Goal: Task Accomplishment & Management: Use online tool/utility

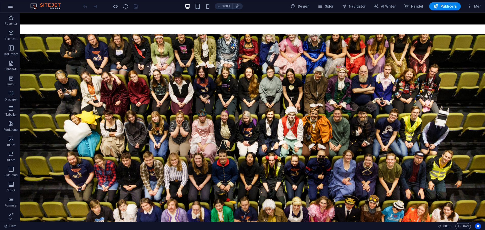
scroll to position [24, 0]
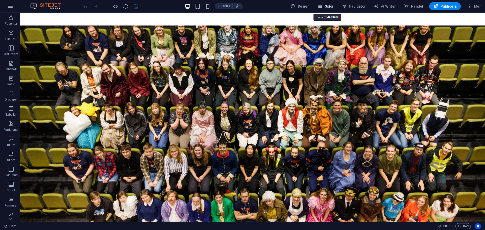
click at [329, 7] on span "Sidor" at bounding box center [325, 6] width 16 height 5
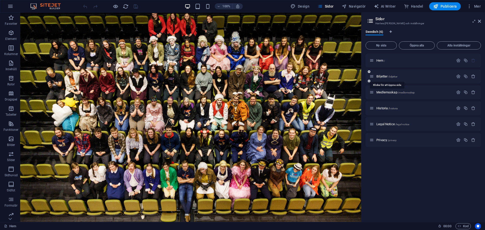
click at [383, 77] on span "Biljetter /biljetter" at bounding box center [386, 76] width 21 height 4
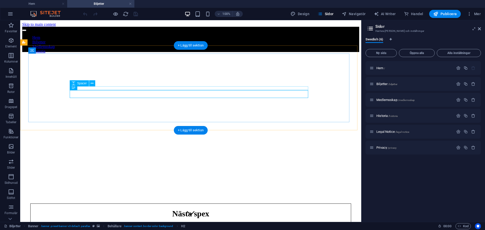
scroll to position [0, 0]
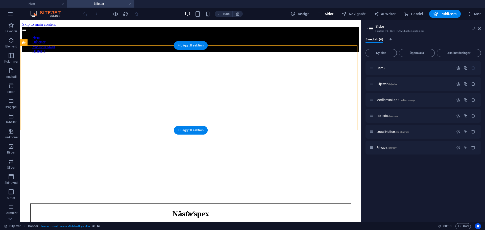
select select "ms"
select select "s"
select select "progressive"
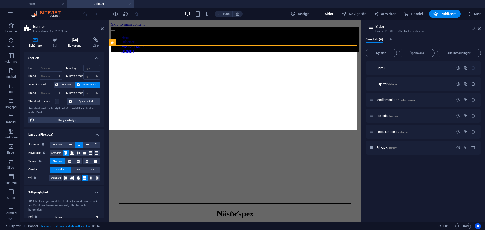
click at [72, 38] on icon at bounding box center [75, 39] width 22 height 5
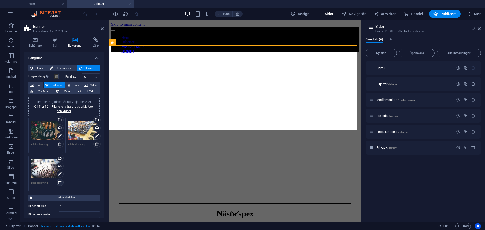
click at [60, 181] on icon at bounding box center [60, 182] width 4 height 4
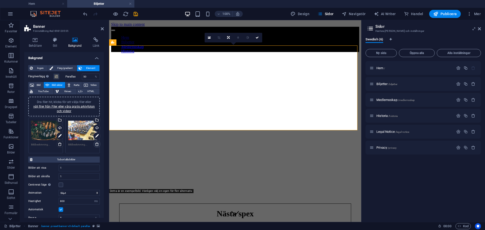
click at [95, 144] on icon at bounding box center [97, 144] width 4 height 4
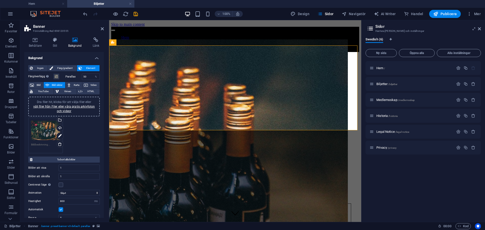
click at [71, 109] on div "Dra filer hit, klicka för att välja filer eller välj filer från Filer eller vår…" at bounding box center [63, 107] width 65 height 14
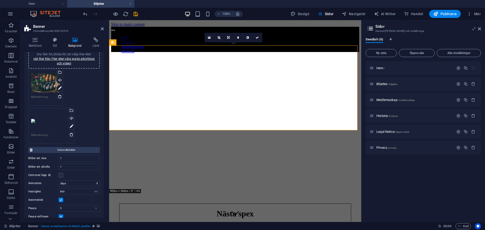
scroll to position [25, 0]
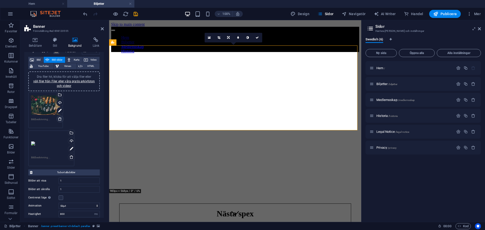
click at [60, 119] on icon at bounding box center [60, 119] width 4 height 4
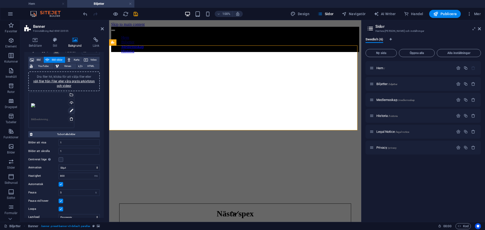
click at [71, 111] on icon at bounding box center [72, 111] width 4 height 6
click at [67, 96] on div "Välj filer från filhanterare, arkivbilder eller ladda upp fil(er)" at bounding box center [50, 95] width 33 height 15
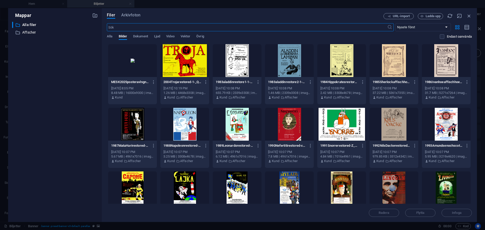
click at [135, 61] on div at bounding box center [132, 60] width 49 height 33
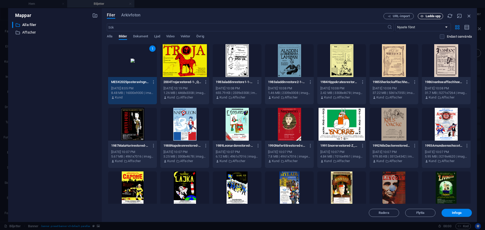
click at [424, 15] on span "Ladda upp" at bounding box center [430, 16] width 21 height 3
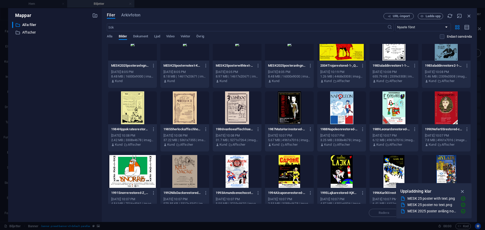
scroll to position [0, 0]
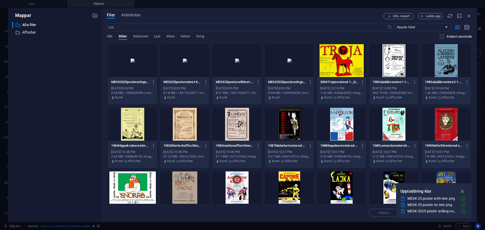
click at [234, 65] on div at bounding box center [237, 60] width 49 height 33
click at [463, 188] on button "button" at bounding box center [463, 191] width 10 height 8
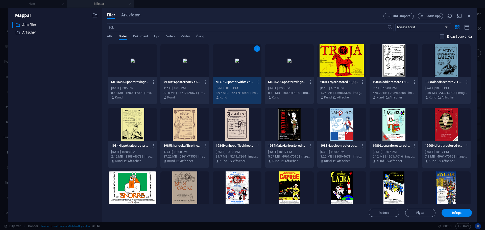
click at [155, 68] on div at bounding box center [132, 60] width 49 height 33
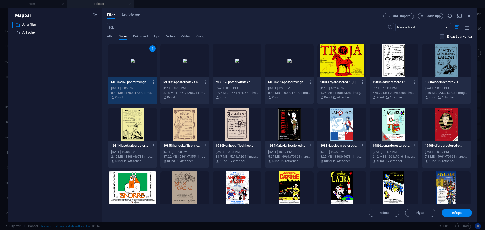
click at [274, 71] on div at bounding box center [289, 60] width 49 height 33
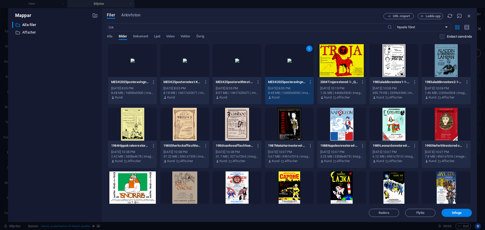
click at [230, 69] on div at bounding box center [237, 60] width 49 height 33
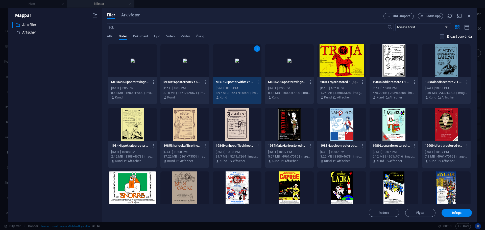
click at [300, 75] on div at bounding box center [289, 60] width 49 height 33
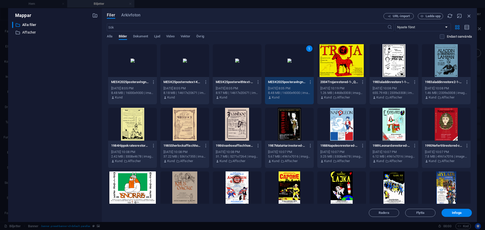
click at [246, 70] on div at bounding box center [237, 60] width 49 height 33
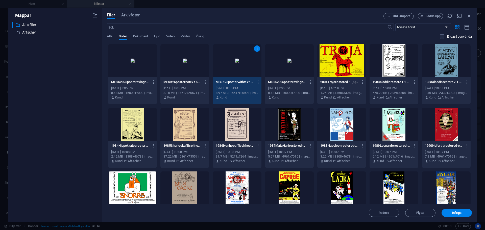
click at [278, 74] on div at bounding box center [289, 60] width 49 height 33
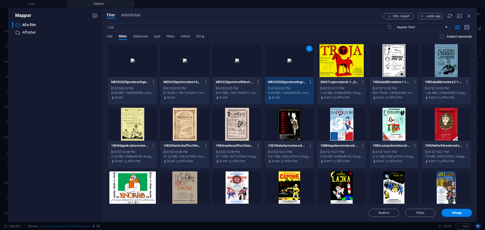
click at [309, 80] on icon "button" at bounding box center [310, 82] width 5 height 5
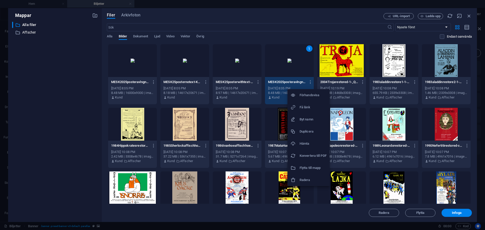
click at [311, 175] on li "Radera" at bounding box center [308, 180] width 42 height 12
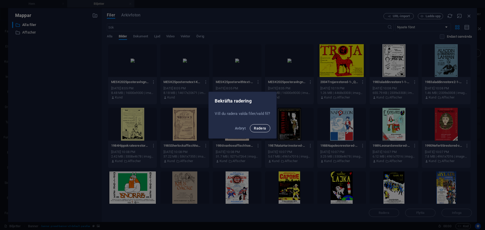
click at [261, 130] on span "Radera" at bounding box center [260, 128] width 12 height 4
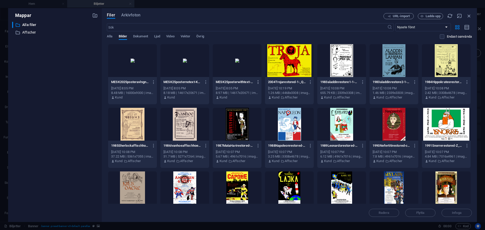
click at [256, 81] on icon "button" at bounding box center [258, 82] width 5 height 5
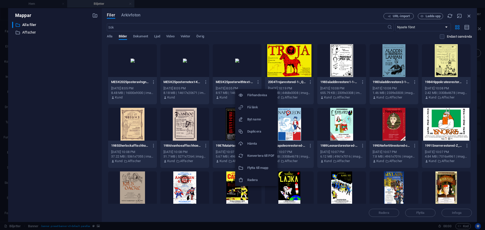
click at [255, 179] on h6 "Radera" at bounding box center [260, 180] width 27 height 6
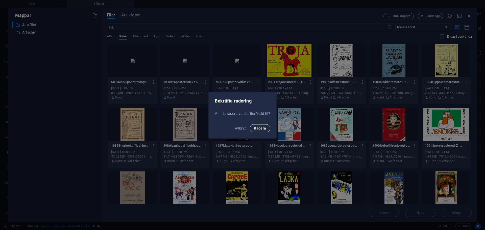
click at [260, 128] on span "Radera" at bounding box center [260, 128] width 12 height 4
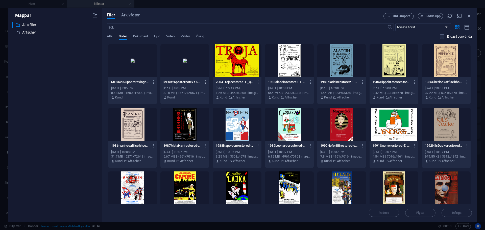
click at [205, 81] on icon "button" at bounding box center [206, 82] width 5 height 5
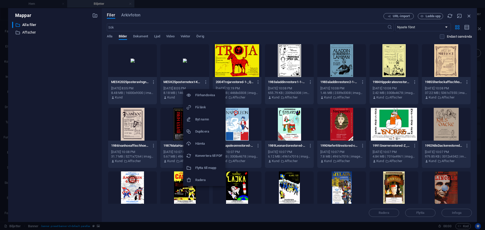
click at [206, 179] on h6 "Radera" at bounding box center [208, 180] width 27 height 6
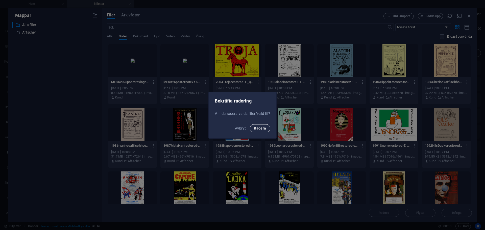
click at [262, 129] on span "Radera" at bounding box center [260, 128] width 12 height 4
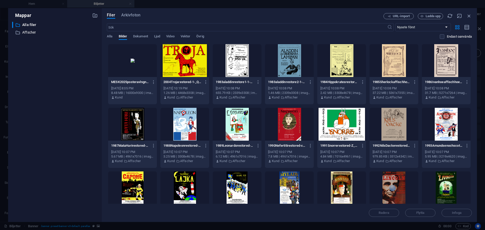
click at [154, 87] on div "MESK2025posteravlngnotext-r_gSkT3m41hHXoWvWmYHmA.png MESK2025posteravlngnotext-…" at bounding box center [132, 90] width 49 height 26
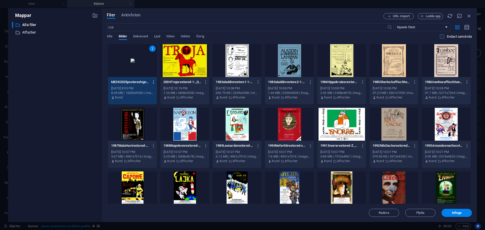
click at [154, 82] on icon "button" at bounding box center [153, 82] width 5 height 5
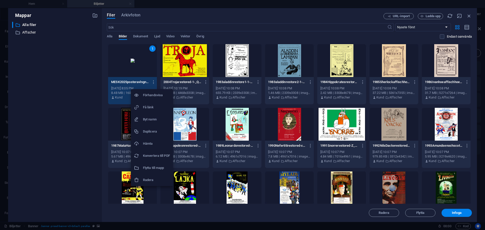
click at [155, 177] on li "Radera" at bounding box center [152, 180] width 42 height 12
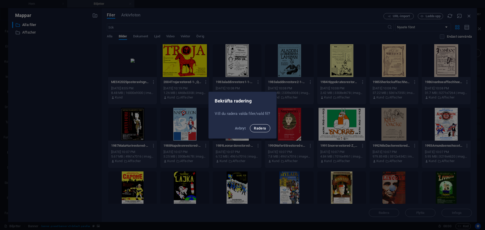
click at [259, 129] on span "Radera" at bounding box center [260, 128] width 12 height 4
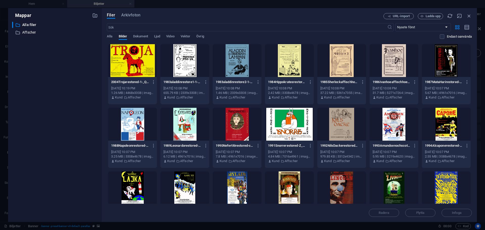
click at [78, 135] on div "​ Alla filer Alla filer ​ Affscher Affscher" at bounding box center [55, 120] width 86 height 196
click at [422, 15] on icon "button" at bounding box center [421, 16] width 3 height 3
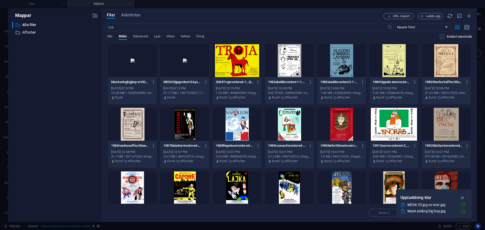
click at [185, 58] on div at bounding box center [184, 60] width 49 height 33
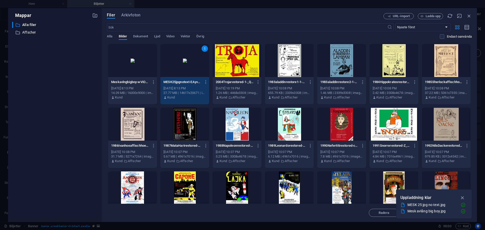
click at [65, 67] on div "​ Alla filer Alla filer ​ Affscher Affscher" at bounding box center [55, 120] width 86 height 196
click at [464, 196] on icon "button" at bounding box center [463, 198] width 6 height 6
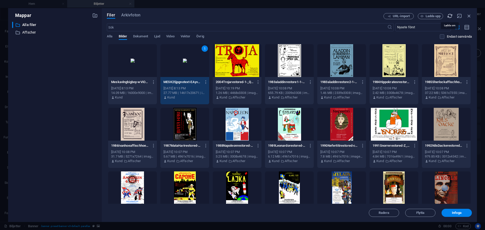
click at [450, 17] on icon "button" at bounding box center [450, 16] width 6 height 6
click at [471, 14] on icon "button" at bounding box center [469, 16] width 6 height 6
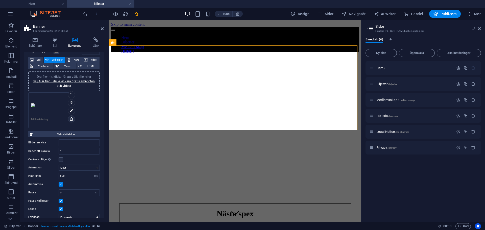
click at [73, 117] on icon at bounding box center [71, 119] width 4 height 4
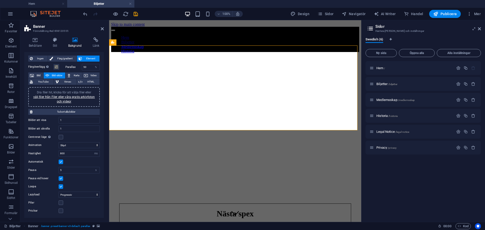
scroll to position [10, 0]
click at [71, 94] on span "Dra filer hit, klicka för att välja filer eller välj filer från Filer eller vår…" at bounding box center [64, 97] width 62 height 13
click at [69, 100] on link "välj filer från Filer eller våra gratis arkivfoton och videor" at bounding box center [64, 99] width 62 height 8
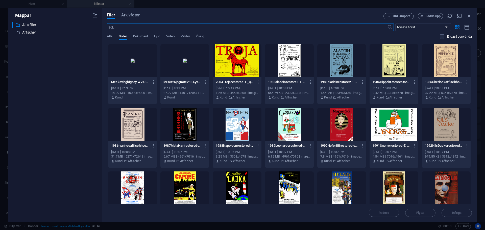
click at [175, 54] on div at bounding box center [184, 60] width 49 height 33
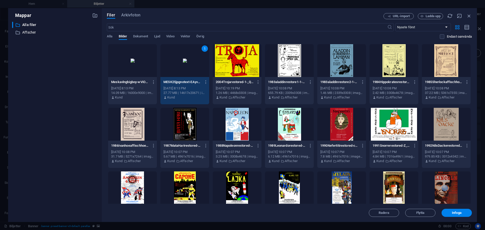
click at [175, 54] on div "1" at bounding box center [184, 60] width 49 height 33
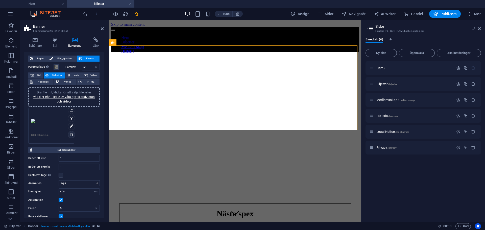
click at [72, 133] on icon at bounding box center [71, 135] width 4 height 4
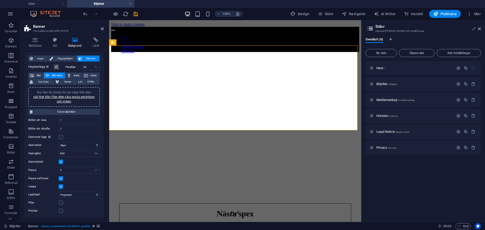
click at [73, 91] on span "Dra filer hit, klicka för att välja filer eller välj filer från Filer eller vår…" at bounding box center [64, 97] width 62 height 13
click at [66, 98] on link "välj filer från Filer eller våra gratis arkivfoton och videor" at bounding box center [64, 99] width 62 height 8
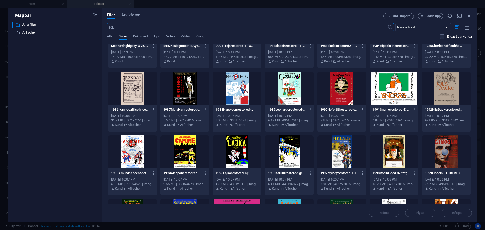
scroll to position [25, 0]
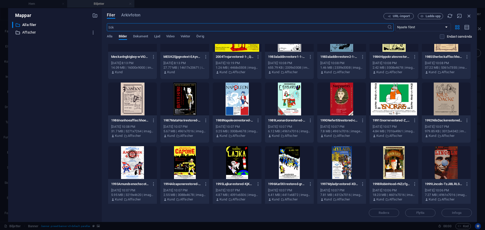
click at [49, 34] on p "Affscher" at bounding box center [55, 33] width 66 height 6
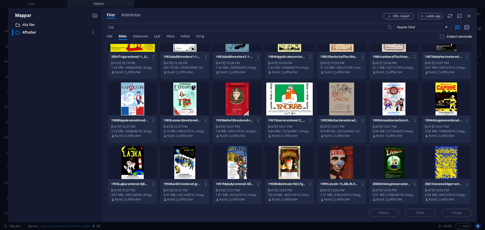
click at [54, 23] on p "Alla filer" at bounding box center [55, 25] width 66 height 6
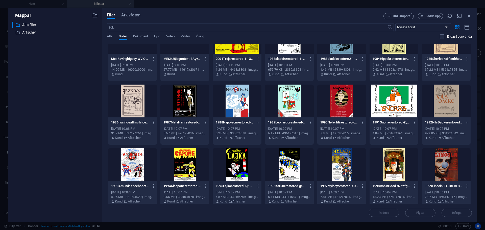
scroll to position [0, 0]
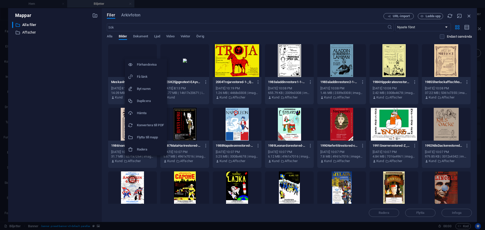
click at [147, 113] on h6 "Hämta" at bounding box center [150, 113] width 27 height 6
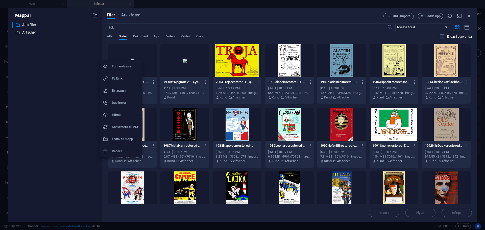
click at [118, 66] on h6 "Förhandsvisa" at bounding box center [125, 66] width 27 height 6
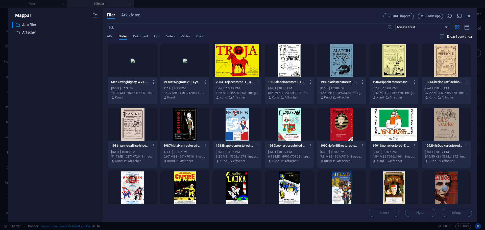
click at [140, 62] on div at bounding box center [132, 60] width 49 height 33
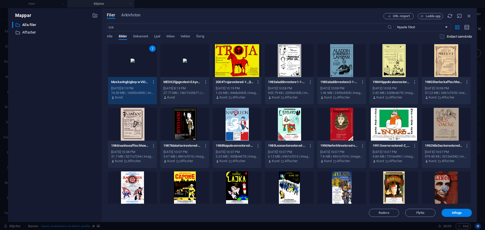
click at [140, 62] on div "1" at bounding box center [132, 60] width 49 height 33
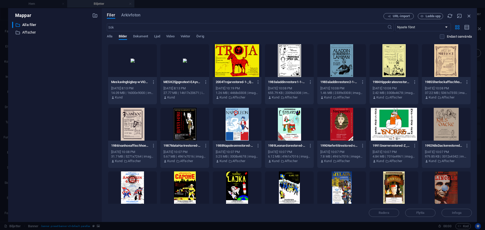
click at [140, 62] on div at bounding box center [132, 60] width 49 height 33
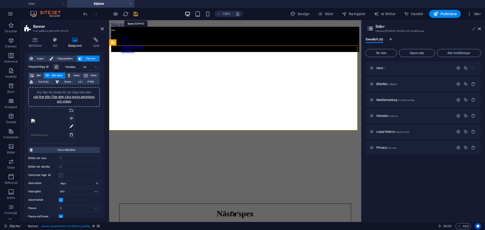
click at [136, 14] on icon "save" at bounding box center [136, 14] width 6 height 6
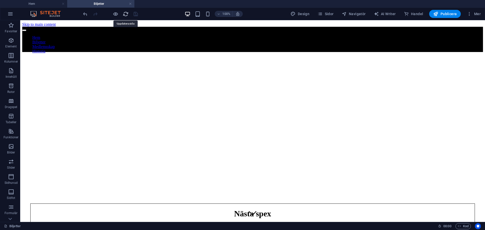
click at [126, 15] on icon "reload" at bounding box center [126, 14] width 6 height 6
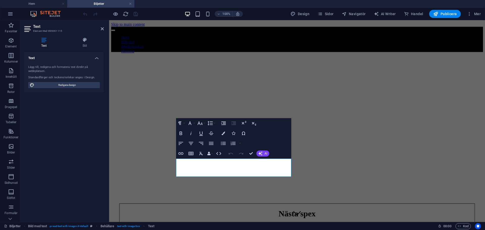
click at [49, 120] on div "Text Lägg till, redigera och formatera text direkt på webbplatsen. Standardfärg…" at bounding box center [64, 135] width 80 height 166
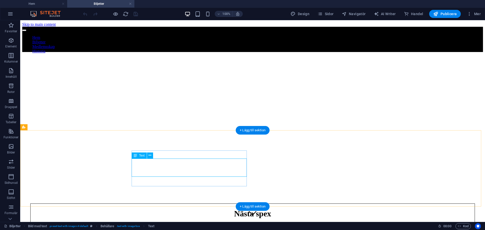
click at [149, 153] on button at bounding box center [150, 156] width 6 height 6
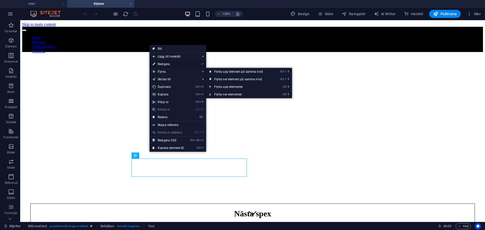
click at [172, 63] on link "⏎ Redigera" at bounding box center [168, 64] width 38 height 8
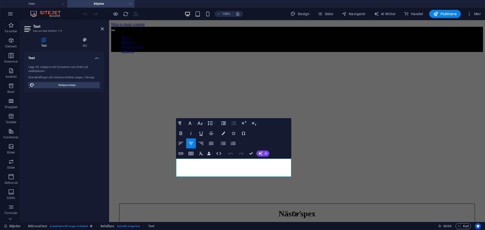
click at [66, 71] on div "Lägg till, redigera och formatera text direkt på webbplatsen." at bounding box center [63, 69] width 71 height 8
drag, startPoint x: 263, startPoint y: 173, endPoint x: 231, endPoint y: 167, distance: 33.3
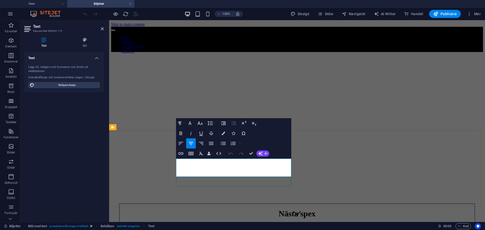
drag, startPoint x: 243, startPoint y: 167, endPoint x: 212, endPoint y: 156, distance: 32.7
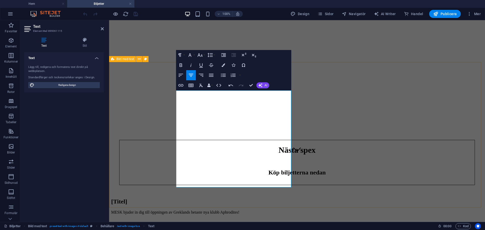
scroll to position [49, 0]
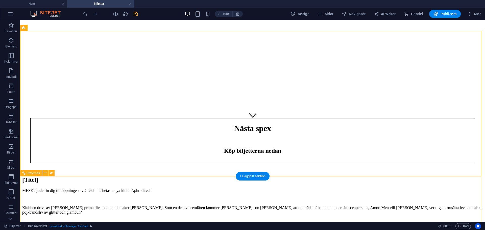
scroll to position [99, 0]
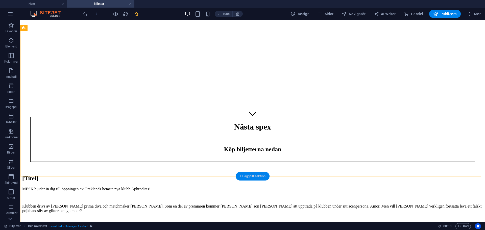
click at [250, 178] on div "+ Lägg till sektion" at bounding box center [253, 176] width 34 height 9
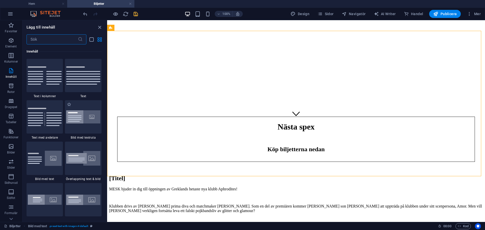
scroll to position [909, 0]
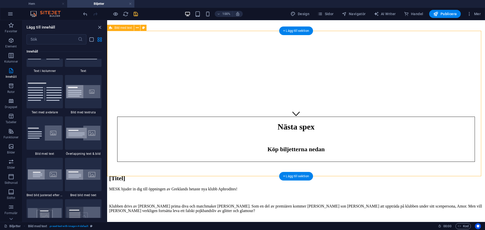
click at [212, 187] on div "MESK bjuder in dig till öppningen av Greklands hetaste nya klubb Aphrodites! Kl…" at bounding box center [296, 215] width 374 height 57
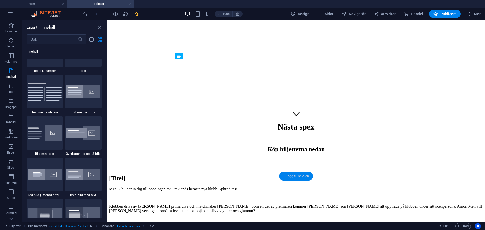
click at [294, 173] on div "+ Lägg till sektion" at bounding box center [296, 176] width 34 height 9
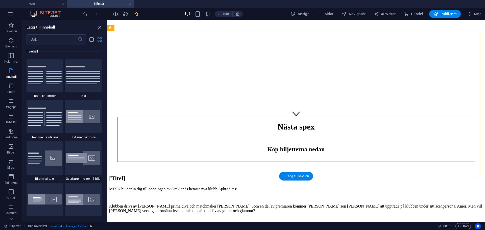
scroll to position [883, 0]
click at [56, 38] on input "text" at bounding box center [52, 39] width 51 height 10
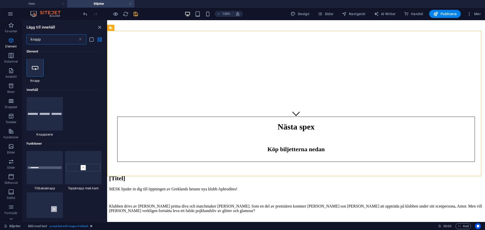
scroll to position [0, 0]
type input "knapp"
click at [32, 66] on icon at bounding box center [35, 68] width 7 height 7
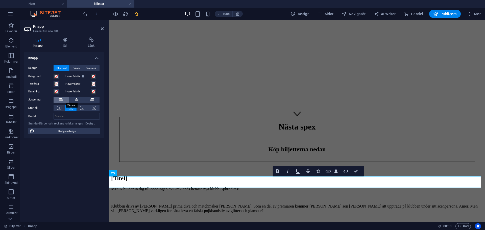
click at [64, 99] on button at bounding box center [61, 100] width 15 height 6
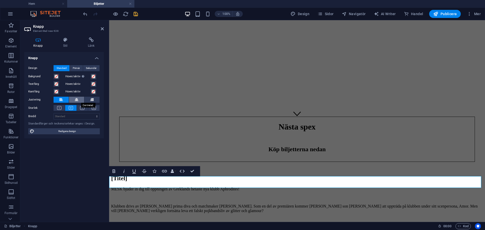
click at [74, 99] on button at bounding box center [76, 100] width 15 height 6
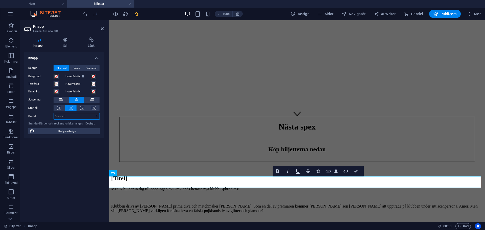
click at [67, 116] on select "Standard px rem % em vh vw" at bounding box center [77, 116] width 46 height 6
click at [64, 37] on div "Knapp Stil Länk Knapp Design Standard Primär Sekundär Bakgrund Hover/aktiv Byt …" at bounding box center [64, 127] width 88 height 189
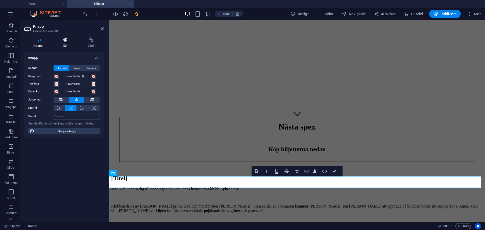
click at [73, 47] on h4 "Stil" at bounding box center [66, 42] width 25 height 11
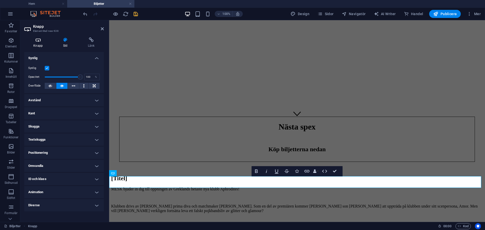
click at [43, 43] on h4 "Knapp" at bounding box center [39, 42] width 30 height 11
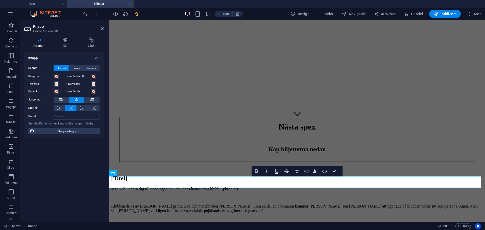
click at [65, 68] on span "Standard" at bounding box center [62, 68] width 10 height 6
click at [78, 67] on span "Primär" at bounding box center [76, 68] width 7 height 6
click at [63, 67] on span "Standard" at bounding box center [62, 68] width 10 height 6
drag, startPoint x: 84, startPoint y: 129, endPoint x: 177, endPoint y: 134, distance: 93.6
click at [84, 129] on span "Redigera design" at bounding box center [67, 131] width 62 height 6
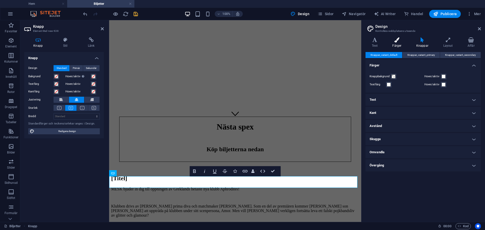
click at [405, 43] on h4 "Färger" at bounding box center [398, 42] width 24 height 11
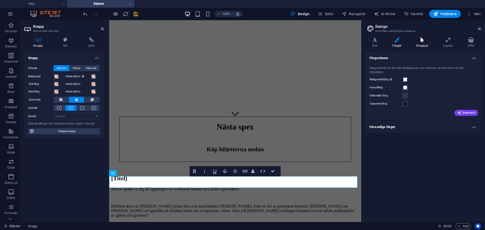
click at [415, 42] on icon at bounding box center [422, 39] width 25 height 5
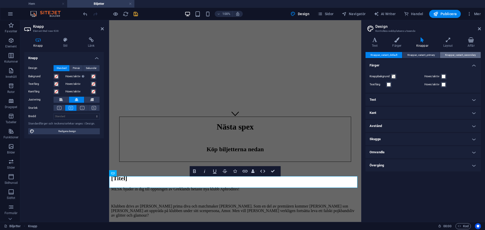
click at [446, 55] on span "Knappar_variant_secondary" at bounding box center [460, 55] width 31 height 6
click at [93, 67] on span "Sekundär" at bounding box center [91, 68] width 11 height 6
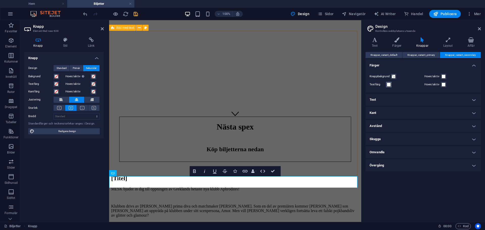
click at [388, 85] on span at bounding box center [389, 85] width 4 height 4
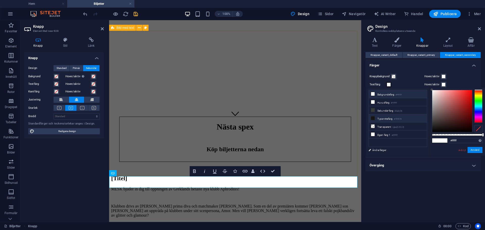
click at [385, 115] on li "Typsnittsfärg #151515" at bounding box center [398, 118] width 58 height 8
type input "#151515"
click at [477, 149] on button "Använd" at bounding box center [474, 150] width 15 height 6
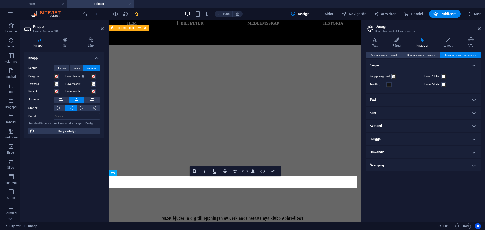
click at [392, 77] on span at bounding box center [393, 76] width 4 height 4
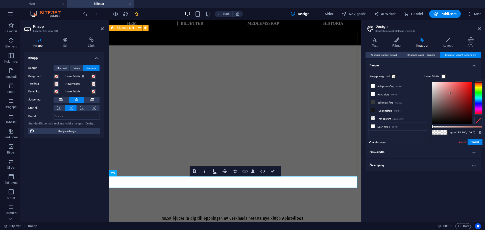
drag, startPoint x: 453, startPoint y: 106, endPoint x: 450, endPoint y: 93, distance: 13.0
click at [450, 93] on div at bounding box center [452, 103] width 40 height 42
click at [462, 91] on div at bounding box center [452, 103] width 40 height 42
click at [388, 89] on li "Bakgrundsfärg #ffffff" at bounding box center [398, 86] width 58 height 8
drag, startPoint x: 441, startPoint y: 93, endPoint x: 461, endPoint y: 89, distance: 20.3
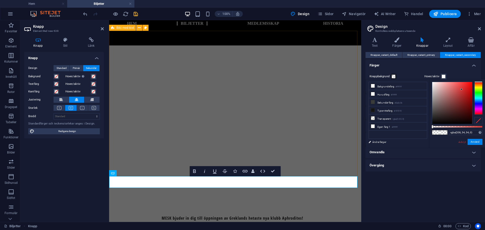
click at [461, 89] on div at bounding box center [452, 103] width 40 height 42
click at [374, 85] on span at bounding box center [373, 86] width 4 height 4
drag, startPoint x: 441, startPoint y: 126, endPoint x: 484, endPoint y: 128, distance: 43.5
click at [484, 128] on div "#ffffff Format som stöds #0852ed rgb(8, 82, 237) rgba(8, 82, 237, 90%) hsv(221,…" at bounding box center [457, 150] width 56 height 142
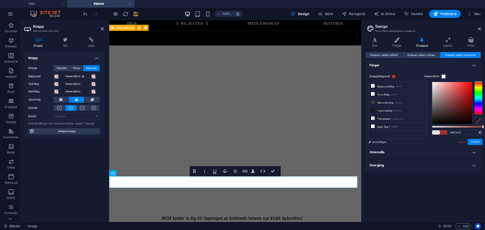
drag, startPoint x: 460, startPoint y: 96, endPoint x: 472, endPoint y: 96, distance: 12.1
click at [472, 96] on div at bounding box center [452, 103] width 40 height 42
drag, startPoint x: 452, startPoint y: 95, endPoint x: 448, endPoint y: 98, distance: 5.4
click at [450, 96] on div at bounding box center [452, 103] width 40 height 42
drag, startPoint x: 448, startPoint y: 98, endPoint x: 438, endPoint y: 94, distance: 11.2
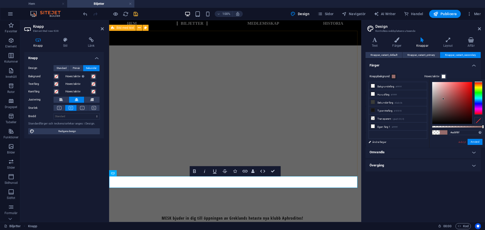
click at [439, 95] on div at bounding box center [452, 103] width 40 height 42
drag, startPoint x: 442, startPoint y: 99, endPoint x: 435, endPoint y: 128, distance: 29.5
click at [439, 115] on div at bounding box center [452, 103] width 40 height 42
click at [437, 121] on div at bounding box center [452, 103] width 40 height 42
drag, startPoint x: 435, startPoint y: 128, endPoint x: 430, endPoint y: 125, distance: 5.3
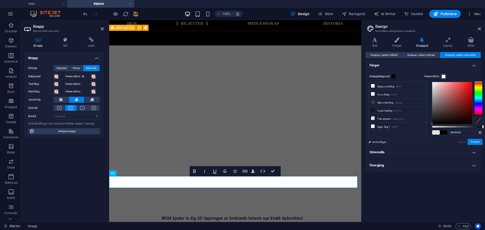
click at [430, 125] on div "#000000 Format som stöds #0852ed rgb(8, 82, 237) rgba(8, 82, 237, 90%) hsv(221,…" at bounding box center [457, 150] width 56 height 142
click at [393, 104] on li "Sekundär färg #3a3c3b" at bounding box center [398, 102] width 58 height 8
type input "#3a3c3b"
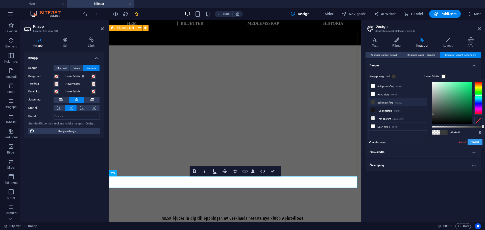
click at [473, 142] on button "Använd" at bounding box center [474, 142] width 15 height 6
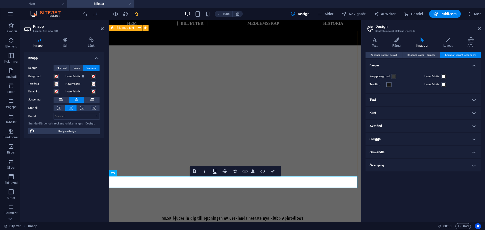
click at [386, 85] on button "Textfärg" at bounding box center [389, 85] width 6 height 6
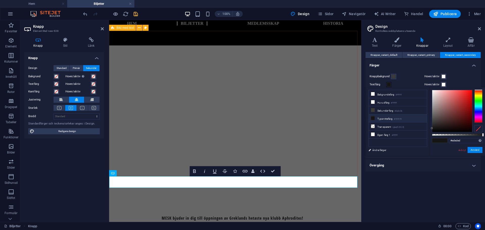
type input "#ffffff"
drag, startPoint x: 448, startPoint y: 115, endPoint x: 420, endPoint y: 82, distance: 43.4
click at [420, 82] on body "Individual Hem Biljetter Favoriter Element Kolumner Innehåll Rutor Dragspel Tab…" at bounding box center [242, 115] width 485 height 230
click at [470, 149] on button "Använd" at bounding box center [474, 150] width 15 height 6
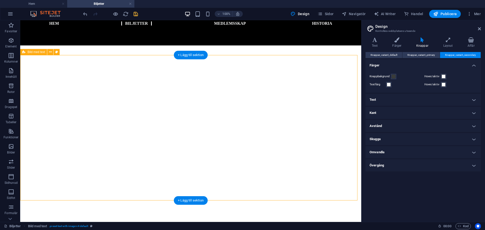
scroll to position [111, 0]
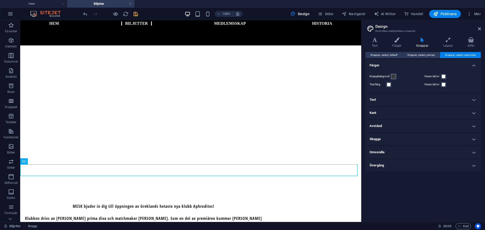
click at [393, 76] on span at bounding box center [393, 76] width 4 height 4
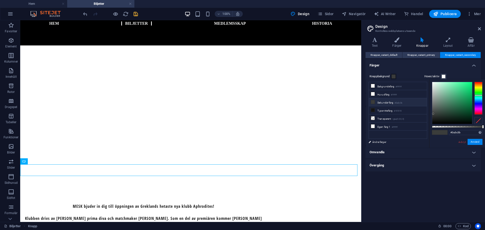
click at [467, 136] on div "#3a3c3b Format som stöds #0852ed rgb(8, 82, 237) rgba(8, 82, 237, 90%) hsv(221,…" at bounding box center [457, 150] width 56 height 142
click at [462, 131] on input "#3a3c3b" at bounding box center [466, 132] width 34 height 5
paste input "7dc6b5"
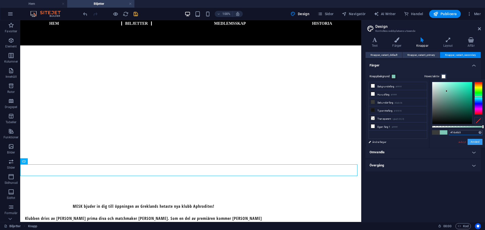
type input "#7dc6b5"
click at [475, 141] on button "Använd" at bounding box center [474, 142] width 15 height 6
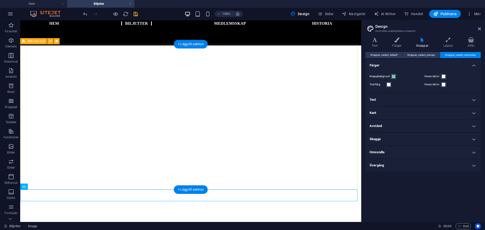
scroll to position [86, 0]
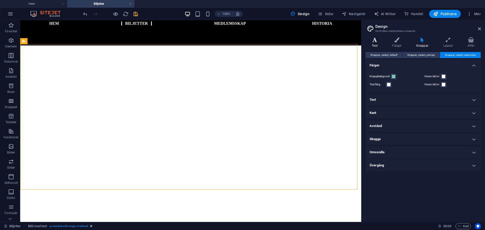
click at [379, 47] on h4 "Text" at bounding box center [375, 42] width 20 height 11
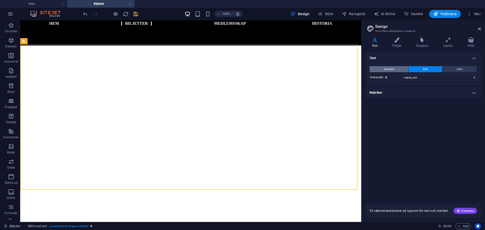
click at [392, 71] on span "Standard" at bounding box center [389, 69] width 10 height 6
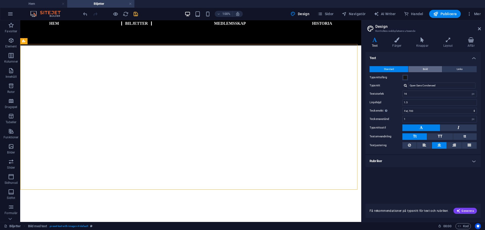
click at [415, 69] on button "Bold" at bounding box center [425, 69] width 34 height 6
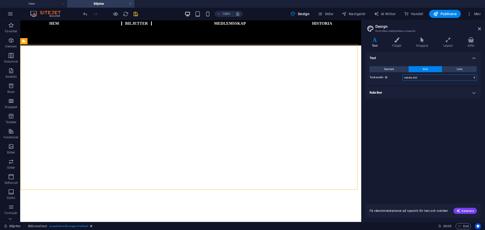
click at [420, 77] on select "Tunn, 100 Extra lätt, 200 Lätt, 300 Vanlig, 400 Medel, 500 Halvfet, 600 Fet, 70…" at bounding box center [439, 77] width 74 height 6
click at [410, 94] on h4 "Rubriker" at bounding box center [422, 93] width 115 height 12
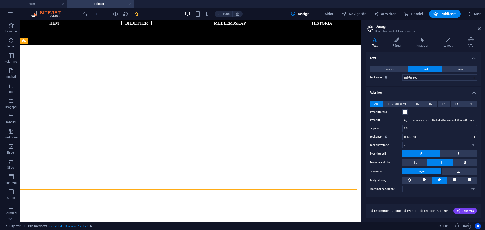
click at [410, 91] on h4 "Rubriker" at bounding box center [422, 91] width 115 height 9
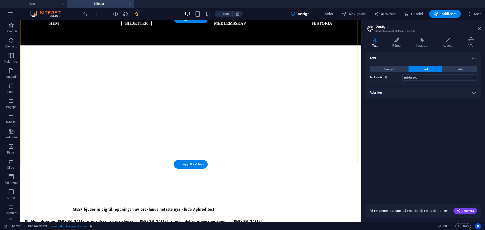
scroll to position [111, 0]
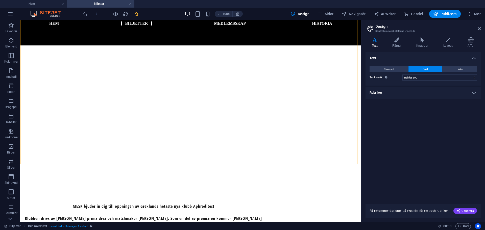
click at [417, 91] on h4 "Rubriker" at bounding box center [422, 93] width 115 height 12
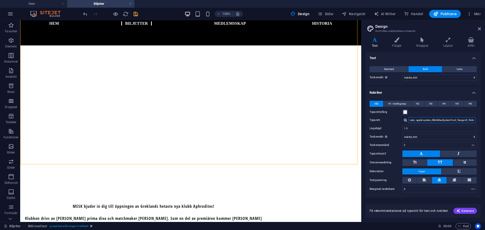
click at [424, 119] on input "Lato, -apple-system, BlinkMaxSystemFont, 'Seoge UI', Roboto, 'Helvetica Neue', …" at bounding box center [441, 120] width 67 height 6
click at [398, 119] on label "Typsnitt" at bounding box center [385, 120] width 33 height 6
click at [408, 119] on input "Lato, -apple-system, BlinkMaxSystemFont, 'Seoge UI', Roboto, 'Helvetica Neue', …" at bounding box center [441, 120] width 67 height 6
click at [374, 121] on label "Typsnitt" at bounding box center [385, 120] width 33 height 6
click at [408, 121] on input "Lato, -apple-system, BlinkMaxSystemFont, 'Seoge UI', Roboto, 'Helvetica Neue', …" at bounding box center [441, 120] width 67 height 6
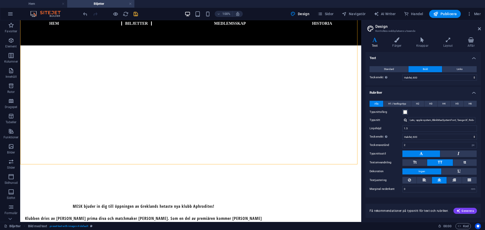
click at [483, 29] on aside "Design Kontrollera webbplatsens utseende Varianter Text Färger Knappar Layout A…" at bounding box center [423, 121] width 124 height 202
click at [478, 29] on icon at bounding box center [479, 29] width 3 height 4
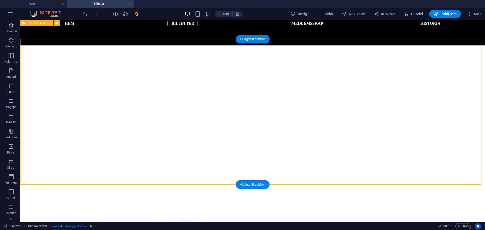
scroll to position [86, 0]
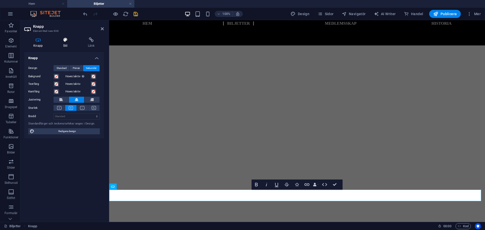
click at [61, 42] on icon at bounding box center [65, 39] width 23 height 5
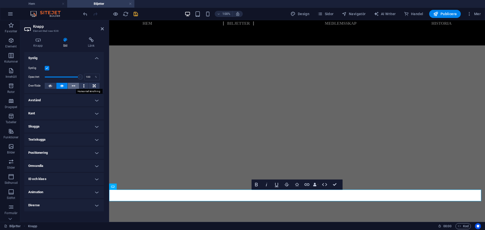
click at [75, 86] on button at bounding box center [73, 86] width 11 height 6
click at [64, 86] on button at bounding box center [61, 86] width 11 height 6
click at [49, 98] on h4 "Avstånd" at bounding box center [64, 100] width 80 height 12
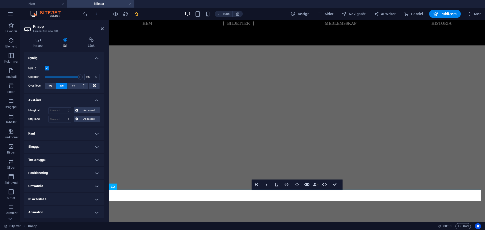
click at [59, 131] on h4 "Kant" at bounding box center [64, 134] width 80 height 12
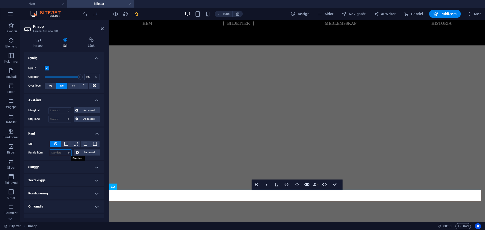
click at [64, 153] on select "Standard px rem % vh vw Anpassad" at bounding box center [60, 153] width 21 height 6
select select "px"
click at [64, 150] on select "Standard px rem % vh vw Anpassad" at bounding box center [60, 153] width 21 height 6
click at [60, 153] on input "0" at bounding box center [60, 153] width 21 height 6
drag, startPoint x: 57, startPoint y: 154, endPoint x: 41, endPoint y: 155, distance: 15.9
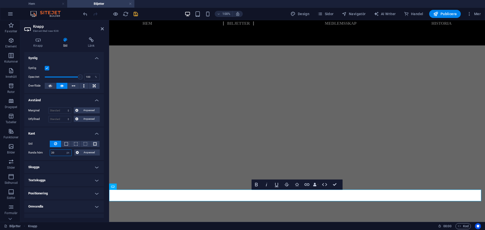
click at [41, 155] on div "Runda hörn 20 Standard px rem % vh vw Anpassad Anpassad" at bounding box center [63, 152] width 71 height 7
drag, startPoint x: 60, startPoint y: 150, endPoint x: 42, endPoint y: 154, distance: 18.5
click at [42, 154] on div "Runda hörn 15 Standard px rem % vh vw Anpassad Anpassad" at bounding box center [63, 152] width 71 height 7
type input "10"
click at [56, 163] on h4 "Skugga" at bounding box center [64, 167] width 80 height 12
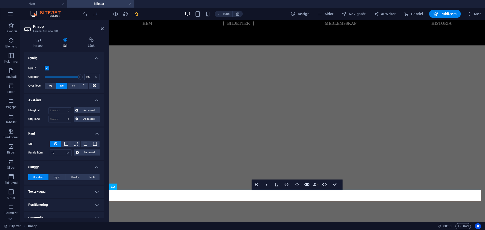
click at [56, 163] on h4 "Skugga" at bounding box center [64, 165] width 80 height 9
click at [55, 176] on h4 "Textskugga" at bounding box center [64, 180] width 80 height 12
click at [55, 176] on h4 "Textskugga" at bounding box center [64, 178] width 80 height 9
click at [61, 189] on h4 "Positionering" at bounding box center [64, 193] width 80 height 12
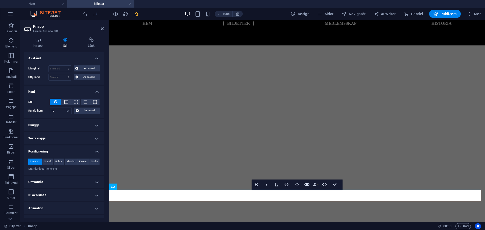
scroll to position [50, 0]
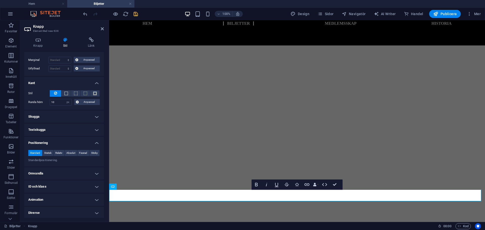
click at [77, 171] on h4 "Omvandla" at bounding box center [64, 173] width 80 height 12
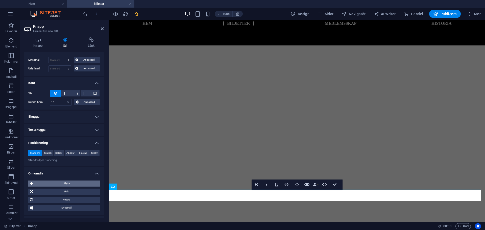
click at [73, 181] on span "Flytta" at bounding box center [66, 184] width 63 height 6
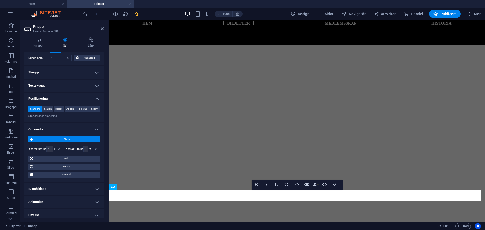
scroll to position [98, 0]
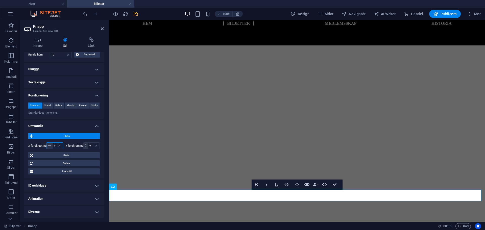
drag, startPoint x: 59, startPoint y: 146, endPoint x: 67, endPoint y: 144, distance: 8.8
click at [67, 144] on div "X-förskjutning 0 px rem % em vh vw Y-förskjutning 0 px rem % em vh vw" at bounding box center [63, 145] width 71 height 7
click at [53, 145] on input "0" at bounding box center [58, 146] width 10 height 6
drag, startPoint x: 54, startPoint y: 146, endPoint x: 56, endPoint y: 146, distance: 2.5
click at [56, 146] on div "0 px rem % em vh vw" at bounding box center [54, 145] width 16 height 7
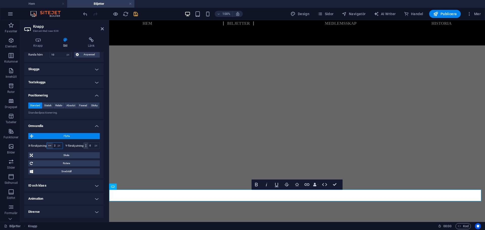
scroll to position [0, 0]
click at [56, 144] on select "px rem % em vh vw" at bounding box center [59, 146] width 7 height 6
click at [53, 145] on input "20" at bounding box center [58, 146] width 10 height 6
type input "0"
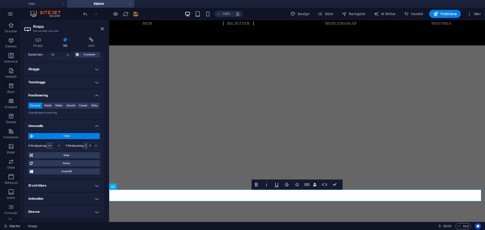
click at [73, 148] on div "Y-förskjutning 0 px rem % em vh vw" at bounding box center [82, 145] width 35 height 7
click at [54, 149] on input "number" at bounding box center [58, 146] width 10 height 6
type input "0"
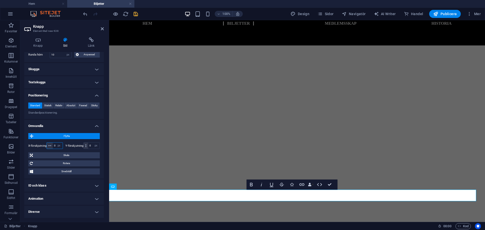
type input "-2"
click at [73, 148] on div "Y-förskjutning 0 px rem % em vh vw" at bounding box center [82, 145] width 35 height 7
click at [54, 145] on input "-50" at bounding box center [58, 146] width 10 height 6
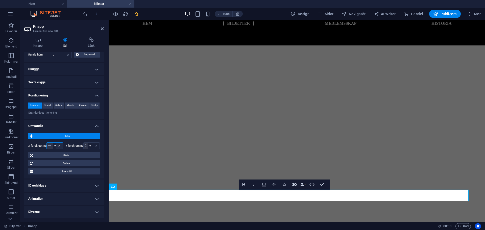
type input "0"
click at [75, 144] on div "Y-förskjutning 0 px rem % em vh vw" at bounding box center [82, 145] width 35 height 7
click at [67, 190] on h4 "ID och klass" at bounding box center [64, 186] width 80 height 12
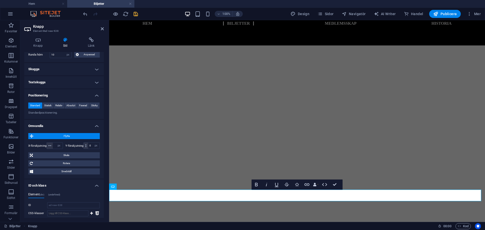
click at [67, 190] on div "Element (div) (undefined) ID ed-new-638 CSS-klasser 1 wv-overflow_visible Tilld…" at bounding box center [64, 220] width 80 height 63
click at [52, 187] on h4 "ID och klass" at bounding box center [64, 184] width 80 height 9
click at [53, 203] on h4 "Animation" at bounding box center [64, 199] width 80 height 12
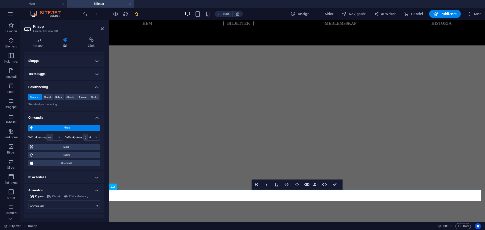
scroll to position [114, 0]
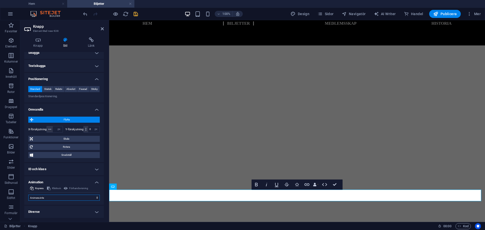
click at [78, 198] on select "Animera inte Visa / dölj Skjut upp/ner Zooma in/ut Skjut vänster till höger Skj…" at bounding box center [63, 198] width 71 height 6
drag, startPoint x: 102, startPoint y: 159, endPoint x: 107, endPoint y: 148, distance: 12.0
click at [107, 148] on div "Knapp Stil Länk Knapp Design Standard Primär Sekundär Bakgrund Hover/aktiv Byt …" at bounding box center [64, 127] width 88 height 189
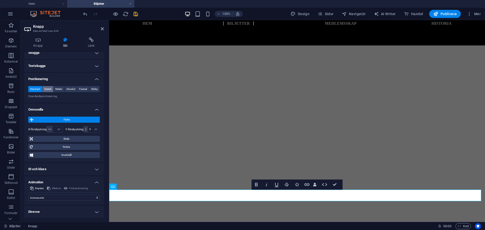
click at [48, 90] on span "Statisk" at bounding box center [47, 89] width 7 height 6
click at [33, 91] on span "Standard" at bounding box center [35, 89] width 10 height 6
drag, startPoint x: 60, startPoint y: 128, endPoint x: 50, endPoint y: 129, distance: 10.2
click at [50, 129] on div "px rem % em vh vw" at bounding box center [54, 129] width 16 height 7
drag, startPoint x: 50, startPoint y: 129, endPoint x: 36, endPoint y: 129, distance: 13.6
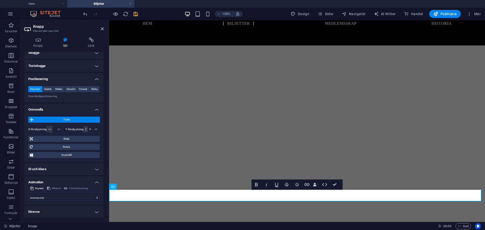
click at [36, 129] on div "X-förskjutning px rem % em vh vw" at bounding box center [45, 129] width 35 height 7
click at [59, 129] on select "px rem % em vh vw" at bounding box center [59, 129] width 7 height 6
click at [53, 129] on input "number" at bounding box center [58, 129] width 10 height 6
type input "50"
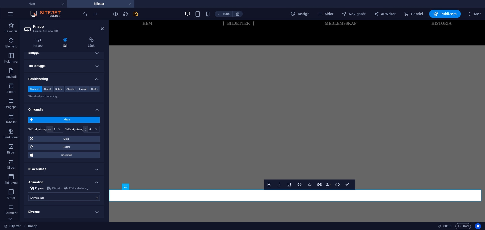
scroll to position [0, 0]
click at [56, 128] on select "px rem % em vh vw" at bounding box center [59, 129] width 7 height 6
click at [55, 130] on input "50" at bounding box center [58, 129] width 10 height 6
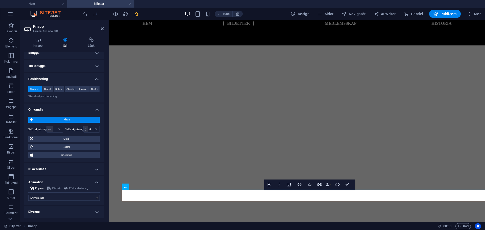
click at [36, 131] on label "X-förskjutning" at bounding box center [37, 129] width 18 height 3
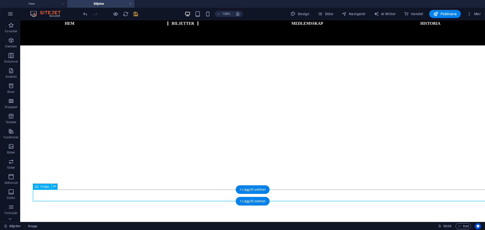
select select "px"
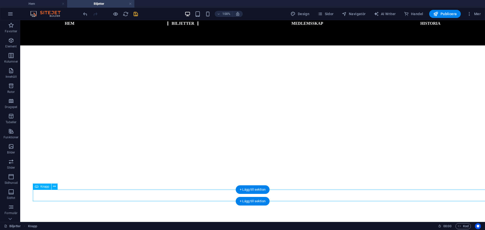
select select "px"
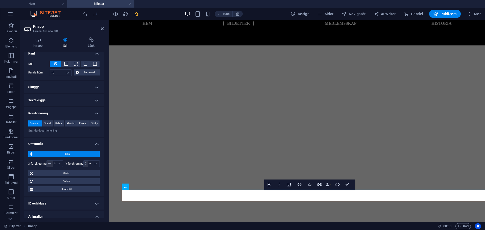
scroll to position [101, 0]
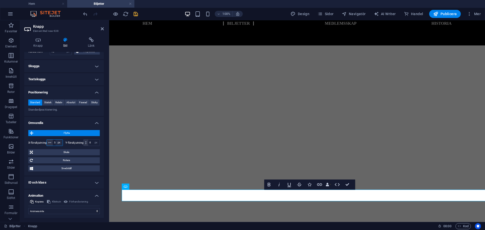
click at [58, 141] on select "px rem % em vh vw" at bounding box center [59, 143] width 7 height 6
click at [53, 142] on input "50" at bounding box center [58, 143] width 10 height 6
type input "5"
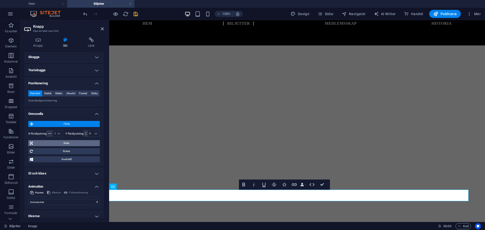
scroll to position [114, 0]
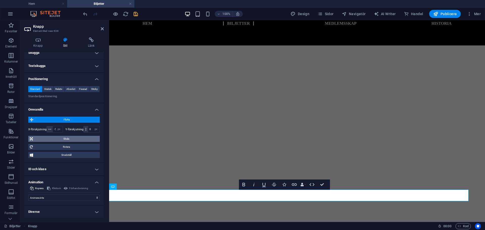
click at [56, 142] on div "Flytta X-förskjutning -50 px rem % em vh vw Y-förskjutning 0 px rem % em vh vw …" at bounding box center [63, 137] width 71 height 41
click at [56, 129] on select "px rem % em vh vw" at bounding box center [59, 129] width 7 height 6
click at [54, 129] on input "-50" at bounding box center [58, 129] width 10 height 6
type input "-100"
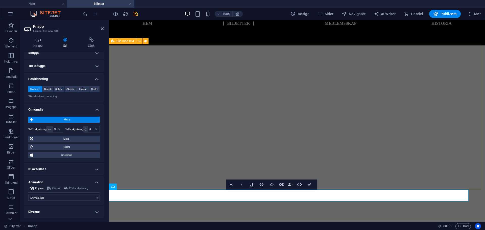
scroll to position [0, 0]
click at [56, 129] on select "px rem % em vh vw" at bounding box center [59, 129] width 7 height 6
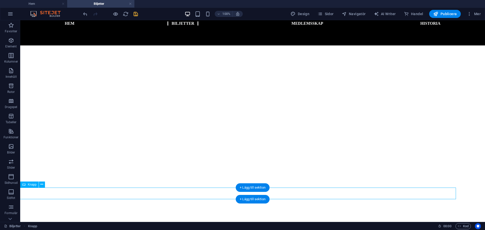
scroll to position [88, 0]
select select "px"
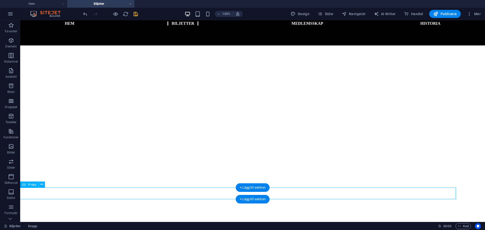
select select "px"
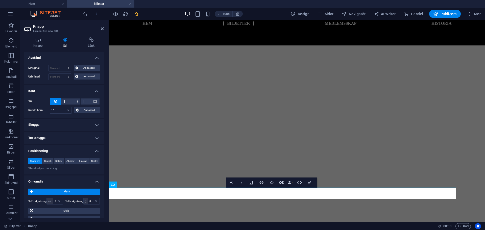
scroll to position [50, 0]
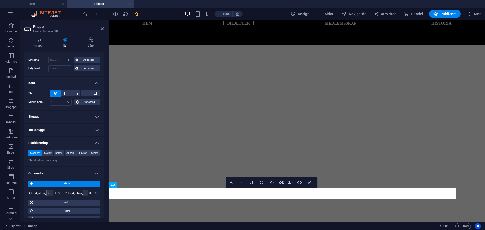
click at [52, 191] on span at bounding box center [50, 193] width 6 height 6
click at [56, 192] on select "px rem % em vh vw" at bounding box center [59, 193] width 7 height 6
click at [54, 193] on input "-100" at bounding box center [58, 193] width 10 height 6
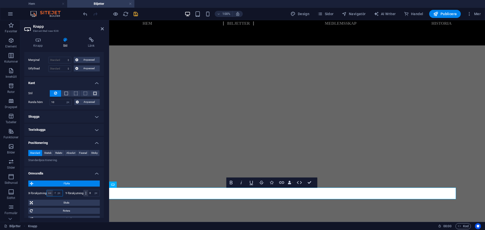
click at [54, 193] on input "-100" at bounding box center [58, 193] width 10 height 6
type input "0"
click at [69, 167] on ul "Layout Hur detta element expanderar inom layouten (Flexbox). Storlek Standard a…" at bounding box center [64, 142] width 80 height 281
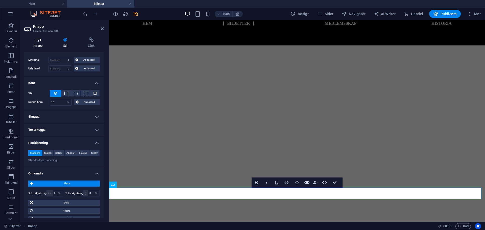
click at [47, 39] on icon at bounding box center [38, 39] width 28 height 5
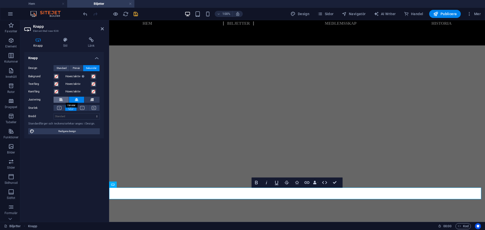
click at [62, 101] on icon at bounding box center [61, 100] width 4 height 6
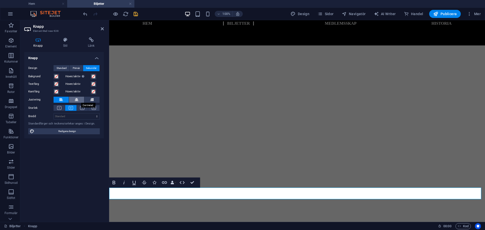
click at [76, 101] on icon at bounding box center [77, 100] width 4 height 6
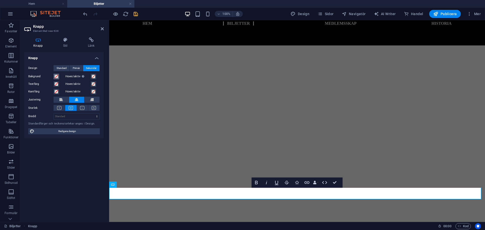
click at [59, 76] on button "Bakgrund" at bounding box center [57, 77] width 6 height 6
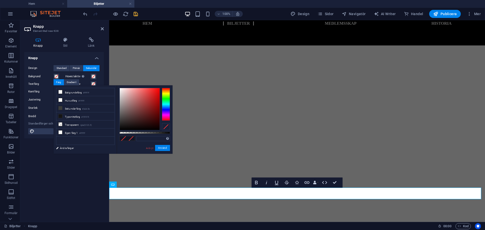
click at [34, 163] on div "Knapp Design Standard Primär Sekundär Bakgrund Hover/aktiv Byt till förhandsvis…" at bounding box center [64, 135] width 80 height 166
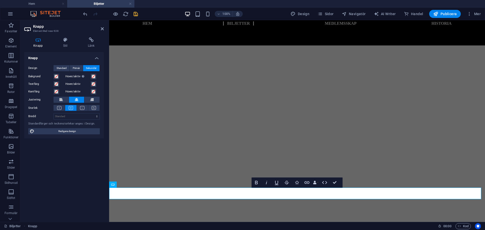
click at [89, 75] on label "Hover/aktiv Byt till förhandsvisningsläge för att testa aktiv/hover-tillståndet" at bounding box center [77, 76] width 25 height 6
click at [91, 75] on button "Hover/aktiv Byt till förhandsvisningsläge för att testa aktiv/hover-tillståndet" at bounding box center [94, 77] width 6 height 6
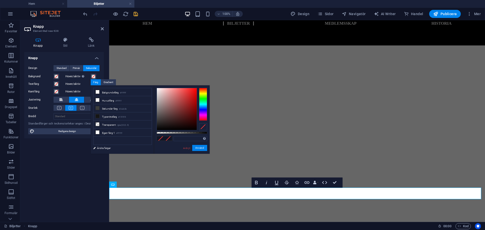
click at [65, 74] on div "Hover/aktiv Byt till förhandsvisningsläge för att testa aktiv/hover-tillståndet" at bounding box center [82, 76] width 36 height 7
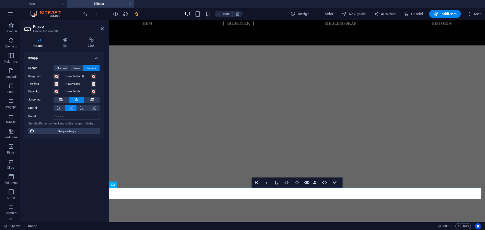
click at [58, 75] on span at bounding box center [56, 76] width 4 height 4
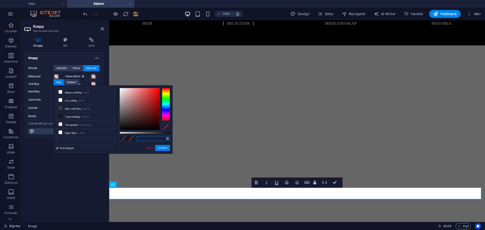
click at [152, 139] on input "text" at bounding box center [153, 138] width 34 height 5
paste input "7dc6b5"
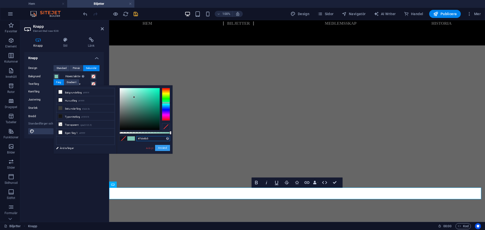
type input "#7dc6b5"
click at [159, 148] on button "Använd" at bounding box center [162, 148] width 15 height 6
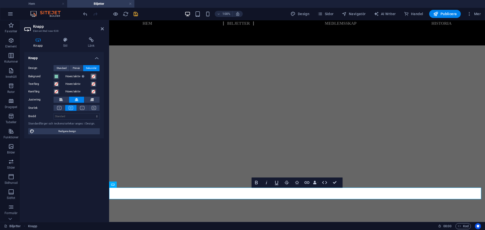
click at [93, 75] on span at bounding box center [93, 76] width 4 height 4
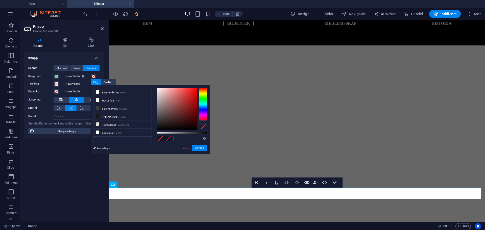
click at [187, 140] on input "text" at bounding box center [190, 138] width 34 height 5
paste input "7dc6b5"
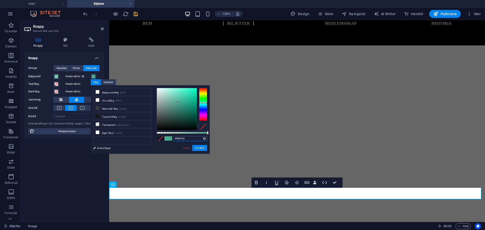
drag, startPoint x: 170, startPoint y: 94, endPoint x: 177, endPoint y: 102, distance: 10.9
click at [177, 102] on div at bounding box center [177, 109] width 40 height 42
type input "#4fa792"
drag, startPoint x: 189, startPoint y: 147, endPoint x: 29, endPoint y: 104, distance: 165.4
click at [189, 147] on link "Avbryt" at bounding box center [187, 148] width 8 height 4
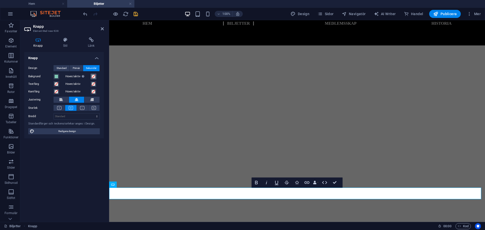
click at [94, 74] on button "Hover/aktiv Byt till förhandsvisningsläge för att testa aktiv/hover-tillståndet" at bounding box center [94, 77] width 6 height 6
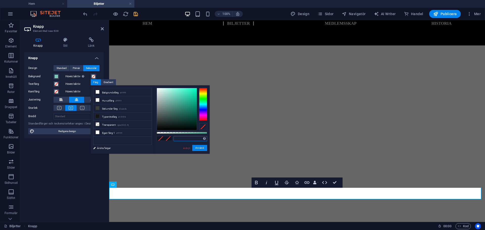
click at [184, 136] on input "text" at bounding box center [190, 138] width 34 height 5
paste input "7dc6b5"
drag, startPoint x: 201, startPoint y: 103, endPoint x: 206, endPoint y: 106, distance: 5.9
click at [206, 106] on div at bounding box center [203, 105] width 8 height 1
type input "#7db0c6"
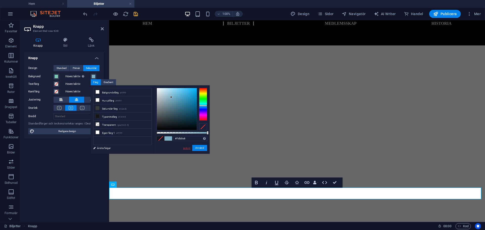
click at [186, 147] on link "Avbryt" at bounding box center [187, 148] width 8 height 4
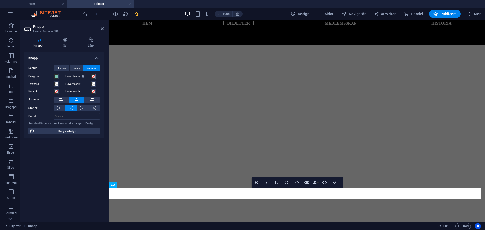
click at [93, 76] on span at bounding box center [93, 76] width 4 height 4
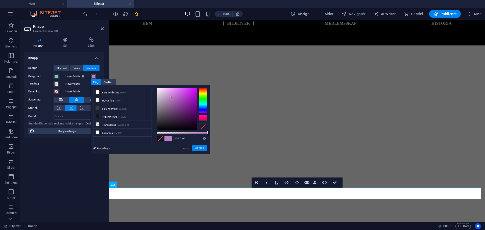
click at [203, 114] on div at bounding box center [203, 104] width 8 height 33
drag, startPoint x: 169, startPoint y: 87, endPoint x: 177, endPoint y: 90, distance: 8.7
click at [177, 89] on div "#ba7dc6 Format som stöds #0852ed rgb(8, 82, 237) rgba(8, 82, 237, 90%) hsv(221,…" at bounding box center [182, 156] width 56 height 142
drag, startPoint x: 170, startPoint y: 93, endPoint x: 174, endPoint y: 101, distance: 8.8
click at [174, 101] on div at bounding box center [177, 109] width 40 height 42
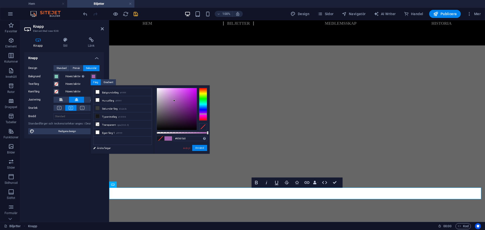
type input "#9161b0"
drag, startPoint x: 201, startPoint y: 113, endPoint x: 206, endPoint y: 113, distance: 4.9
click at [206, 113] on div at bounding box center [203, 112] width 8 height 1
click at [202, 149] on button "Använd" at bounding box center [199, 148] width 15 height 6
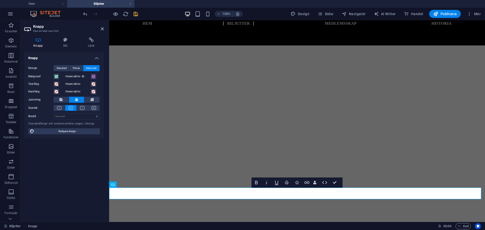
click at [59, 80] on div "Textfärg" at bounding box center [46, 84] width 36 height 8
click at [59, 83] on div "Textfärg" at bounding box center [45, 84] width 35 height 6
click at [58, 84] on span at bounding box center [56, 84] width 4 height 4
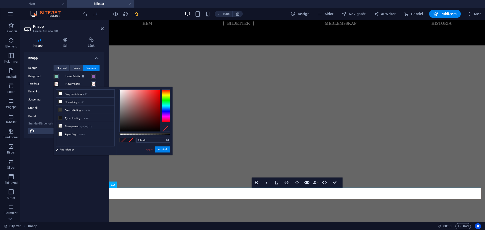
type input "#ffffff"
drag, startPoint x: 123, startPoint y: 96, endPoint x: 109, endPoint y: 82, distance: 19.5
click at [109, 82] on body "Individual Hem Biljetter Favoriter Element Kolumner Innehåll Rutor Dragspel Tab…" at bounding box center [242, 115] width 485 height 230
click at [158, 153] on div "Avbryt Använd" at bounding box center [157, 149] width 24 height 6
click at [160, 149] on button "Använd" at bounding box center [162, 149] width 15 height 6
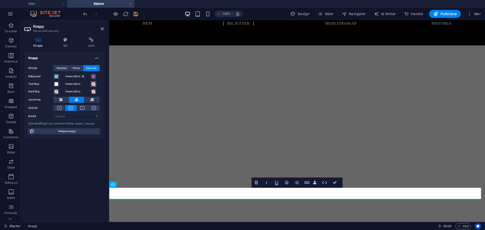
click at [93, 82] on span at bounding box center [93, 84] width 4 height 4
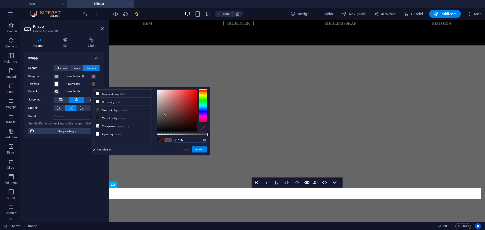
type input "#ffffff"
drag, startPoint x: 165, startPoint y: 115, endPoint x: 143, endPoint y: 83, distance: 38.9
click at [143, 83] on body "Individual Hem Biljetter Favoriter Element Kolumner Innehåll Rutor Dragspel Tab…" at bounding box center [242, 115] width 485 height 230
click at [201, 151] on button "Använd" at bounding box center [199, 149] width 15 height 6
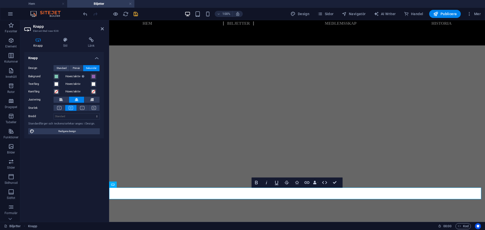
click at [74, 157] on div "Knapp Design Standard Primär Sekundär Bakgrund Hover/aktiv Byt till förhandsvis…" at bounding box center [64, 135] width 80 height 166
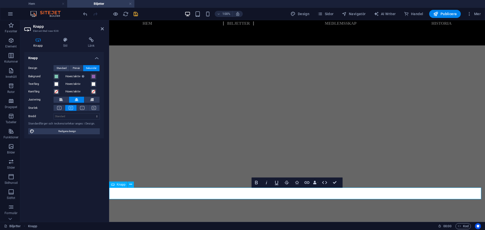
drag, startPoint x: 269, startPoint y: 192, endPoint x: 257, endPoint y: 192, distance: 11.6
drag, startPoint x: 306, startPoint y: 192, endPoint x: 344, endPoint y: 193, distance: 37.9
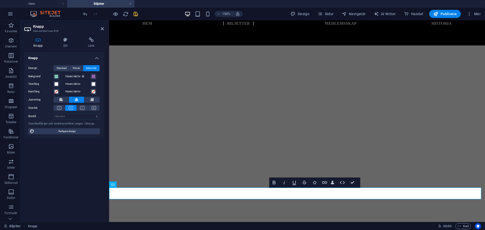
click at [54, 175] on div "Knapp Design Standard Primär Sekundär Bakgrund Hover/aktiv Byt till förhandsvis…" at bounding box center [64, 135] width 80 height 166
click at [342, 182] on icon "button" at bounding box center [342, 183] width 6 height 6
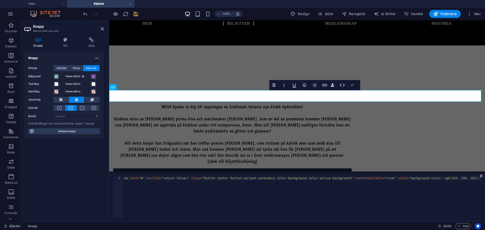
scroll to position [137, 0]
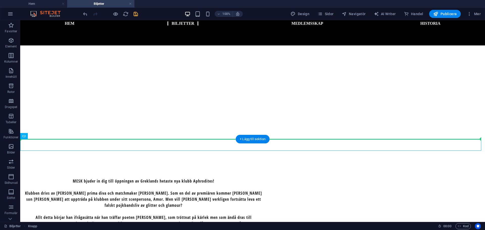
drag, startPoint x: 227, startPoint y: 142, endPoint x: 161, endPoint y: 139, distance: 66.0
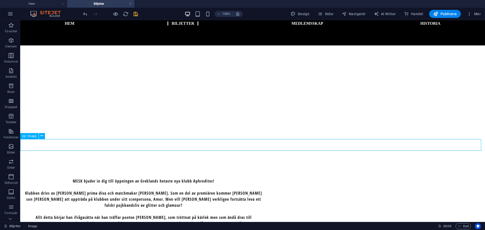
click at [37, 135] on div "Knapp" at bounding box center [29, 136] width 18 height 6
click at [41, 135] on icon at bounding box center [41, 135] width 3 height 5
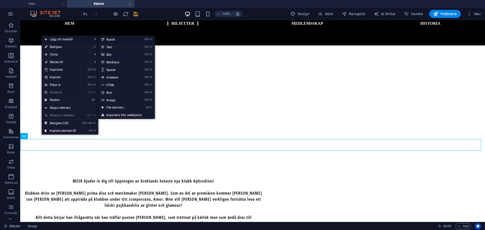
click at [118, 42] on link "Ctrl 1 Rubrik" at bounding box center [117, 40] width 38 height 8
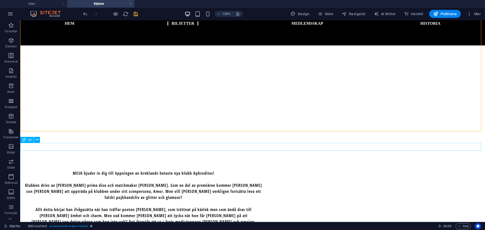
click at [37, 140] on icon at bounding box center [37, 139] width 3 height 5
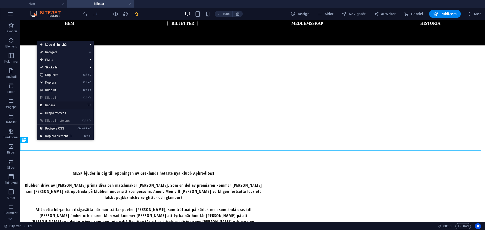
click at [62, 106] on link "⌦ Radera" at bounding box center [56, 105] width 38 height 8
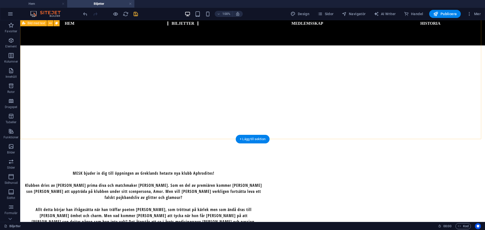
scroll to position [137, 0]
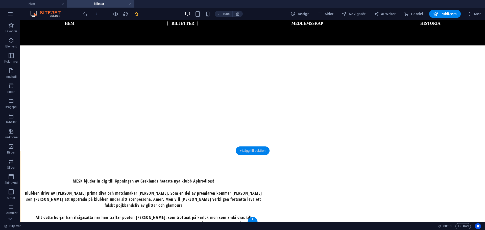
click at [253, 152] on div "+ Lägg till sektion" at bounding box center [253, 150] width 34 height 9
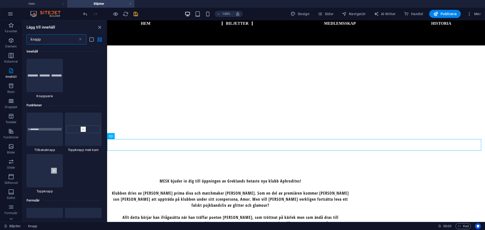
scroll to position [13, 0]
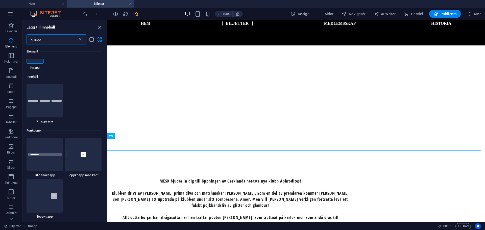
click at [80, 40] on icon at bounding box center [80, 39] width 5 height 5
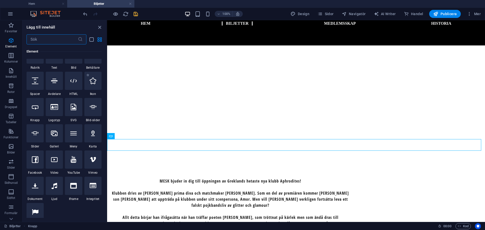
scroll to position [42, 0]
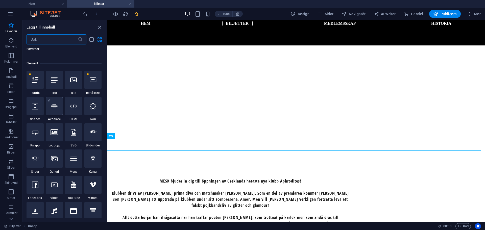
click at [60, 111] on div at bounding box center [54, 106] width 17 height 18
select select "%"
select select "px"
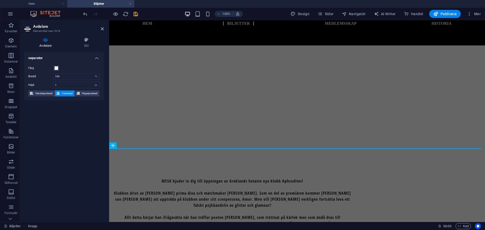
scroll to position [141, 0]
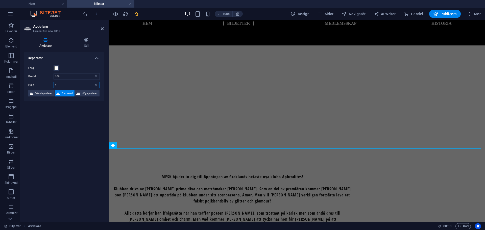
click at [85, 86] on input "1" at bounding box center [77, 85] width 46 height 6
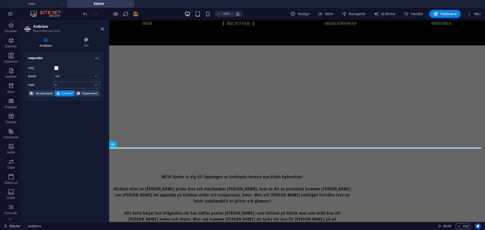
scroll to position [142, 0]
drag, startPoint x: 76, startPoint y: 85, endPoint x: 32, endPoint y: 84, distance: 44.2
click at [31, 85] on div "Höjd 5 px rem vh vw" at bounding box center [63, 85] width 71 height 7
type input "10"
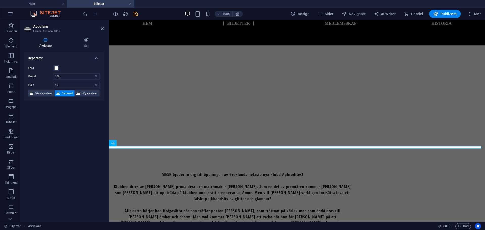
click at [68, 114] on div "separator Färg Bredd 100 px rem % vh vw Höjd 10 px rem vh vw Vänsterjusterad Ce…" at bounding box center [64, 135] width 80 height 166
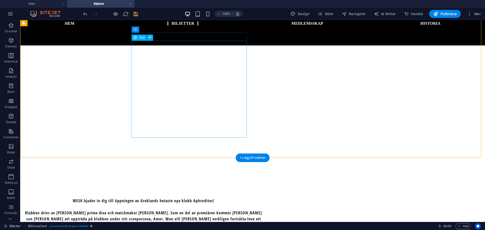
scroll to position [67, 0]
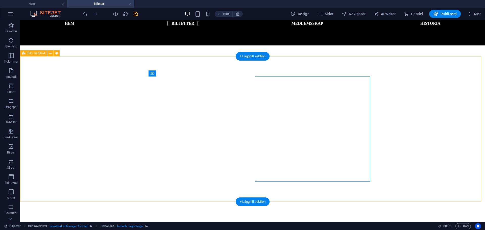
scroll to position [93, 0]
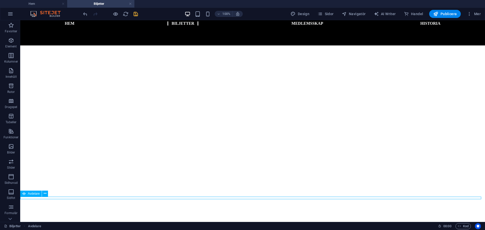
select select "%"
select select "px"
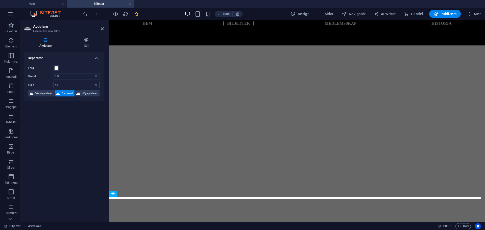
drag, startPoint x: 75, startPoint y: 84, endPoint x: 38, endPoint y: 81, distance: 36.5
click at [38, 81] on div "Färg Bredd 100 px rem % vh vw Höjd 10 px rem vh vw Vänsterjusterad Centrerad Hö…" at bounding box center [64, 81] width 80 height 40
type input "50"
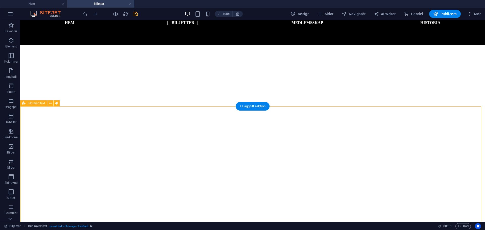
scroll to position [0, 0]
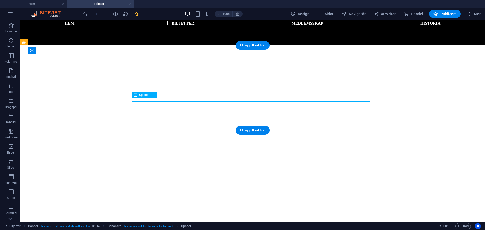
select select "px"
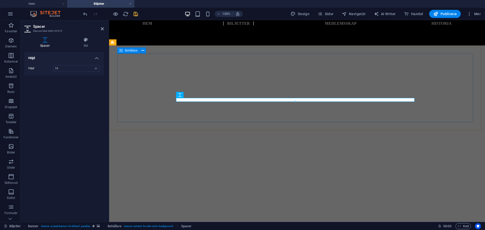
click at [136, 197] on div "Nästa spex Köp biljetterna nedan" at bounding box center [297, 231] width 360 height 69
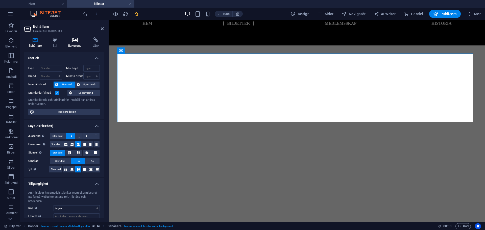
click at [78, 43] on h4 "Bakgrund" at bounding box center [76, 42] width 24 height 11
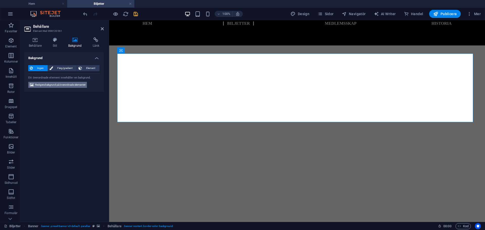
click at [55, 87] on span "Redigera bakgrund på överordnade elementet" at bounding box center [60, 85] width 50 height 6
select select "ms"
select select "s"
select select "progressive"
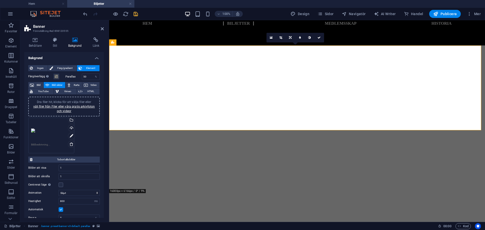
click at [36, 130] on div "Dra filer hit, klicka för att välja filer eller välj filer från Filer eller vår…" at bounding box center [51, 130] width 40 height 20
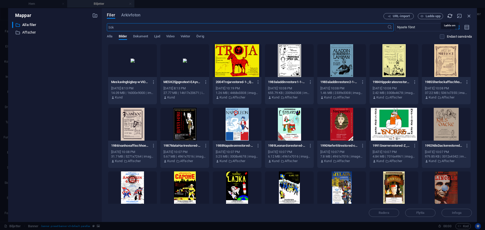
click at [450, 17] on icon "button" at bounding box center [450, 16] width 6 height 6
click at [450, 16] on icon "button" at bounding box center [450, 16] width 6 height 6
click at [131, 77] on div "Meskavlngbigboy-wViO4YO4e4FwBLAQ00cxQA.jpg Meskavlngbigboy-wViO4YO4e4FwBLAQ00cx…" at bounding box center [132, 90] width 49 height 26
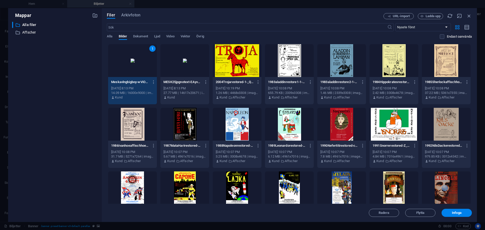
click at [59, 105] on div "​ Alla filer Alla filer ​ Affscher Affscher" at bounding box center [55, 120] width 86 height 196
click at [182, 73] on div at bounding box center [184, 60] width 49 height 33
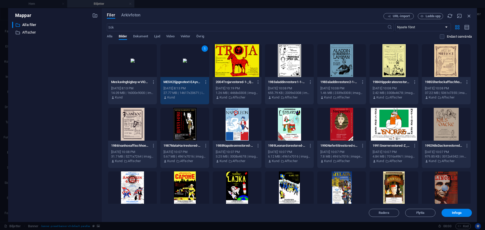
click at [136, 73] on div at bounding box center [132, 60] width 49 height 33
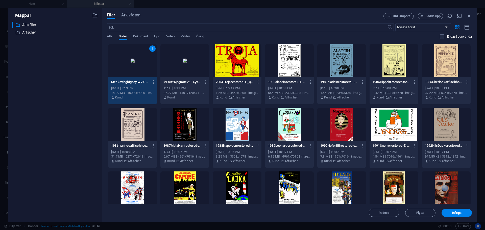
click at [164, 73] on div at bounding box center [184, 60] width 49 height 33
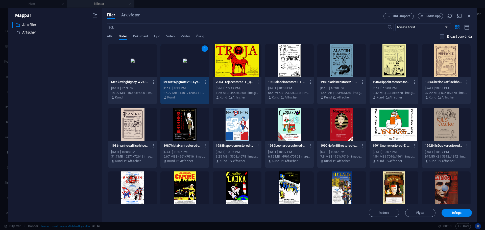
click at [469, 19] on div "URL-import Ladda upp" at bounding box center [427, 16] width 88 height 6
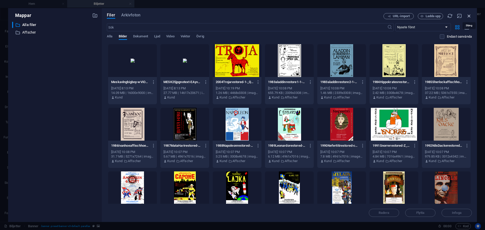
click at [468, 14] on icon "button" at bounding box center [469, 16] width 6 height 6
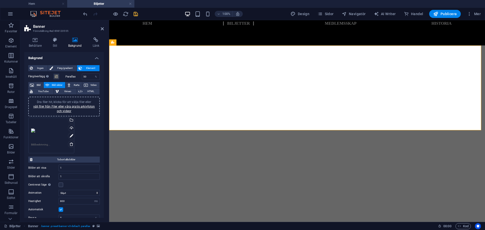
click at [93, 130] on div "Dra filer hit, klicka för att välja filer eller välj filer från Filer eller vår…" at bounding box center [64, 135] width 74 height 38
click at [34, 81] on div "Färgöverlägg Placerar ett överlägg över bakgrunden för att färgsätta den Parall…" at bounding box center [63, 166] width 71 height 190
click at [41, 83] on span "Bild" at bounding box center [38, 85] width 7 height 6
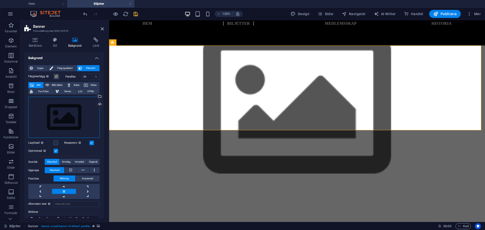
click at [72, 115] on div "Dra filer hit, klicka för att välja filer eller välj filer från Filer eller vår…" at bounding box center [63, 117] width 71 height 41
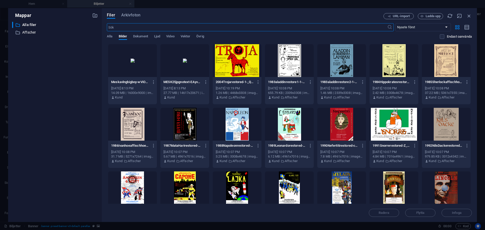
click at [144, 57] on div at bounding box center [132, 60] width 49 height 33
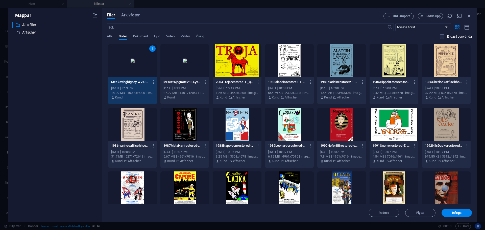
click at [144, 57] on div "1" at bounding box center [132, 60] width 49 height 33
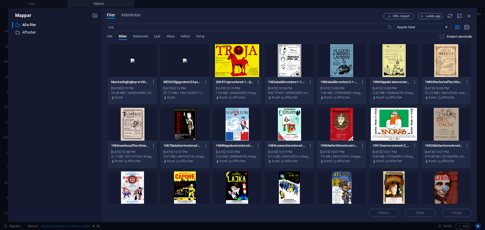
click at [135, 65] on div at bounding box center [132, 60] width 49 height 33
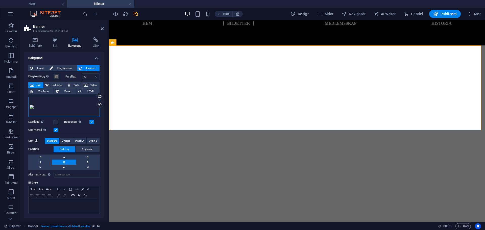
click at [54, 107] on div "Dra filer hit, klicka för att välja filer eller välj filer från Filer eller vår…" at bounding box center [63, 107] width 71 height 20
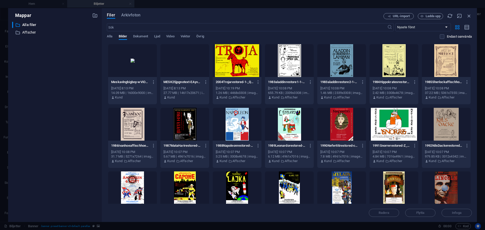
click at [118, 77] on div at bounding box center [132, 60] width 49 height 33
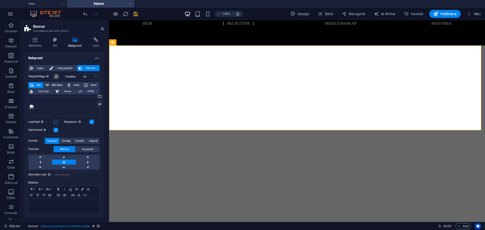
drag, startPoint x: 53, startPoint y: 114, endPoint x: 92, endPoint y: 132, distance: 43.0
click at [92, 132] on div "Optimerad Bilder komprimeras för att förbättra sidans hastighet." at bounding box center [63, 130] width 71 height 6
click at [64, 70] on span "Färg/gradient" at bounding box center [65, 68] width 20 height 6
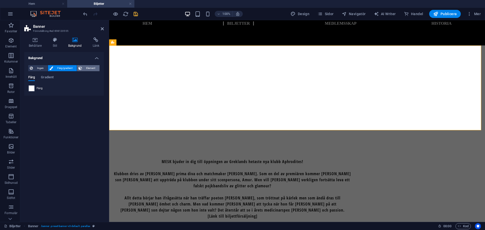
click at [96, 65] on span "Element" at bounding box center [91, 68] width 14 height 6
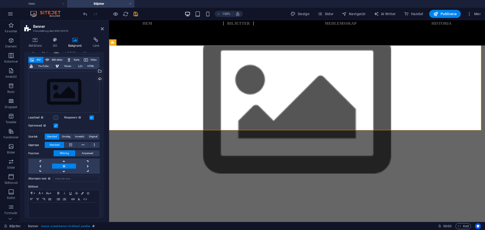
scroll to position [29, 0]
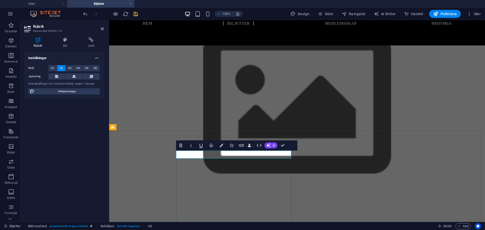
click at [66, 44] on h4 "Stil" at bounding box center [66, 42] width 25 height 11
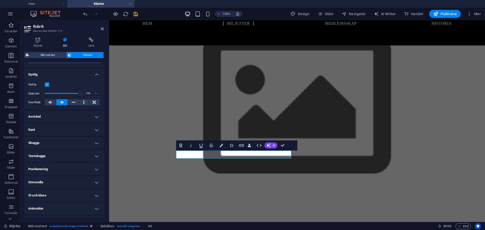
scroll to position [58, 0]
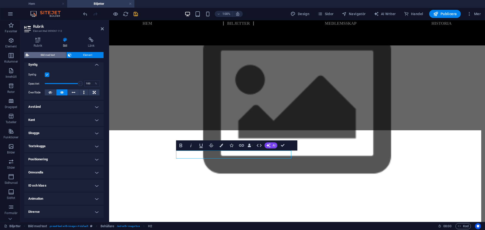
click at [57, 52] on span "Bild med text" at bounding box center [48, 55] width 34 height 6
select select "rem"
select select "px"
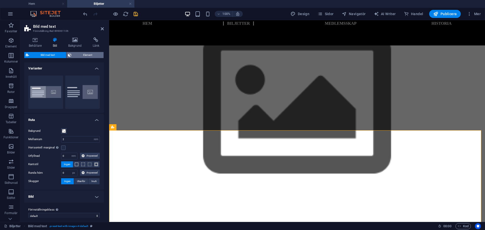
click at [76, 55] on span "Element" at bounding box center [87, 55] width 29 height 6
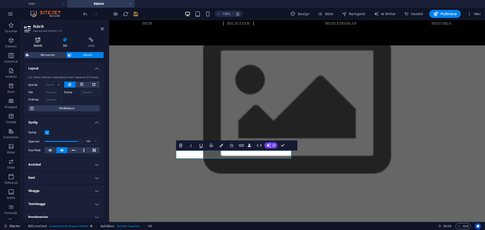
click at [37, 46] on h4 "Rubrik" at bounding box center [38, 42] width 29 height 11
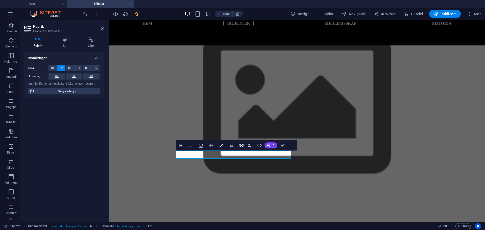
click at [73, 87] on div "Nivå H1 H2 H3 H4 H5 H6 Justering Standardfärger och teckenstorlekar anges i Des…" at bounding box center [64, 80] width 80 height 38
click at [75, 93] on span "Redigera design" at bounding box center [67, 91] width 62 height 6
select select "600"
select select "px"
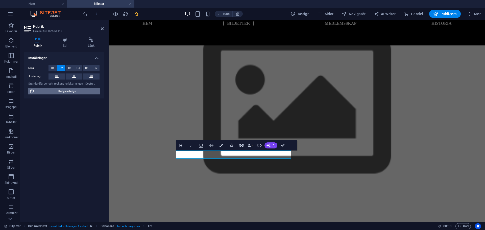
select select "rem"
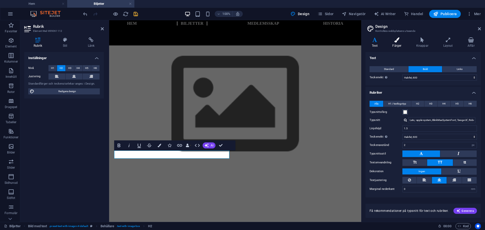
click at [403, 39] on icon at bounding box center [397, 39] width 22 height 5
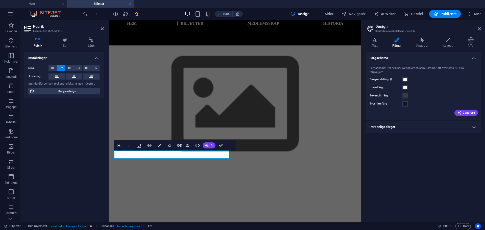
click at [401, 121] on h4 "Personliga färger" at bounding box center [422, 127] width 115 height 12
click at [407, 144] on span at bounding box center [405, 146] width 4 height 4
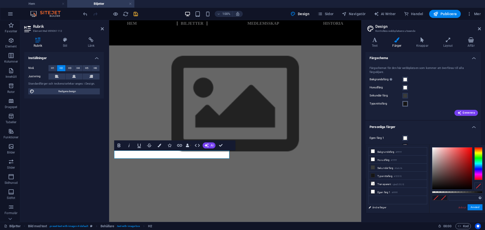
click at [407, 101] on button "Typsnittsfärg" at bounding box center [405, 104] width 6 height 6
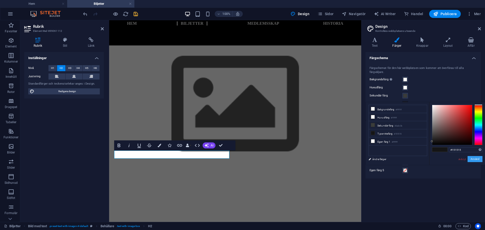
click at [478, 161] on button "Använd" at bounding box center [474, 159] width 15 height 6
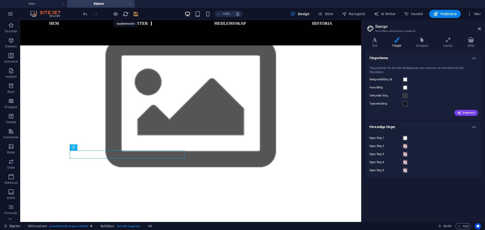
click at [125, 14] on icon "reload" at bounding box center [126, 14] width 6 height 6
click at [128, 16] on icon "reload" at bounding box center [126, 14] width 6 height 6
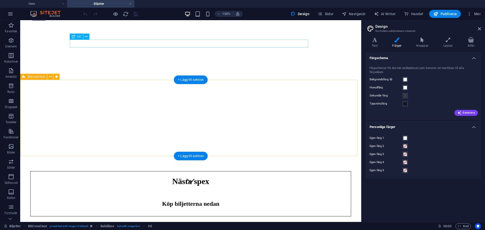
scroll to position [25, 0]
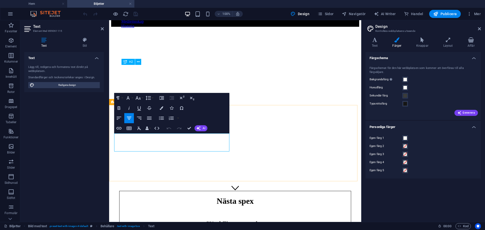
drag, startPoint x: 210, startPoint y: 165, endPoint x: 300, endPoint y: 165, distance: 89.4
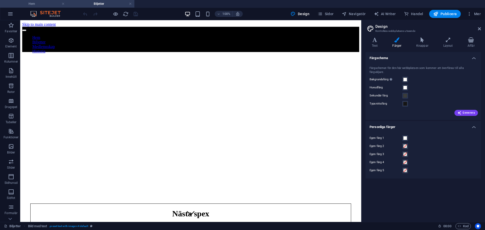
scroll to position [0, 0]
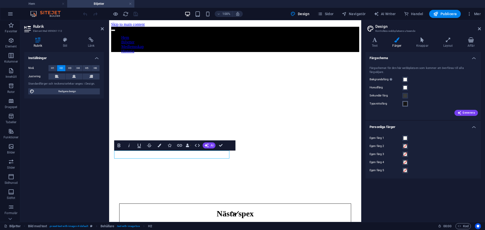
click at [404, 102] on span at bounding box center [405, 104] width 4 height 4
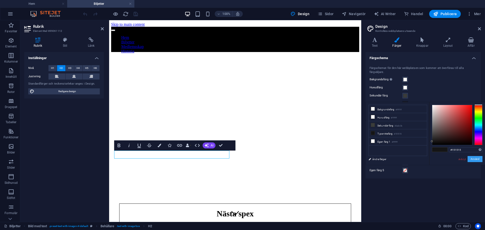
click at [477, 158] on button "Använd" at bounding box center [474, 159] width 15 height 6
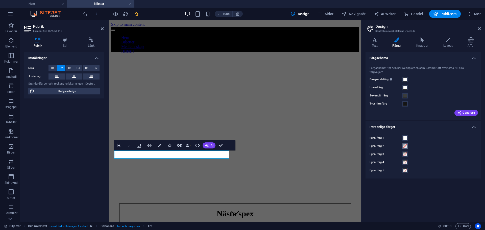
click at [402, 143] on button "Egen färg 2" at bounding box center [405, 146] width 6 height 6
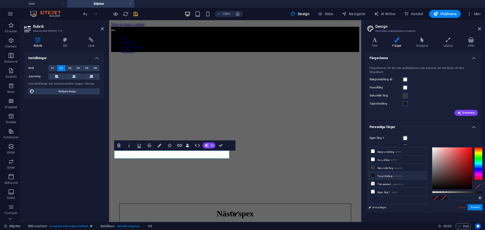
click at [378, 175] on li "Typsnittsfärg #151515" at bounding box center [398, 176] width 58 height 8
type input "#151515"
click at [476, 208] on button "Använd" at bounding box center [474, 207] width 15 height 6
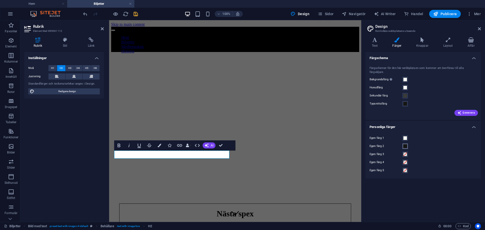
click at [403, 144] on span at bounding box center [405, 146] width 4 height 4
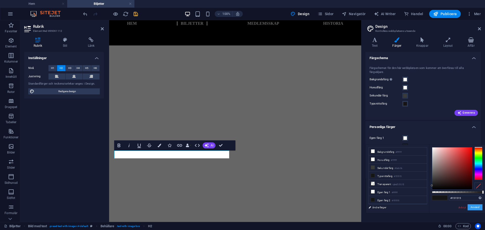
drag, startPoint x: 473, startPoint y: 208, endPoint x: 463, endPoint y: 202, distance: 11.9
click at [473, 208] on button "Använd" at bounding box center [474, 207] width 15 height 6
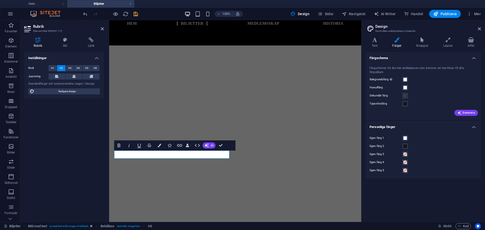
click at [380, 143] on label "Egen färg 2" at bounding box center [385, 146] width 33 height 6
click at [402, 143] on button "Egen färg 2" at bounding box center [405, 146] width 6 height 6
click at [380, 143] on label "Egen färg 2" at bounding box center [385, 146] width 33 height 6
click at [402, 143] on button "Egen färg 2" at bounding box center [405, 146] width 6 height 6
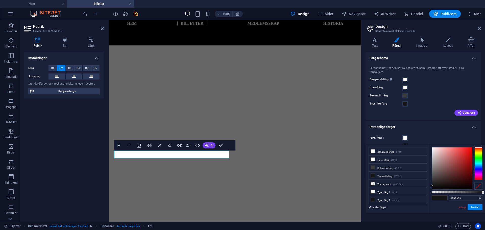
click at [76, 137] on div "Inställningar Nivå H1 H2 H3 H4 H5 H6 Justering Standardfärger och teckenstorlek…" at bounding box center [64, 135] width 80 height 166
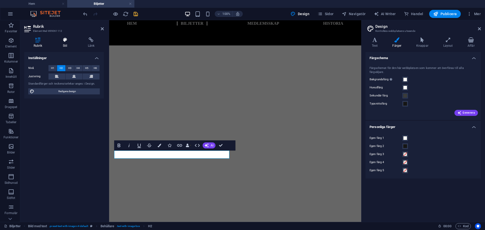
click at [69, 43] on h4 "Stil" at bounding box center [66, 42] width 25 height 11
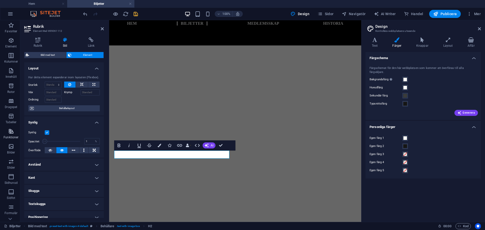
drag, startPoint x: 79, startPoint y: 141, endPoint x: 18, endPoint y: 140, distance: 60.4
click at [18, 140] on section "Favoriter Element Kolumner Innehåll Rutor Dragspel Tabeller Funktioner Bilder S…" at bounding box center [180, 121] width 361 height 202
type input "100"
drag, startPoint x: 63, startPoint y: 141, endPoint x: 108, endPoint y: 139, distance: 45.0
click at [108, 139] on aside "Rubrik Element #ed-899061112 Rubrik Stil Länk Inställningar Nivå H1 H2 H3 H4 H5…" at bounding box center [64, 121] width 89 height 202
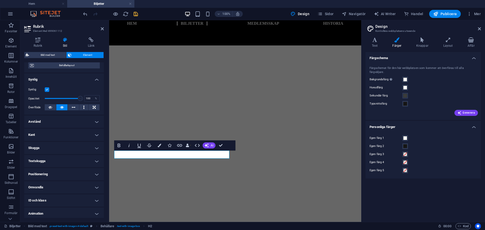
scroll to position [33, 0]
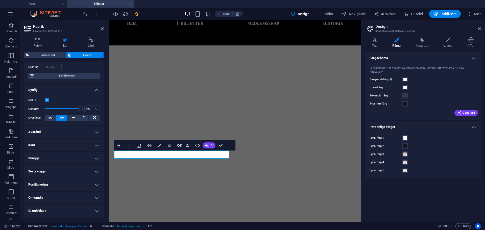
click at [137, 13] on icon "save" at bounding box center [136, 14] width 6 height 6
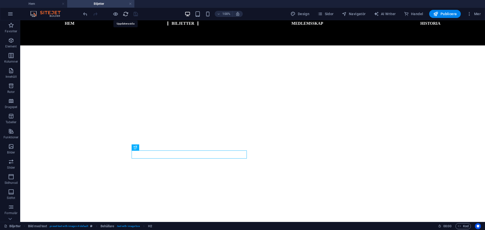
drag, startPoint x: 126, startPoint y: 14, endPoint x: 116, endPoint y: 14, distance: 10.9
click at [126, 14] on icon "reload" at bounding box center [126, 14] width 6 height 6
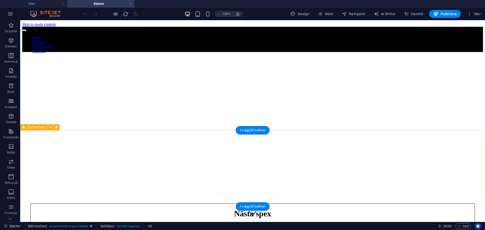
scroll to position [0, 0]
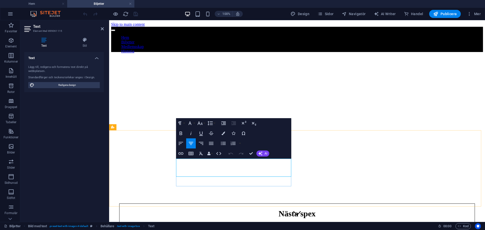
drag, startPoint x: 245, startPoint y: 174, endPoint x: 249, endPoint y: 174, distance: 3.4
drag, startPoint x: 264, startPoint y: 172, endPoint x: 201, endPoint y: 159, distance: 64.1
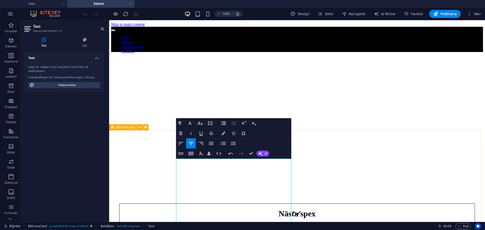
scroll to position [2757, 1]
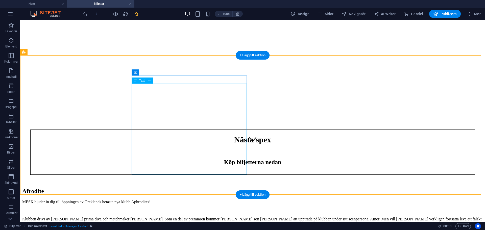
scroll to position [76, 0]
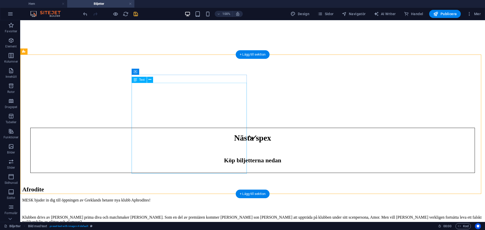
click at [187, 198] on div "MESK bjuder in dig till öppningen av Greklands hetaste nya klubb Aphrodites! Kl…" at bounding box center [252, 222] width 461 height 48
click at [257, 191] on div "+ Lägg till sektion" at bounding box center [253, 194] width 34 height 9
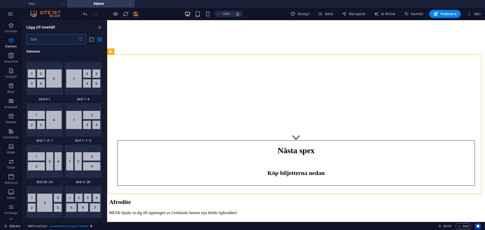
scroll to position [883, 0]
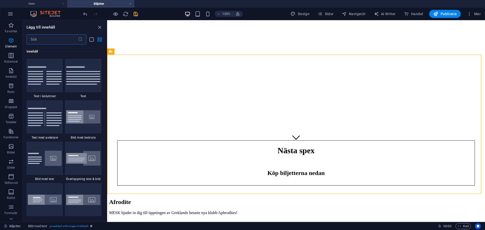
click at [61, 39] on input "text" at bounding box center [52, 39] width 51 height 10
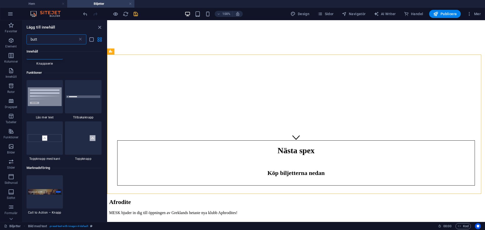
scroll to position [0, 0]
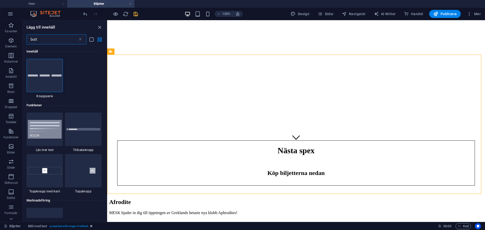
drag, startPoint x: 106, startPoint y: 160, endPoint x: 1, endPoint y: 39, distance: 160.1
type input "butt"
click at [58, 72] on div at bounding box center [45, 75] width 37 height 33
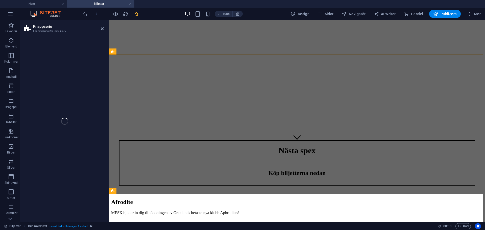
click at [58, 72] on div "Knappserie Förinställning #ed-new-2977 Bild med text H2 Behållare Text Dra hit …" at bounding box center [252, 121] width 465 height 202
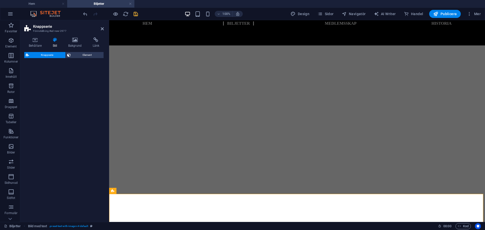
select select "rem"
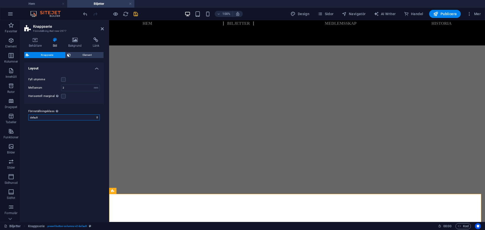
click at [67, 117] on select "default Lägg till förinställningsklass" at bounding box center [63, 117] width 71 height 6
click at [284, 210] on icon at bounding box center [285, 211] width 4 height 6
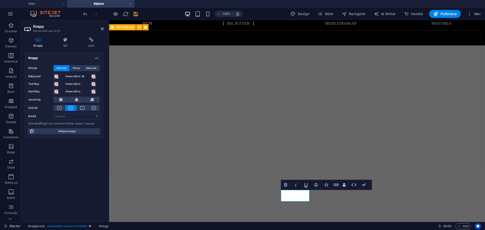
scroll to position [101, 0]
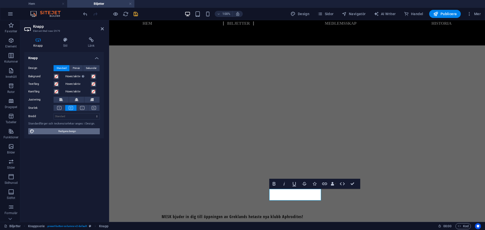
click at [45, 132] on span "Redigera design" at bounding box center [67, 131] width 62 height 6
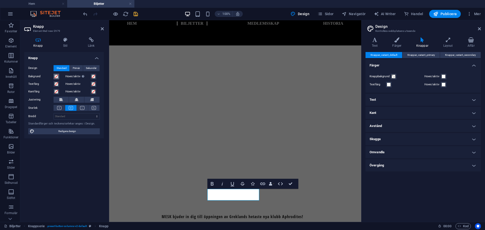
click at [54, 76] on span at bounding box center [56, 76] width 4 height 4
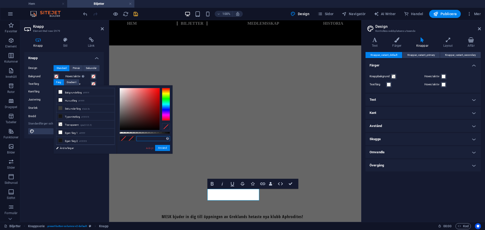
click at [144, 138] on input "text" at bounding box center [153, 138] width 34 height 5
paste input "7dc6b5"
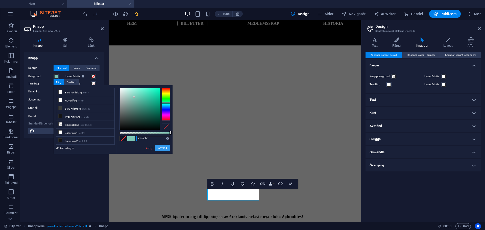
type input "#7dc6b5"
click at [163, 145] on button "Använd" at bounding box center [162, 148] width 15 height 6
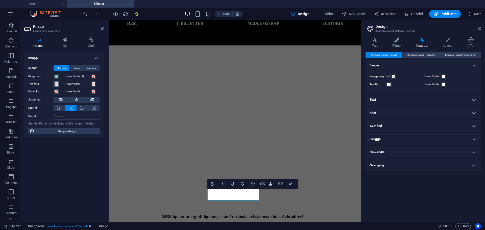
click at [58, 83] on span at bounding box center [56, 84] width 4 height 4
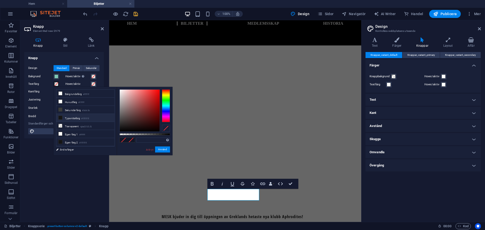
click at [71, 120] on li "Typsnittsfärg #151515" at bounding box center [85, 118] width 58 height 8
type input "#151515"
click at [161, 148] on button "Använd" at bounding box center [162, 149] width 15 height 6
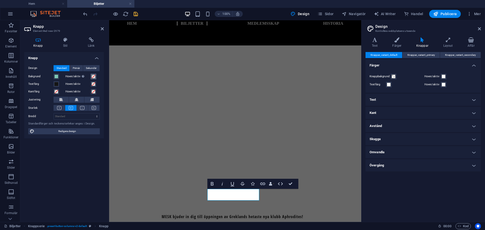
click at [96, 75] on button "Hover/aktiv Byt till förhandsvisningsläge för att testa aktiv/hover-tillståndet" at bounding box center [94, 77] width 6 height 6
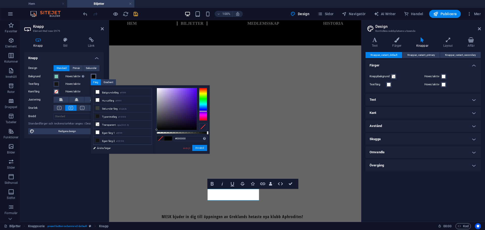
click at [203, 111] on div at bounding box center [203, 104] width 8 height 33
drag, startPoint x: 158, startPoint y: 113, endPoint x: 170, endPoint y: 106, distance: 14.1
click at [170, 106] on div at bounding box center [177, 109] width 40 height 42
click at [194, 150] on button "Använd" at bounding box center [199, 148] width 15 height 6
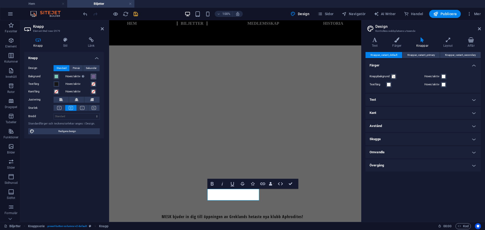
click at [93, 77] on span at bounding box center [93, 76] width 4 height 4
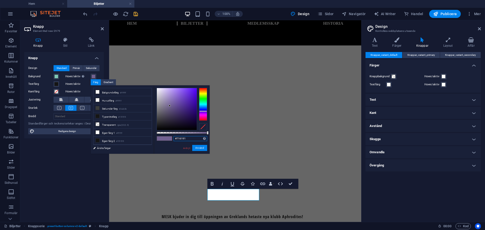
click at [188, 138] on input "#716191" at bounding box center [190, 138] width 34 height 5
paste input "554162"
type input "#554162"
click at [197, 146] on button "Använd" at bounding box center [199, 148] width 15 height 6
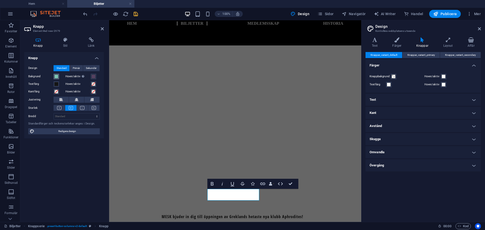
click at [59, 77] on button "Bakgrund" at bounding box center [57, 77] width 6 height 6
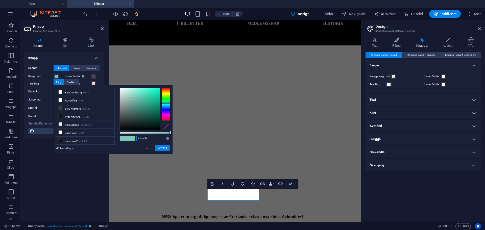
click at [150, 139] on input "#7dc6b5" at bounding box center [153, 138] width 34 height 5
paste input "554162"
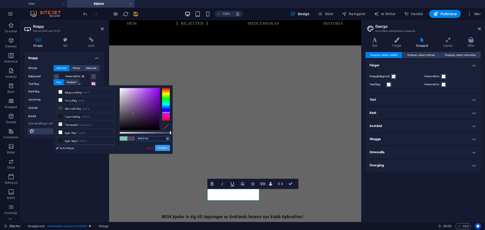
type input "#554162"
click at [167, 149] on button "Använd" at bounding box center [162, 148] width 15 height 6
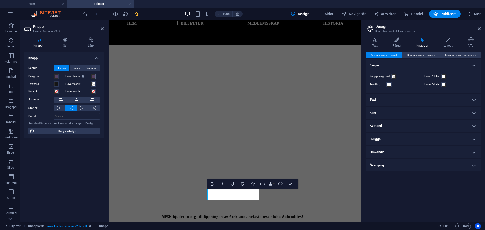
click at [95, 78] on span at bounding box center [93, 76] width 4 height 4
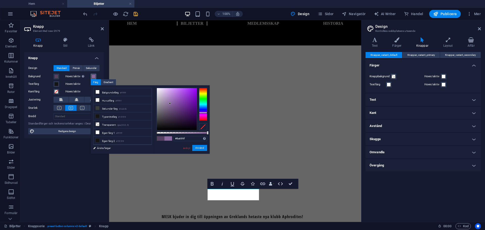
drag, startPoint x: 170, startPoint y: 107, endPoint x: 170, endPoint y: 104, distance: 3.0
click at [170, 104] on div at bounding box center [177, 109] width 40 height 42
click at [170, 104] on div at bounding box center [170, 104] width 2 height 2
click at [171, 105] on div at bounding box center [177, 109] width 40 height 42
type input "#7b5b90"
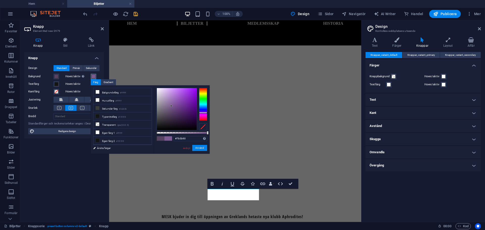
click at [171, 106] on div at bounding box center [171, 106] width 2 height 2
drag, startPoint x: 199, startPoint y: 148, endPoint x: 89, endPoint y: 160, distance: 110.5
click at [199, 148] on button "Använd" at bounding box center [199, 148] width 15 height 6
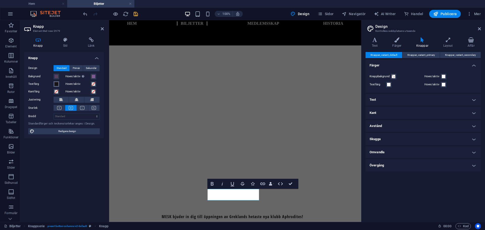
click at [59, 84] on button "Textfärg" at bounding box center [57, 84] width 6 height 6
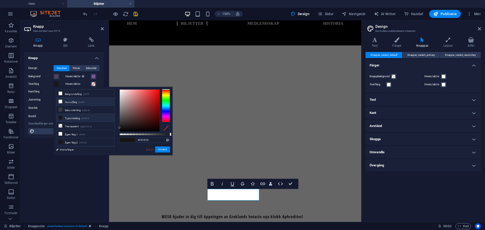
click at [85, 102] on li "Huvudfärg #ffffff" at bounding box center [85, 102] width 58 height 8
type input "#ffffff"
click at [163, 144] on div "#ffffff Format som stöds #0852ed rgb(8, 82, 237) rgba(8, 82, 237, 90%) hsv(221,…" at bounding box center [145, 158] width 56 height 142
click at [166, 147] on button "Använd" at bounding box center [162, 149] width 15 height 6
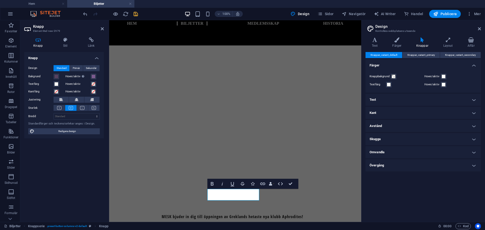
click at [72, 173] on div "Knapp Design Standard Primär Sekundär Bakgrund Hover/aktiv Byt till förhandsvis…" at bounding box center [64, 135] width 80 height 166
click at [94, 84] on span at bounding box center [93, 84] width 4 height 4
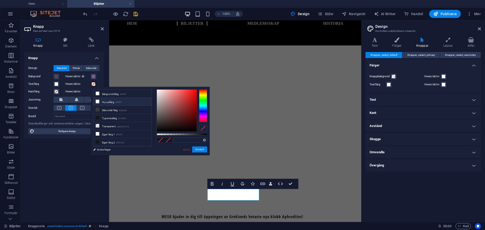
click at [123, 102] on li "Huvudfärg #ffffff" at bounding box center [122, 102] width 58 height 8
type input "#ffffff"
click at [199, 151] on button "Använd" at bounding box center [199, 149] width 15 height 6
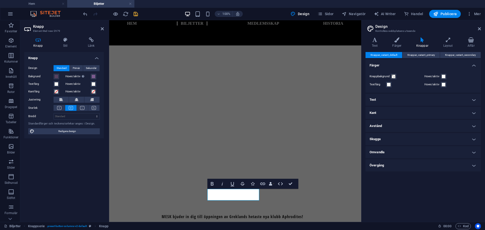
click at [139, 16] on div "100% Design Sidor Navigatör AI Writer Handel Publicera Mer" at bounding box center [282, 14] width 400 height 8
click at [140, 16] on div "100% Design Sidor Navigatör AI Writer Handel Publicera Mer" at bounding box center [282, 14] width 400 height 8
click at [137, 17] on div at bounding box center [110, 14] width 57 height 8
click at [135, 15] on icon "save" at bounding box center [136, 14] width 6 height 6
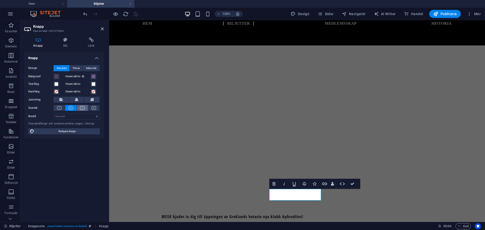
click at [81, 110] on icon at bounding box center [82, 108] width 4 height 4
click at [73, 109] on button at bounding box center [70, 108] width 11 height 6
click at [81, 109] on icon at bounding box center [82, 108] width 4 height 4
click at [79, 117] on select "Standard px rem % em vh vw" at bounding box center [77, 116] width 46 height 6
select select "px"
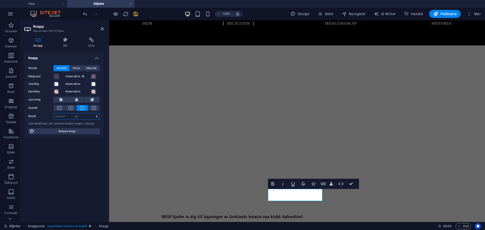
click at [92, 113] on select "Standard px rem % em vh vw" at bounding box center [77, 116] width 46 height 6
type input "215"
click at [82, 117] on input "215" at bounding box center [77, 116] width 46 height 6
click at [86, 145] on div "Knapp Design Standard Primär Sekundär Bakgrund Hover/aktiv Byt till förhandsvis…" at bounding box center [64, 135] width 80 height 166
click at [87, 116] on input "215" at bounding box center [77, 116] width 46 height 6
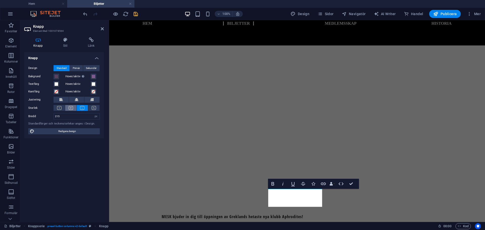
click at [74, 108] on button at bounding box center [70, 108] width 11 height 6
click at [82, 108] on icon at bounding box center [82, 108] width 4 height 4
click at [72, 107] on icon at bounding box center [71, 108] width 4 height 4
click at [74, 170] on div "Knapp Design Standard Primär Sekundär Bakgrund Hover/aktiv Byt till förhandsvis…" at bounding box center [64, 135] width 80 height 166
click at [69, 47] on h4 "Stil" at bounding box center [66, 42] width 25 height 11
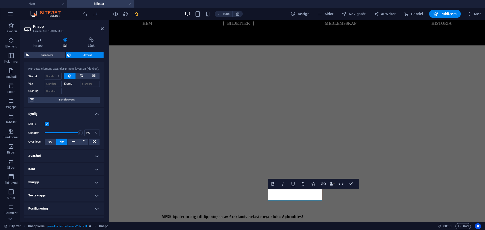
scroll to position [0, 0]
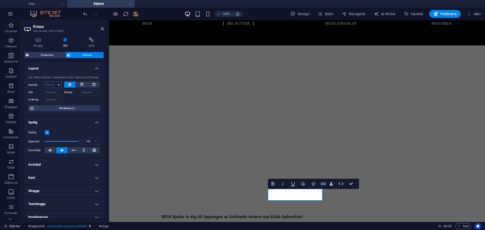
click at [59, 84] on select "Standard auto px % 1/1 1/2 1/3 1/4 1/5 1/6 1/7 1/8 1/9 1/10" at bounding box center [53, 85] width 16 height 6
select select "px"
click at [54, 82] on select "Standard auto px % 1/1 1/2 1/3 1/4 1/5 1/6 1/7 1/8 1/9 1/10" at bounding box center [53, 85] width 16 height 6
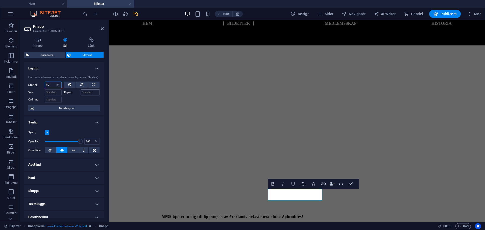
type input "50"
click at [74, 96] on div at bounding box center [82, 98] width 36 height 7
click at [73, 83] on button at bounding box center [70, 85] width 12 height 6
select select "DISABLED_OPTION_VALUE"
click at [52, 91] on input "Väx" at bounding box center [53, 92] width 17 height 6
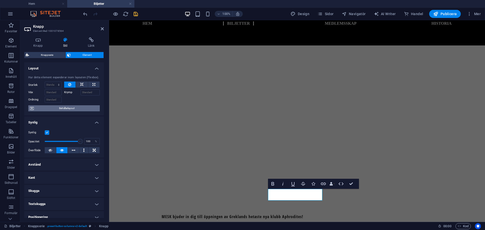
click at [74, 110] on span "Behållarlayout" at bounding box center [66, 108] width 63 height 6
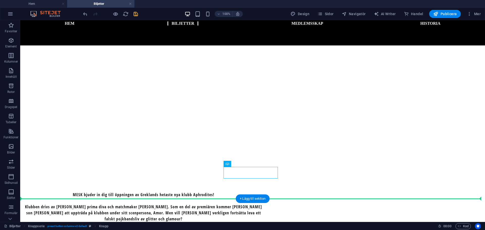
scroll to position [129, 0]
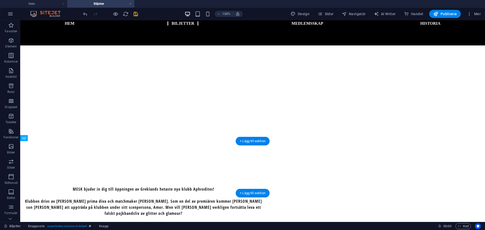
drag, startPoint x: 211, startPoint y: 195, endPoint x: 287, endPoint y: 168, distance: 81.1
drag, startPoint x: 295, startPoint y: 169, endPoint x: 214, endPoint y: 167, distance: 80.6
drag, startPoint x: 217, startPoint y: 169, endPoint x: 120, endPoint y: 166, distance: 96.8
drag, startPoint x: 195, startPoint y: 168, endPoint x: 148, endPoint y: 174, distance: 47.0
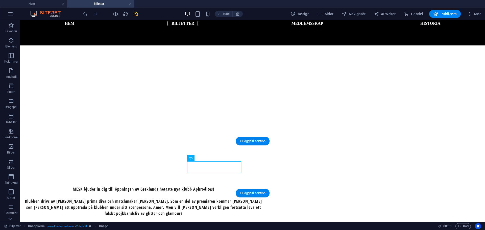
drag, startPoint x: 181, startPoint y: 164, endPoint x: 151, endPoint y: 164, distance: 30.0
drag, startPoint x: 216, startPoint y: 167, endPoint x: 271, endPoint y: 170, distance: 55.9
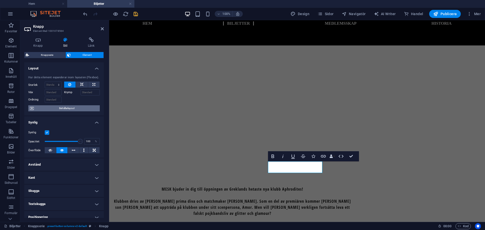
click at [76, 110] on span "Behållarlayout" at bounding box center [66, 108] width 63 height 6
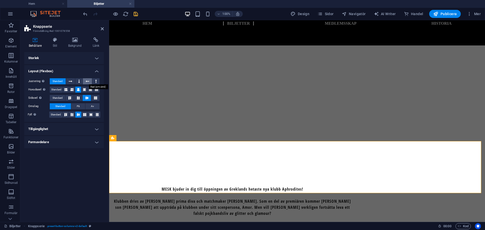
click at [85, 80] on button at bounding box center [87, 81] width 9 height 6
click at [70, 82] on icon at bounding box center [71, 81] width 4 height 6
click at [60, 82] on span "Standard" at bounding box center [58, 81] width 10 height 6
click at [67, 91] on icon at bounding box center [65, 90] width 3 height 6
click at [81, 90] on button at bounding box center [78, 90] width 6 height 6
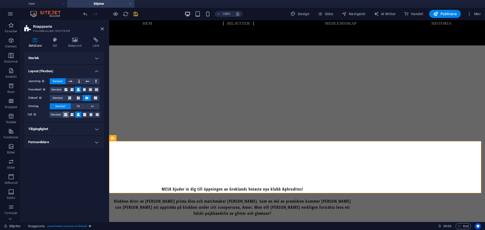
click at [66, 116] on icon at bounding box center [65, 115] width 3 height 6
click at [76, 115] on button at bounding box center [78, 115] width 6 height 6
click at [68, 126] on h4 "Tillgänglighet" at bounding box center [64, 129] width 80 height 12
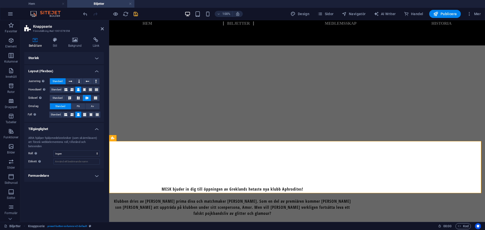
click at [68, 126] on h4 "Tillgänglighet" at bounding box center [64, 127] width 80 height 9
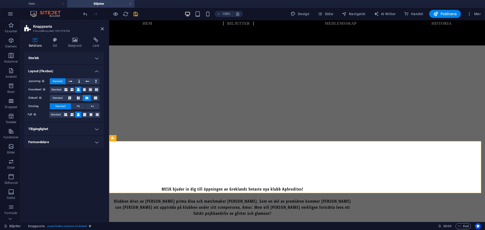
click at [58, 148] on h4 "Formavdelare" at bounding box center [64, 142] width 80 height 12
click at [64, 139] on h4 "Formavdelare" at bounding box center [64, 140] width 80 height 9
click at [64, 139] on h4 "Formavdelare" at bounding box center [64, 142] width 80 height 12
click at [68, 151] on select "Ingen Triangel Fyrkant Diagonal Polygon 1 Polygon 2 Sicksack Flera sicksack Våg…" at bounding box center [77, 152] width 46 height 6
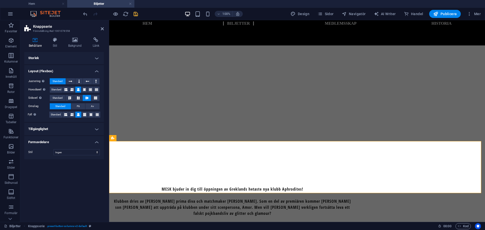
click at [64, 56] on h4 "Storlek" at bounding box center [64, 58] width 80 height 12
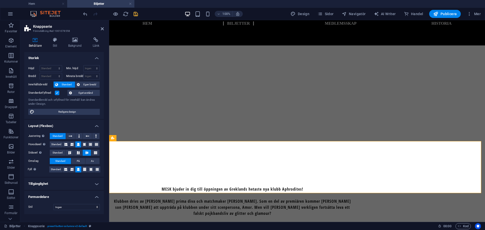
click at [93, 121] on h4 "Layout (Flexbox)" at bounding box center [64, 124] width 80 height 9
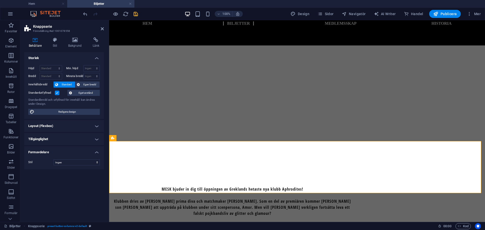
click at [93, 121] on h4 "Layout (Flexbox)" at bounding box center [64, 126] width 80 height 12
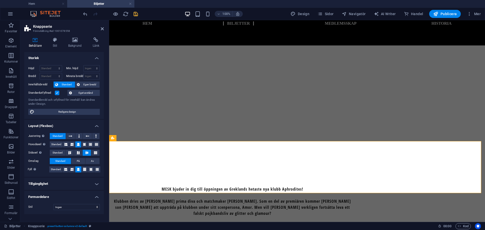
click at [93, 121] on h4 "Layout (Flexbox)" at bounding box center [64, 124] width 80 height 9
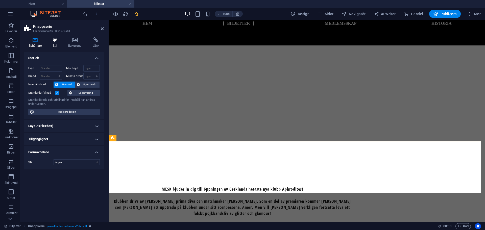
click at [57, 46] on h4 "Stil" at bounding box center [55, 42] width 15 height 11
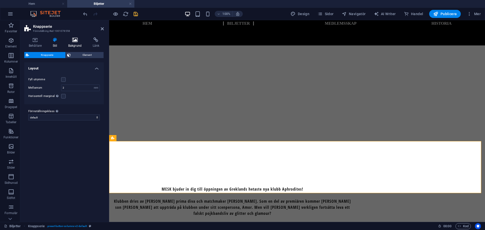
click at [76, 44] on h4 "Bakgrund" at bounding box center [76, 42] width 24 height 11
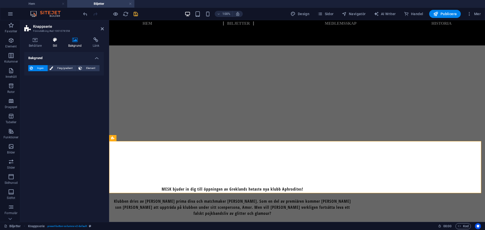
click at [51, 43] on h4 "Stil" at bounding box center [55, 42] width 15 height 11
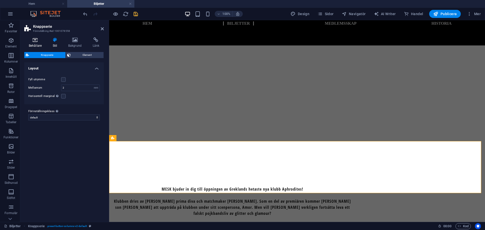
click at [40, 42] on icon at bounding box center [35, 39] width 22 height 5
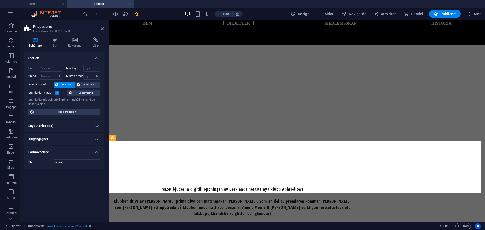
click at [61, 55] on h4 "Storlek" at bounding box center [64, 56] width 80 height 9
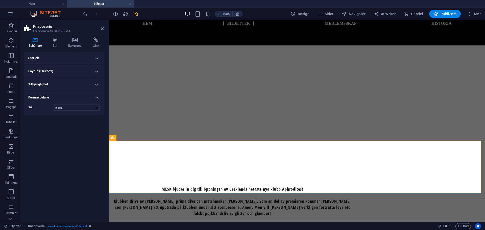
click at [57, 97] on h4 "Formavdelare" at bounding box center [64, 95] width 80 height 9
click at [57, 97] on h4 "Formavdelare" at bounding box center [64, 97] width 80 height 12
click at [53, 87] on h4 "Tillgänglighet" at bounding box center [64, 84] width 80 height 12
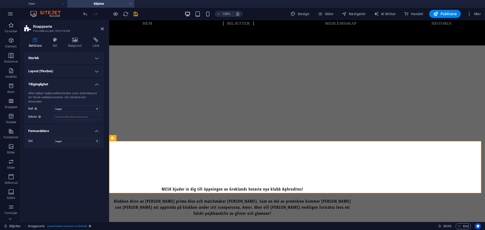
click at [53, 81] on h4 "Tillgänglighet" at bounding box center [64, 82] width 80 height 9
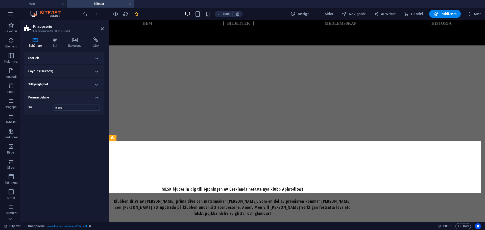
click at [55, 58] on h4 "Storlek" at bounding box center [64, 58] width 80 height 12
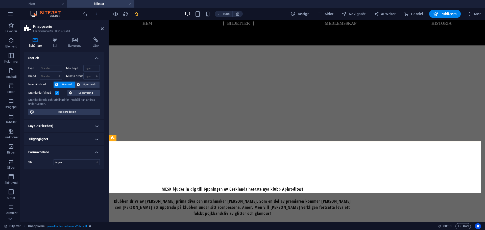
click at [93, 125] on h4 "Layout (Flexbox)" at bounding box center [64, 126] width 80 height 12
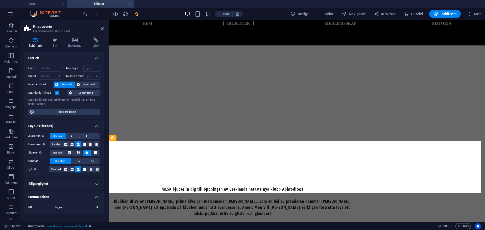
click at [93, 125] on h4 "Layout (Flexbox)" at bounding box center [64, 124] width 80 height 9
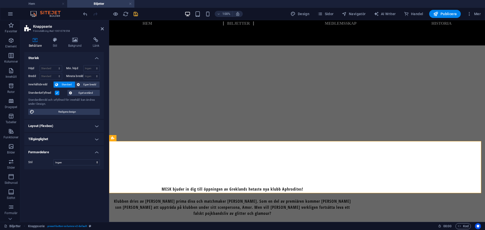
click at [88, 140] on h4 "Tillgänglighet" at bounding box center [64, 139] width 80 height 12
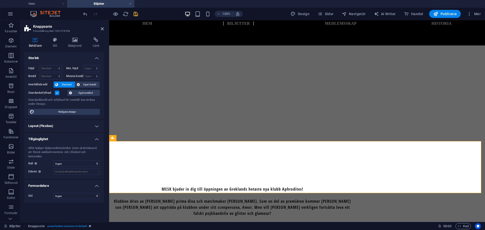
click at [88, 140] on h4 "Tillgänglighet" at bounding box center [64, 137] width 80 height 9
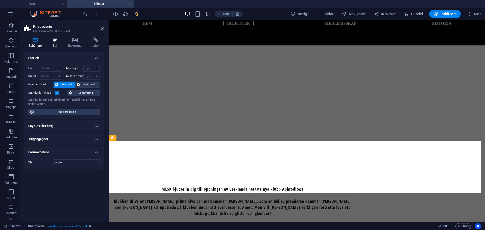
click at [50, 40] on icon at bounding box center [54, 39] width 13 height 5
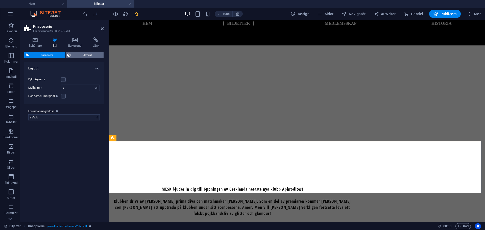
click at [75, 56] on span "Element" at bounding box center [87, 55] width 30 height 6
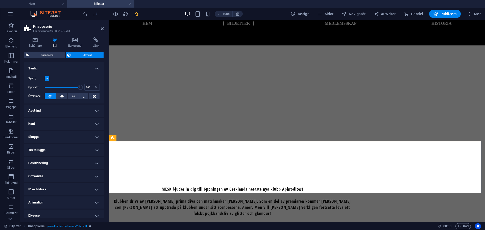
click at [54, 120] on h4 "Kant" at bounding box center [64, 124] width 80 height 12
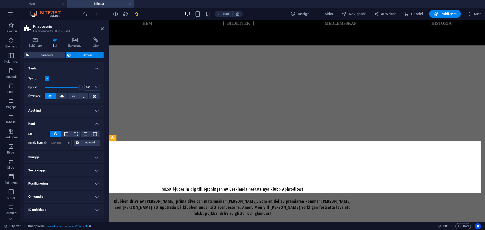
click at [54, 120] on h4 "Kant" at bounding box center [64, 122] width 80 height 9
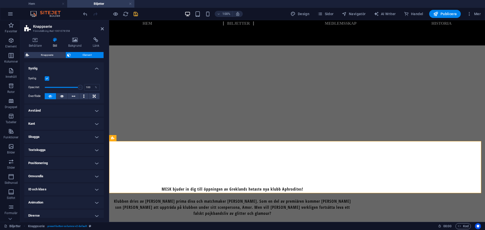
click at [55, 113] on h4 "Avstånd" at bounding box center [64, 111] width 80 height 12
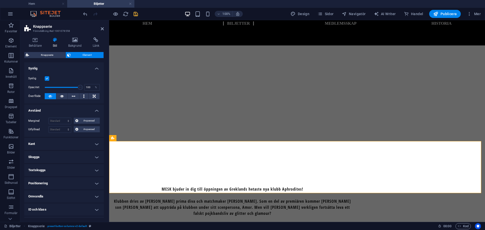
click at [55, 113] on h4 "Avstånd" at bounding box center [64, 109] width 80 height 9
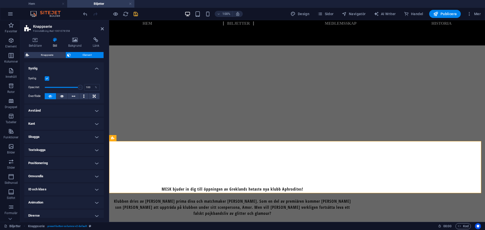
click at [59, 140] on h4 "Skugga" at bounding box center [64, 137] width 80 height 12
click at [59, 140] on div "Standard Ingen Utanför Inuti Färg X-förskjutning 0 px rem vh vw Y-förskjutning …" at bounding box center [64, 147] width 80 height 14
click at [55, 158] on h4 "Textskugga" at bounding box center [64, 161] width 80 height 12
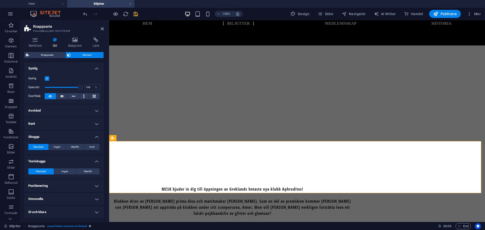
click at [55, 158] on h4 "Textskugga" at bounding box center [64, 159] width 80 height 9
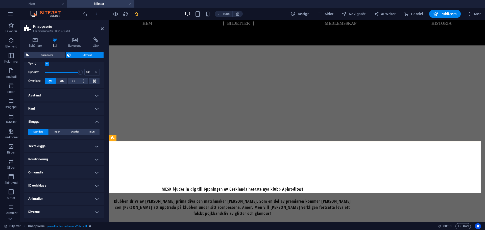
click at [55, 158] on h4 "Positionering" at bounding box center [64, 159] width 80 height 12
click at [55, 158] on h4 "Positionering" at bounding box center [64, 157] width 80 height 9
click at [73, 41] on icon at bounding box center [75, 39] width 22 height 5
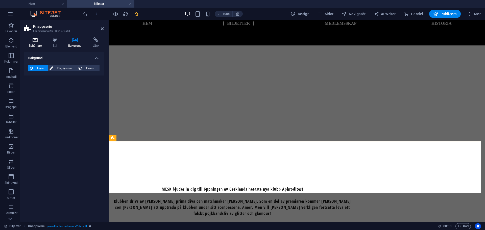
click at [25, 40] on icon at bounding box center [35, 39] width 22 height 5
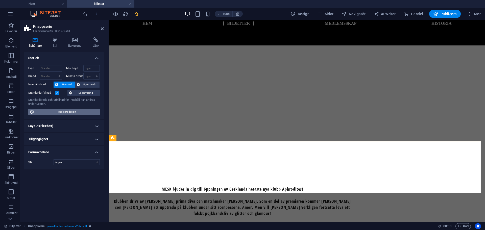
click at [65, 114] on span "Redigera design" at bounding box center [67, 112] width 62 height 6
select select "rem"
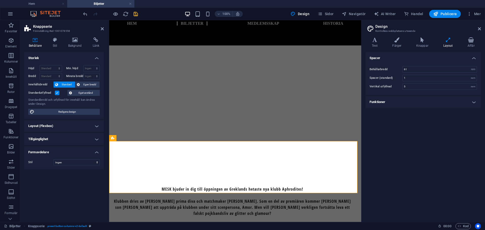
click at [405, 107] on h4 "Funktioner" at bounding box center [422, 102] width 115 height 12
click at [405, 98] on h4 "Funktioner" at bounding box center [422, 100] width 115 height 9
click at [397, 43] on h4 "Färger" at bounding box center [398, 42] width 24 height 11
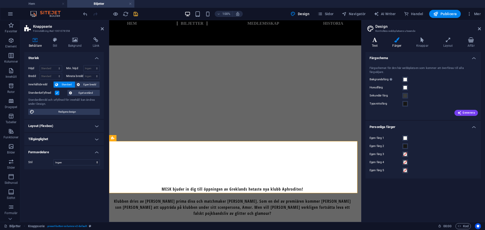
click at [377, 45] on h4 "Text" at bounding box center [375, 42] width 20 height 11
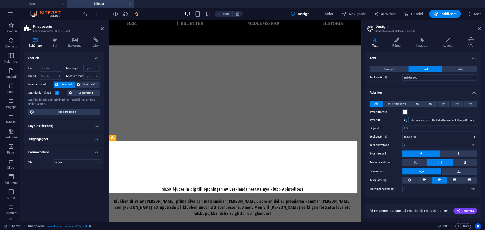
click at [443, 120] on input "Lato, -apple-system, BlinkMaxSystemFont, 'Seoge UI', Roboto, 'Helvetica Neue', …" at bounding box center [441, 120] width 67 height 6
click at [404, 121] on div at bounding box center [405, 119] width 3 height 3
click at [417, 133] on div "Montserrat" at bounding box center [442, 133] width 67 height 5
type input "Montserrat"
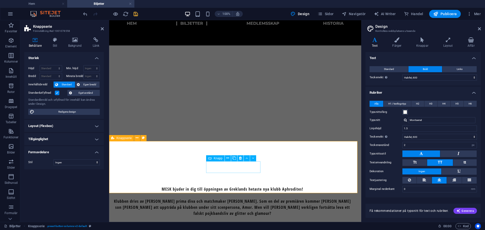
drag, startPoint x: 464, startPoint y: 211, endPoint x: 401, endPoint y: 200, distance: 64.0
click at [401, 200] on div "Få rekommendationer på typsnitt för text och rubriker. Generera" at bounding box center [422, 208] width 115 height 20
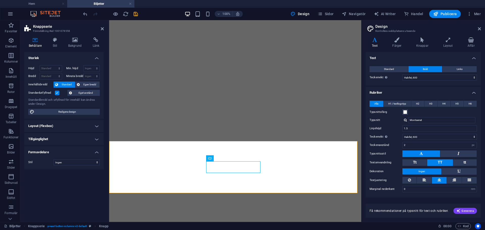
select select "600"
select select "px"
select select "rem"
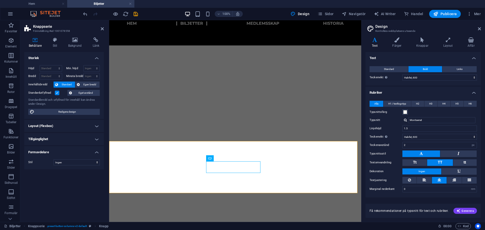
scroll to position [129, 0]
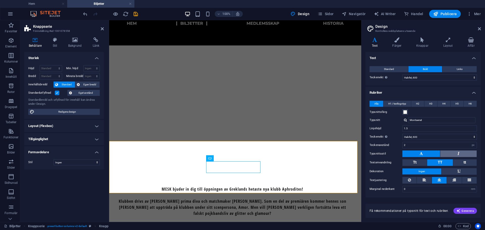
click at [462, 152] on button at bounding box center [458, 153] width 36 height 7
click at [422, 154] on icon at bounding box center [420, 153] width 3 height 6
click at [458, 155] on icon at bounding box center [458, 153] width 2 height 6
click at [413, 155] on button at bounding box center [421, 153] width 38 height 7
click at [480, 30] on icon at bounding box center [479, 29] width 3 height 4
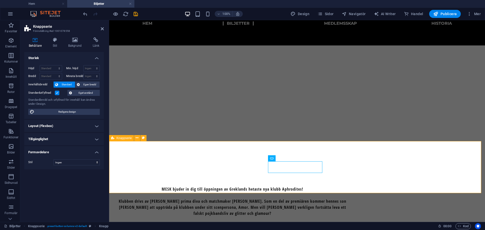
scroll to position [171, 0]
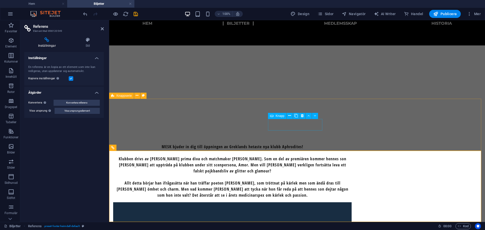
drag, startPoint x: 274, startPoint y: 110, endPoint x: 387, endPoint y: 136, distance: 115.7
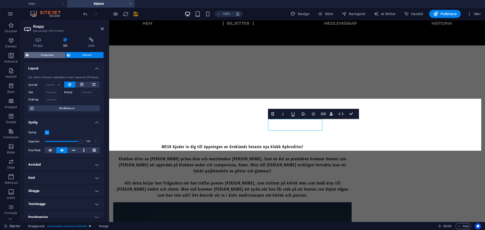
click at [50, 53] on span "Knappserie" at bounding box center [47, 55] width 33 height 6
select select "rem"
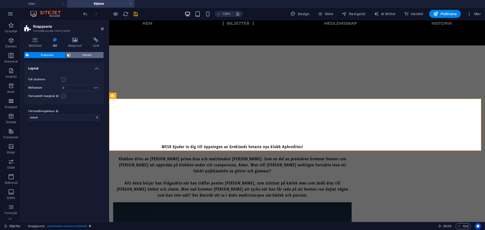
click at [74, 56] on span "Element" at bounding box center [87, 55] width 30 height 6
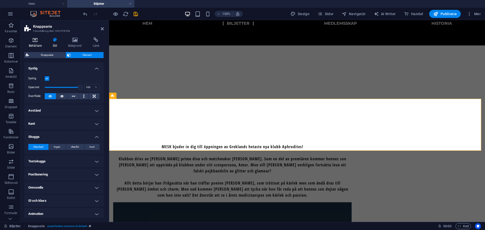
click at [32, 43] on h4 "Behållare" at bounding box center [36, 42] width 24 height 11
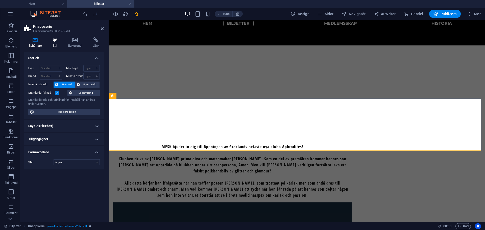
click at [58, 43] on h4 "Stil" at bounding box center [55, 42] width 15 height 11
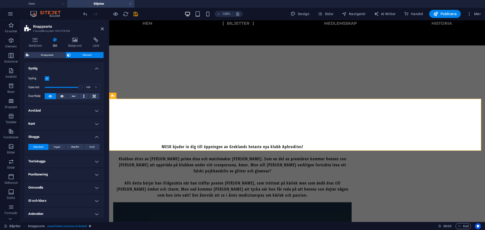
click at [58, 127] on h4 "Kant" at bounding box center [64, 124] width 80 height 12
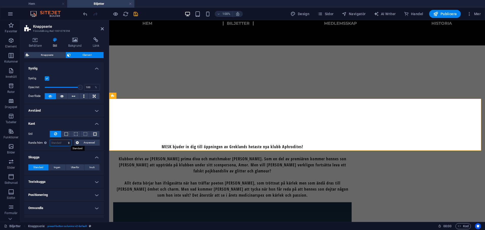
click at [56, 144] on select "Standard px rem % vh vw Anpassad" at bounding box center [60, 143] width 21 height 6
select select "px"
click at [64, 140] on select "Standard px rem % vh vw Anpassad" at bounding box center [60, 143] width 21 height 6
type input "15"
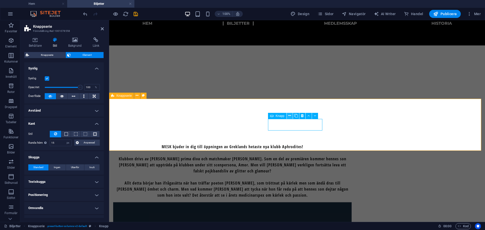
click at [290, 115] on icon at bounding box center [289, 115] width 3 height 5
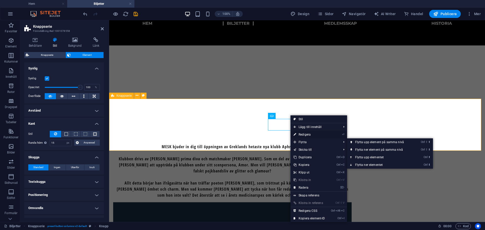
click at [303, 137] on link "⏎ Redigera" at bounding box center [309, 135] width 38 height 8
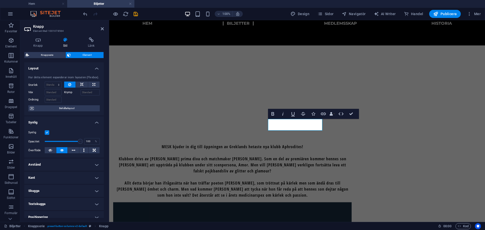
click at [54, 179] on h4 "Kant" at bounding box center [64, 178] width 80 height 12
click at [60, 195] on select "Standard px rem % vh vw Anpassad" at bounding box center [60, 197] width 21 height 6
select select "px"
click at [64, 194] on select "Standard px rem % vh vw Anpassad" at bounding box center [60, 197] width 21 height 6
drag, startPoint x: 58, startPoint y: 195, endPoint x: 41, endPoint y: 199, distance: 17.4
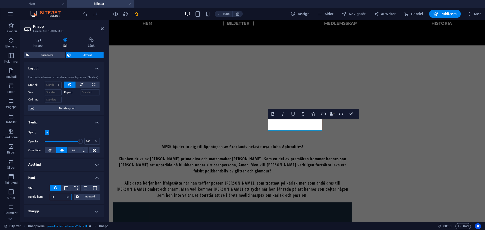
click at [43, 199] on div "Runda hörn 15 Standard px rem % vh vw Anpassad Anpassad" at bounding box center [63, 197] width 71 height 7
type input "10"
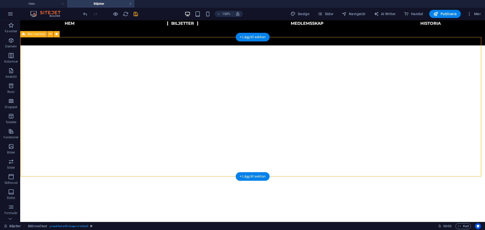
scroll to position [95, 0]
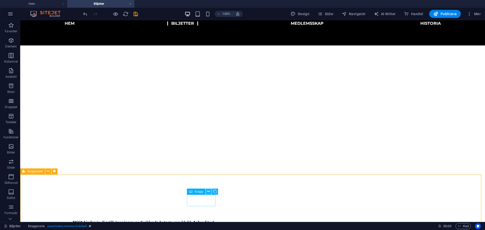
click at [206, 192] on button at bounding box center [209, 192] width 6 height 6
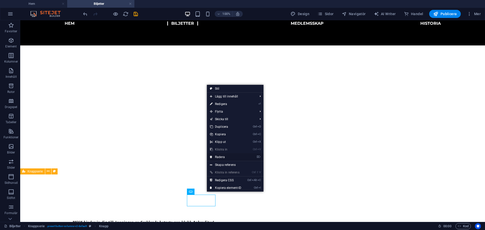
click at [233, 155] on link "⌦ Radera" at bounding box center [226, 157] width 38 height 8
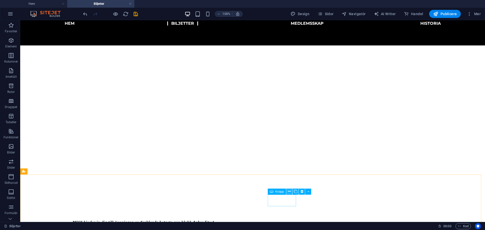
click at [289, 190] on icon at bounding box center [289, 191] width 3 height 5
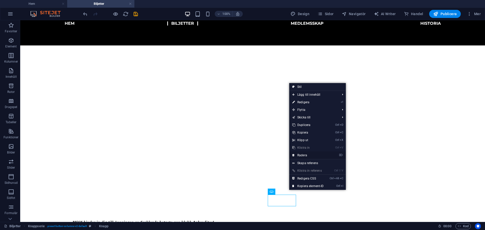
click at [308, 154] on link "⌦ Radera" at bounding box center [308, 155] width 38 height 8
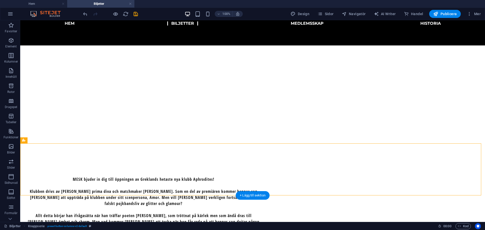
scroll to position [142, 0]
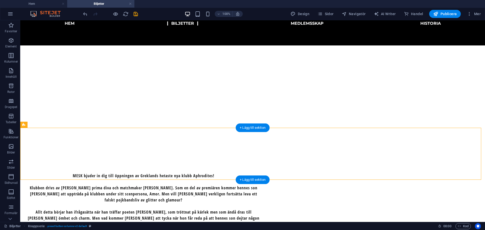
drag, startPoint x: 258, startPoint y: 202, endPoint x: 179, endPoint y: 153, distance: 93.1
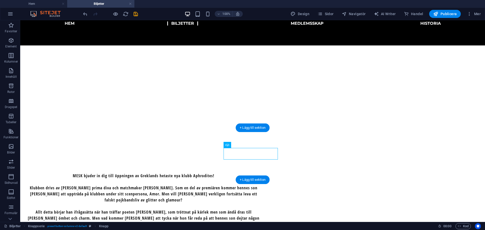
drag, startPoint x: 240, startPoint y: 155, endPoint x: 79, endPoint y: 147, distance: 161.2
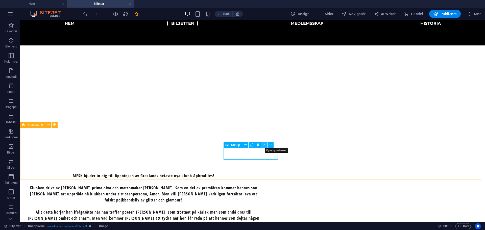
click at [264, 144] on icon at bounding box center [264, 144] width 2 height 5
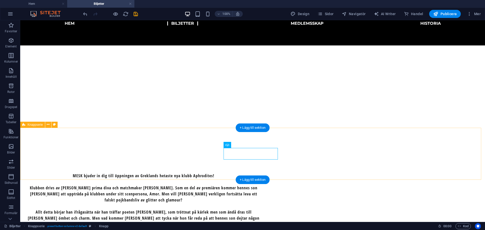
select select "px"
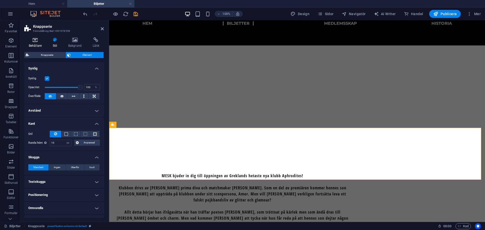
click at [37, 39] on icon at bounding box center [35, 39] width 22 height 5
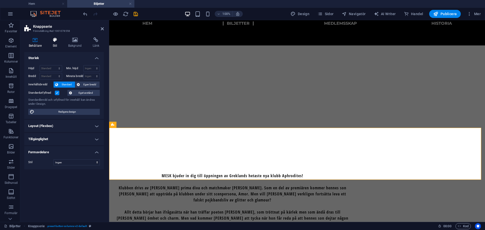
click at [50, 41] on icon at bounding box center [54, 39] width 13 height 5
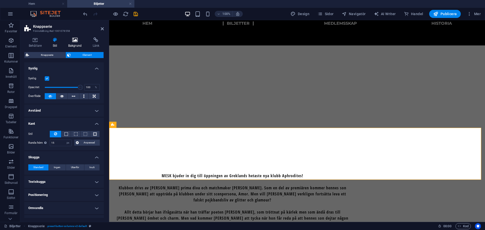
click at [66, 41] on ul "Behållare Stil Bakgrund Länk" at bounding box center [64, 42] width 80 height 11
click at [33, 42] on icon at bounding box center [35, 39] width 22 height 5
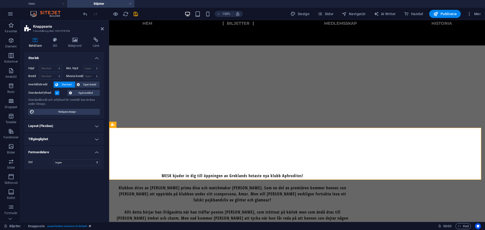
click at [79, 128] on h4 "Layout (Flexbox)" at bounding box center [64, 126] width 80 height 12
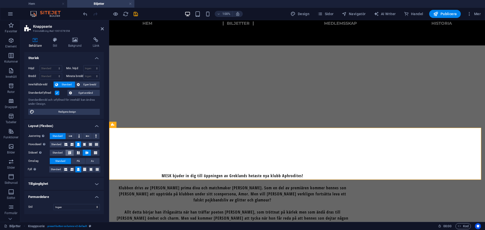
click at [70, 151] on icon at bounding box center [70, 152] width 6 height 3
click at [79, 155] on button at bounding box center [78, 153] width 8 height 6
click at [85, 154] on icon at bounding box center [87, 152] width 6 height 3
click at [94, 125] on h4 "Layout (Flexbox)" at bounding box center [64, 124] width 80 height 9
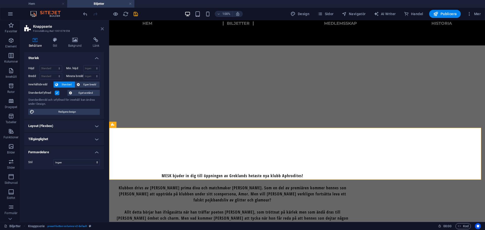
click at [101, 30] on icon at bounding box center [102, 29] width 3 height 4
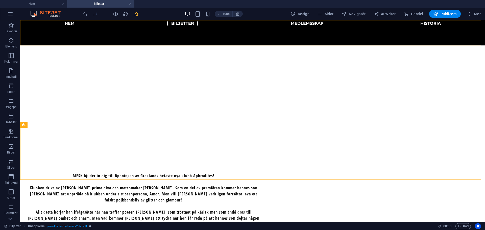
click at [136, 16] on icon "save" at bounding box center [136, 14] width 6 height 6
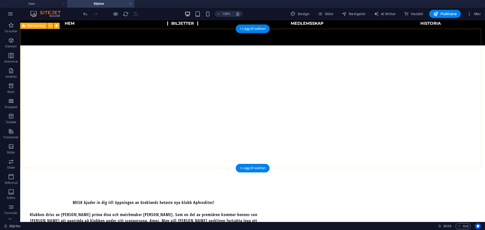
scroll to position [117, 0]
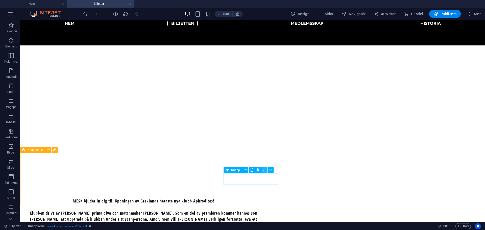
click at [264, 169] on icon at bounding box center [264, 169] width 2 height 5
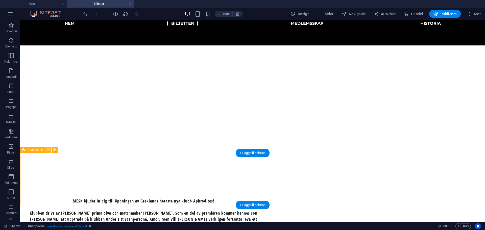
click at [48, 151] on icon at bounding box center [48, 149] width 3 height 5
click at [47, 151] on div "Knappserie" at bounding box center [40, 150] width 41 height 6
click at [47, 151] on icon at bounding box center [48, 149] width 3 height 5
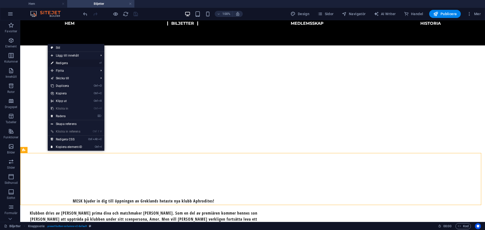
click at [69, 63] on link "⏎ Redigera" at bounding box center [67, 63] width 38 height 8
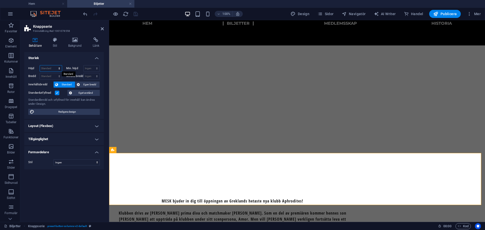
click at [59, 70] on select "Standard px rem % vh vw" at bounding box center [51, 68] width 22 height 6
select select "px"
click at [55, 65] on select "Standard px rem % vh vw" at bounding box center [51, 68] width 22 height 6
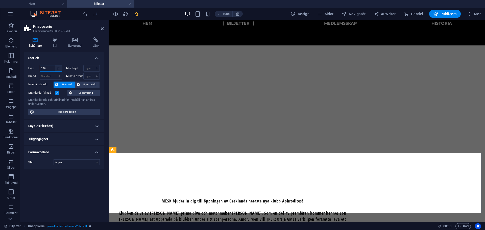
click at [60, 68] on select "Standard px rem % vh vw" at bounding box center [58, 68] width 7 height 6
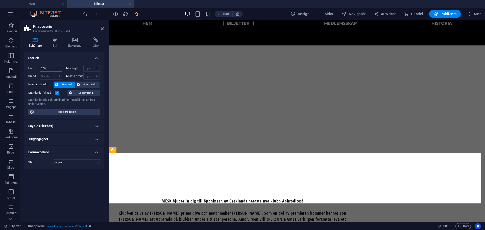
drag, startPoint x: 48, startPoint y: 67, endPoint x: 24, endPoint y: 69, distance: 24.8
click at [24, 69] on div "Behållare Stil Bakgrund Länk Storlek Höjd 200 Standard px rem % vh vw Min. höjd…" at bounding box center [64, 127] width 88 height 189
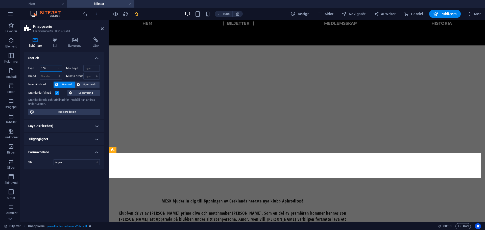
click at [46, 67] on input "100" at bounding box center [51, 68] width 22 height 6
type input "120"
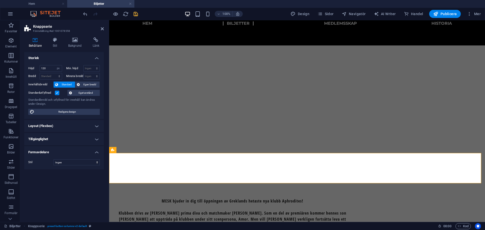
click at [65, 126] on h4 "Layout (Flexbox)" at bounding box center [64, 126] width 80 height 12
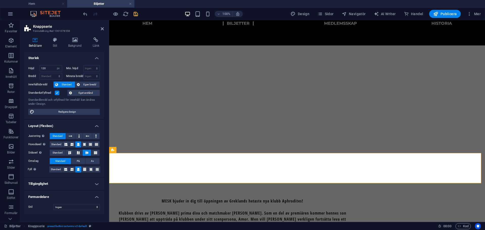
click at [67, 124] on h4 "Layout (Flexbox)" at bounding box center [64, 124] width 80 height 9
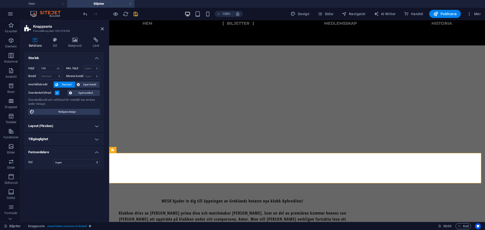
click at [64, 130] on h4 "Layout (Flexbox)" at bounding box center [64, 126] width 80 height 12
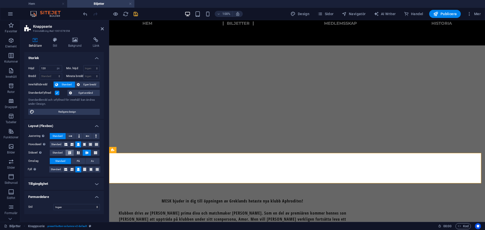
click at [71, 153] on icon at bounding box center [70, 152] width 6 height 3
click at [84, 151] on icon at bounding box center [87, 152] width 6 height 3
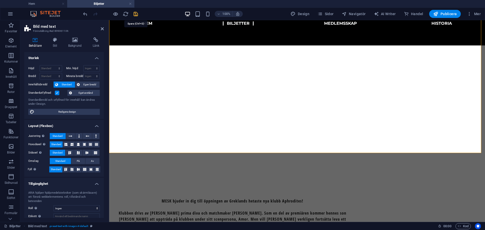
click at [136, 11] on div at bounding box center [110, 14] width 57 height 8
click at [138, 16] on icon "save" at bounding box center [136, 14] width 6 height 6
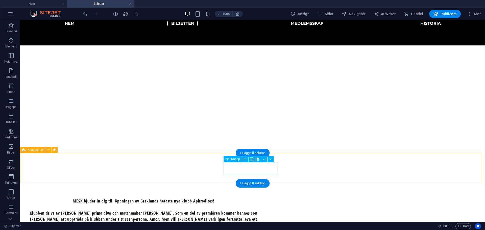
select select "px"
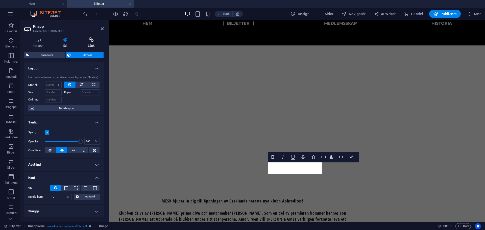
click at [91, 39] on icon at bounding box center [91, 39] width 25 height 5
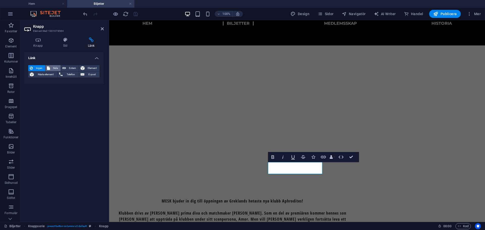
click at [57, 67] on span "Sida" at bounding box center [56, 68] width 8 height 6
select select
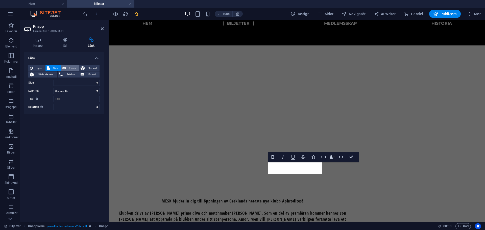
click at [67, 67] on span "Extern" at bounding box center [72, 68] width 10 height 6
select select "blank"
paste input "[URL][DOMAIN_NAME]"
type input "[URL][DOMAIN_NAME]"
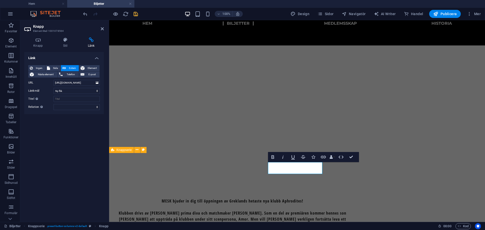
click at [74, 128] on div "Länk Ingen Sida Extern Element Nästa element Telefon E-post Sida Hem Biljetter …" at bounding box center [64, 135] width 80 height 166
click at [56, 93] on select "Ny flik Samma flik Överlägg" at bounding box center [77, 91] width 46 height 6
click at [62, 89] on select "Ny flik Samma flik Överlägg" at bounding box center [77, 91] width 46 height 6
click at [103, 29] on icon at bounding box center [102, 29] width 3 height 4
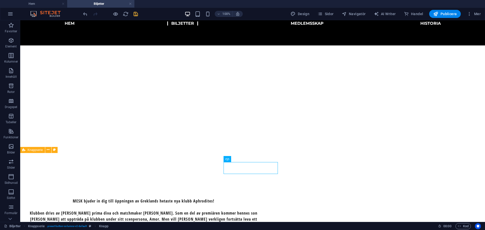
click at [135, 14] on icon "save" at bounding box center [136, 14] width 6 height 6
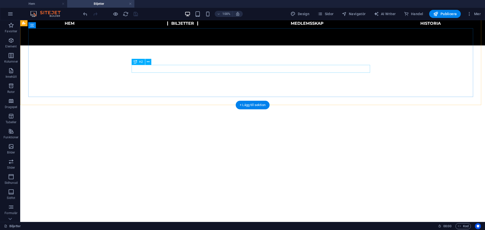
scroll to position [25, 0]
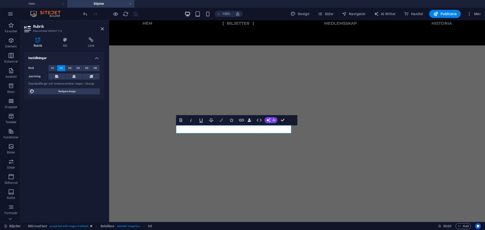
click at [222, 120] on icon "button" at bounding box center [221, 120] width 4 height 4
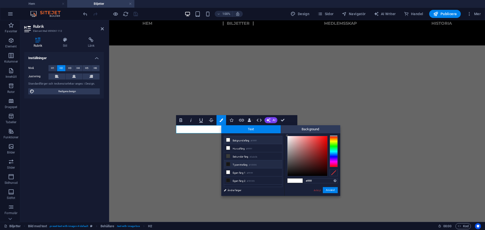
click at [237, 164] on li "Typsnittsfärg #151515" at bounding box center [253, 164] width 58 height 8
type input "#151515"
click at [336, 191] on button "Använd" at bounding box center [330, 190] width 15 height 6
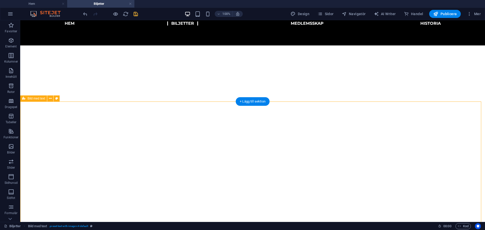
scroll to position [50, 0]
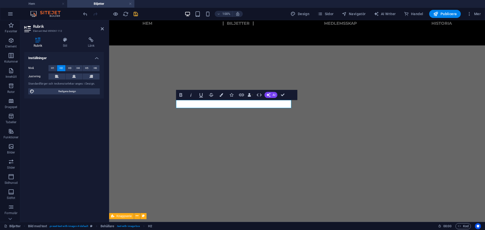
click at [236, 20] on img "1/1" at bounding box center [295, 20] width 372 height 0
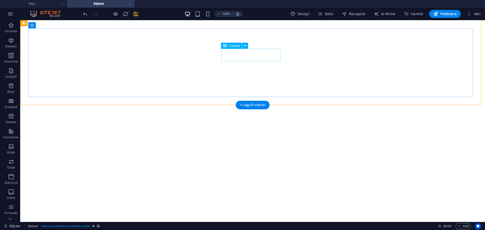
scroll to position [0, 0]
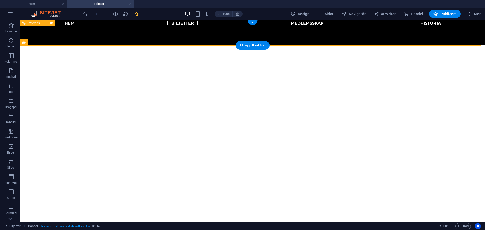
click at [73, 26] on nav "Hem Biljetter Medlemsskap Historia" at bounding box center [252, 23] width 465 height 6
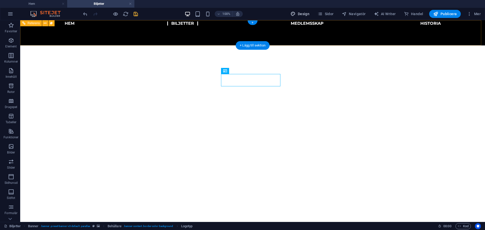
click at [304, 14] on span "Design" at bounding box center [299, 13] width 19 height 5
select select "600"
select select "px"
select select "rem"
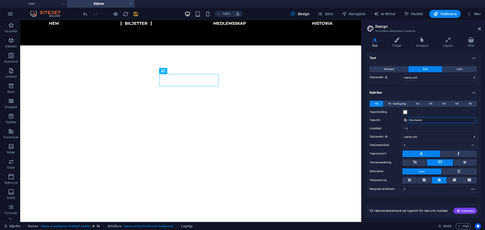
click at [427, 122] on input "Montserrat" at bounding box center [441, 120] width 67 height 6
drag, startPoint x: 427, startPoint y: 122, endPoint x: 409, endPoint y: 122, distance: 17.9
click at [411, 122] on input "Montserrat" at bounding box center [441, 120] width 67 height 6
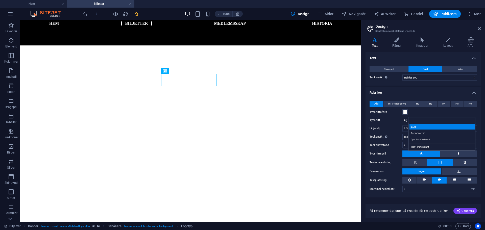
click at [416, 129] on div "Gugi" at bounding box center [442, 126] width 67 height 5
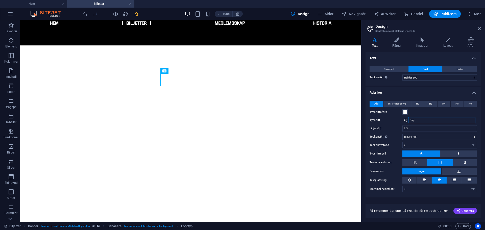
click at [420, 121] on input "Gugi" at bounding box center [441, 120] width 67 height 6
type input "t"
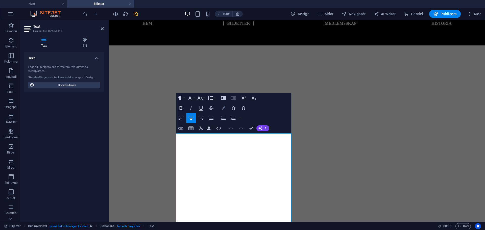
click at [225, 108] on button "Colors" at bounding box center [223, 108] width 10 height 10
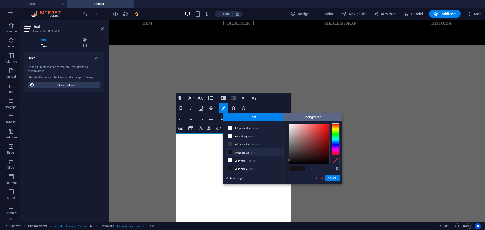
click at [311, 115] on span "Background" at bounding box center [313, 117] width 60 height 8
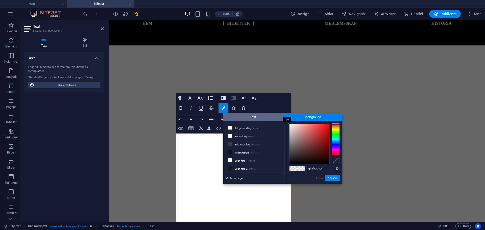
click at [256, 115] on span "Text" at bounding box center [253, 117] width 60 height 8
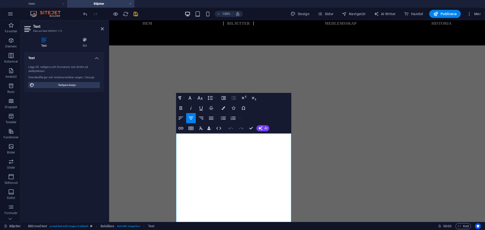
click at [65, 108] on div "Text Lägg till, redigera och formatera text direkt på webbplatsen. Standardfärg…" at bounding box center [64, 135] width 80 height 166
click at [84, 43] on h4 "Stil" at bounding box center [85, 42] width 38 height 11
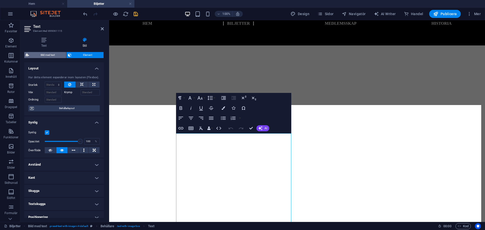
click at [46, 52] on span "Bild med text" at bounding box center [48, 55] width 34 height 6
select select "rem"
select select "px"
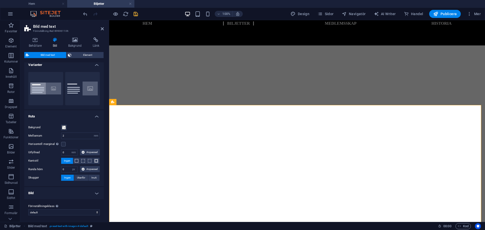
scroll to position [5, 0]
click at [41, 190] on h4 "Bild" at bounding box center [64, 192] width 80 height 12
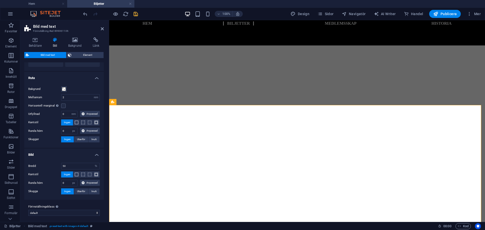
scroll to position [44, 0]
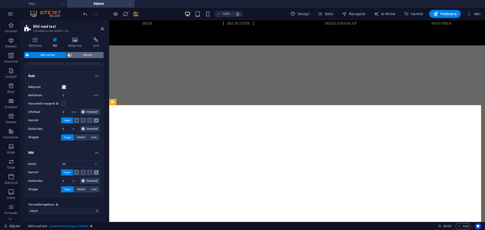
click at [77, 54] on span "Element" at bounding box center [87, 55] width 29 height 6
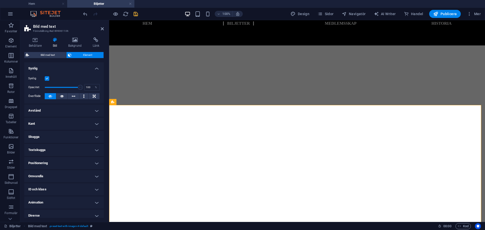
scroll to position [4, 0]
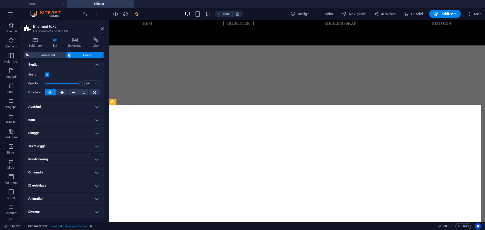
click at [45, 199] on h4 "Animation" at bounding box center [64, 199] width 80 height 12
click at [45, 199] on h4 "Animation" at bounding box center [64, 197] width 80 height 9
click at [52, 112] on h4 "Avstånd" at bounding box center [64, 107] width 80 height 12
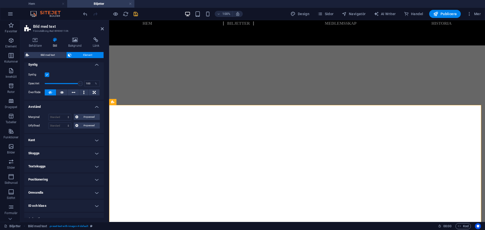
click at [58, 107] on h4 "Avstånd" at bounding box center [64, 105] width 80 height 9
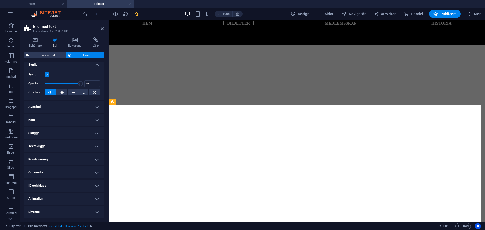
click at [86, 68] on div "Synlig Opacitet 100 % Överflöde" at bounding box center [64, 84] width 80 height 32
click at [89, 64] on h4 "Synlig" at bounding box center [64, 63] width 80 height 9
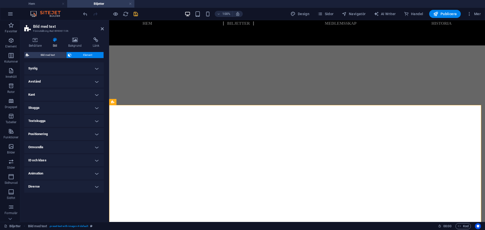
click at [57, 92] on h4 "Kant" at bounding box center [64, 95] width 80 height 12
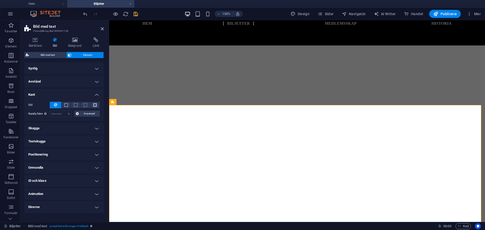
drag, startPoint x: 57, startPoint y: 92, endPoint x: 30, endPoint y: 97, distance: 27.0
click at [57, 92] on h4 "Kant" at bounding box center [64, 93] width 80 height 9
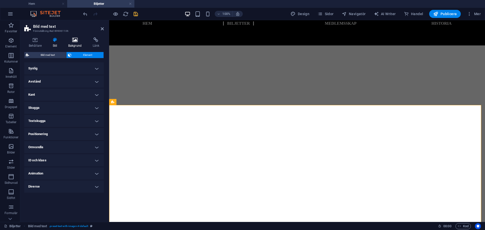
click at [77, 43] on h4 "Bakgrund" at bounding box center [76, 42] width 24 height 11
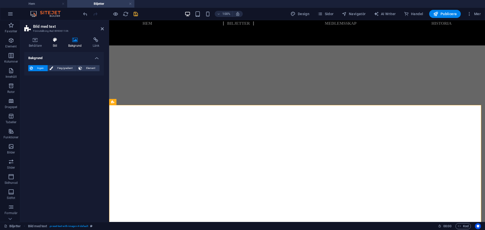
click at [55, 43] on h4 "Stil" at bounding box center [55, 42] width 15 height 11
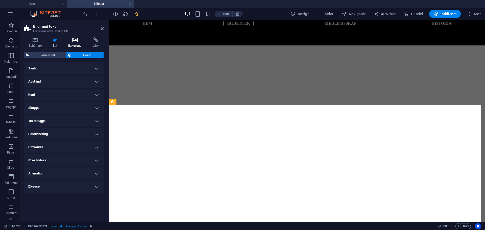
click at [80, 42] on icon at bounding box center [75, 39] width 22 height 5
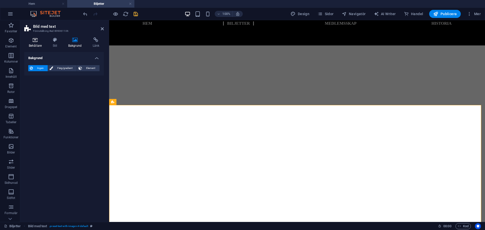
click at [44, 46] on h4 "Behållare" at bounding box center [36, 42] width 24 height 11
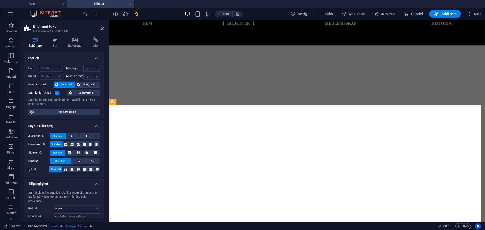
scroll to position [26, 0]
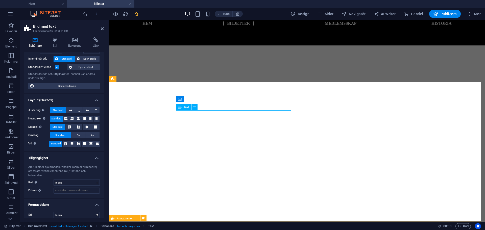
scroll to position [50, 0]
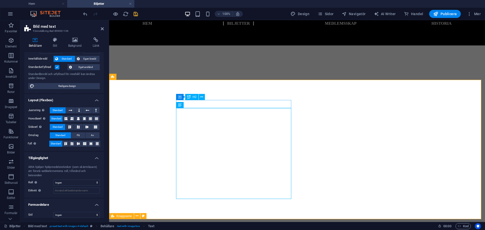
click at [192, 95] on div "H2" at bounding box center [191, 97] width 13 height 6
click at [202, 96] on icon at bounding box center [201, 96] width 3 height 5
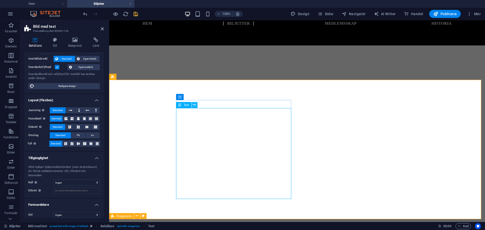
click at [195, 105] on icon at bounding box center [194, 104] width 3 height 5
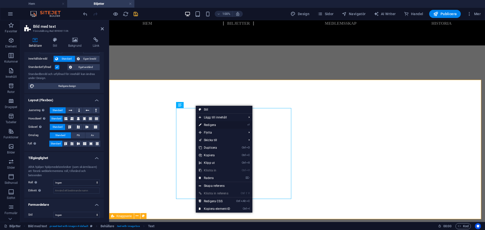
click at [215, 124] on link "⏎ Redigera" at bounding box center [215, 125] width 38 height 8
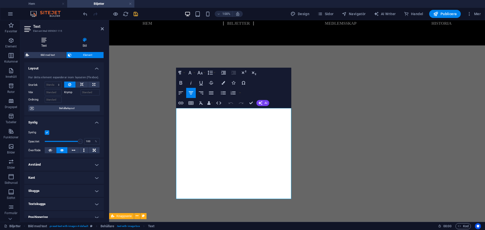
click at [42, 44] on h4 "Text" at bounding box center [44, 42] width 41 height 11
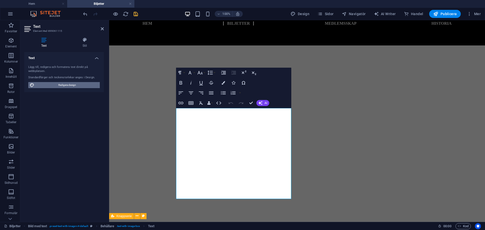
click at [63, 83] on span "Redigera design" at bounding box center [67, 85] width 62 height 6
select select "600"
select select "px"
select select "rem"
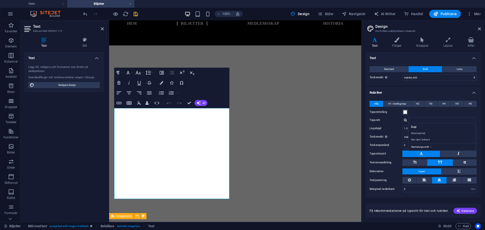
click at [411, 115] on div "Alla H1 / textlogotyp H2 H3 H4 H5 H6 Typsnittsfärg Typsnitt Gugi Montserrat Ope…" at bounding box center [422, 147] width 117 height 102
click at [415, 119] on input "Typsnitt" at bounding box center [441, 120] width 67 height 6
click at [415, 124] on div "Gugi" at bounding box center [442, 126] width 67 height 5
type input "Gugi"
click at [424, 121] on input "Gugi" at bounding box center [441, 120] width 67 height 6
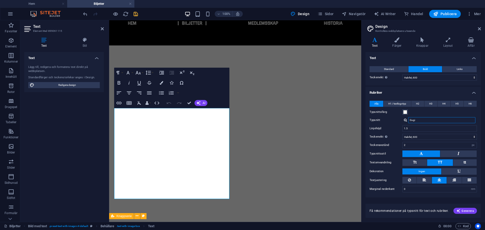
click at [424, 121] on input "Gugi" at bounding box center [441, 120] width 67 height 6
click at [395, 124] on div "Alla H1 / textlogotyp H2 H3 H4 H5 H6 Typsnittsfärg Typsnitt Gugi Montserrat Ope…" at bounding box center [422, 147] width 117 height 102
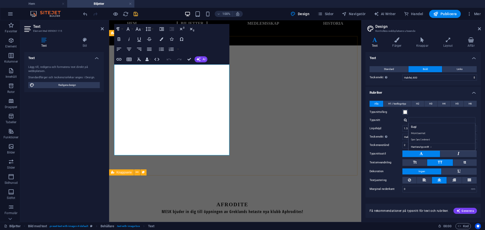
scroll to position [126, 0]
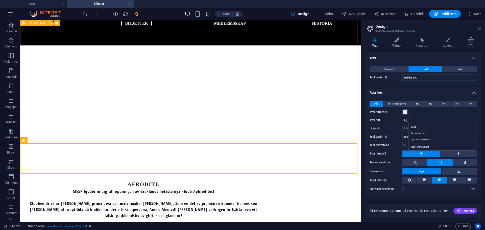
click at [480, 28] on icon at bounding box center [479, 29] width 3 height 4
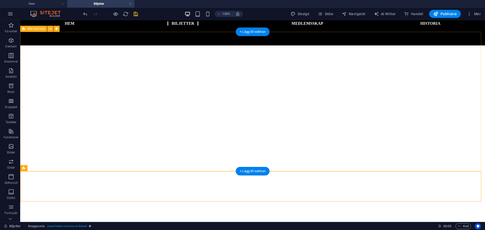
scroll to position [48, 0]
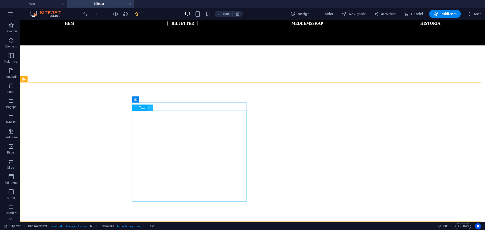
click at [149, 108] on icon at bounding box center [149, 107] width 3 height 5
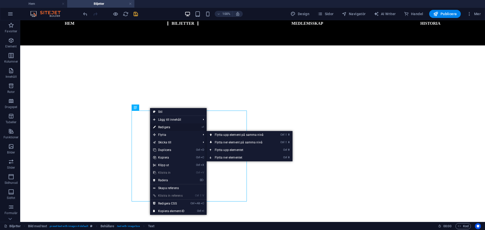
click at [171, 128] on link "⏎ Redigera" at bounding box center [169, 127] width 38 height 8
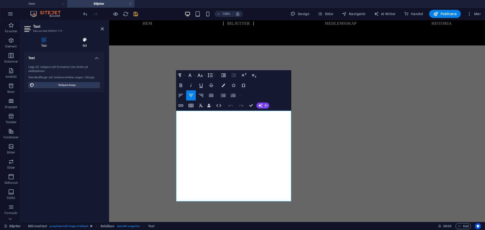
click at [84, 38] on icon at bounding box center [85, 39] width 38 height 5
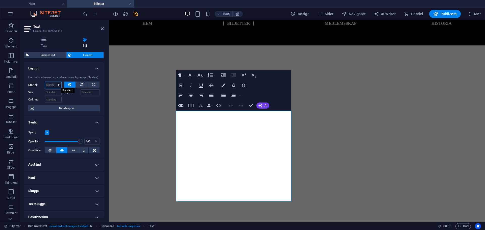
click at [58, 85] on select "Standard auto px % 1/1 1/2 1/3 1/4 1/5 1/6 1/7 1/8 1/9 1/10" at bounding box center [53, 85] width 16 height 6
select select "px"
click at [54, 82] on select "Standard auto px % 1/1 1/2 1/3 1/4 1/5 1/6 1/7 1/8 1/9 1/10" at bounding box center [53, 85] width 16 height 6
type input "0"
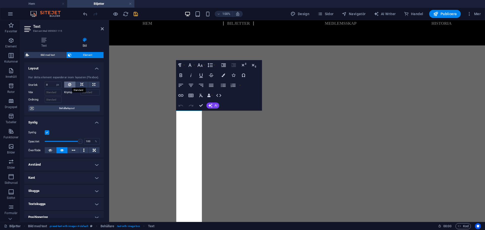
click at [69, 84] on icon at bounding box center [69, 85] width 3 height 6
select select "DISABLED_OPTION_VALUE"
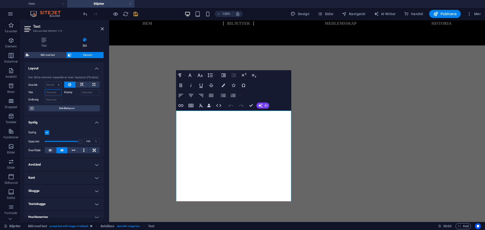
click at [56, 90] on input "Väx" at bounding box center [53, 92] width 17 height 6
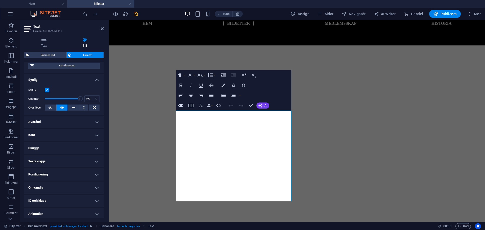
scroll to position [50, 0]
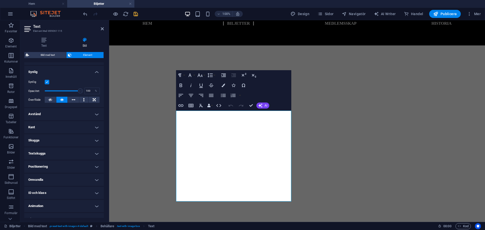
click at [58, 110] on h4 "Avstånd" at bounding box center [64, 114] width 80 height 12
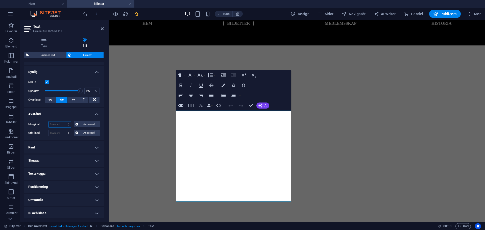
click at [68, 123] on select "Standard auto px % rem vw vh Anpassad" at bounding box center [60, 124] width 22 height 6
select select "px"
click at [63, 121] on select "Standard auto px % rem vw vh Anpassad" at bounding box center [60, 124] width 22 height 6
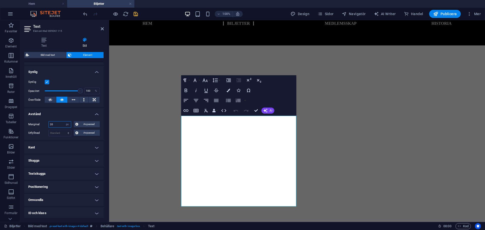
click at [57, 127] on input "20" at bounding box center [60, 124] width 22 height 6
type input "0"
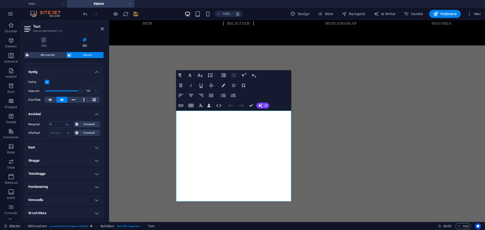
click at [49, 151] on h4 "Kant" at bounding box center [64, 147] width 80 height 12
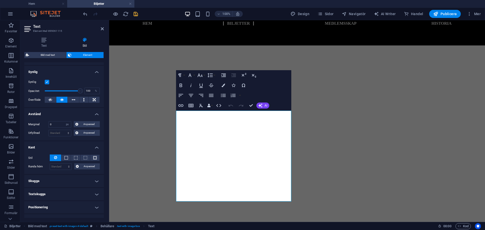
click at [43, 145] on h4 "Kant" at bounding box center [64, 145] width 80 height 9
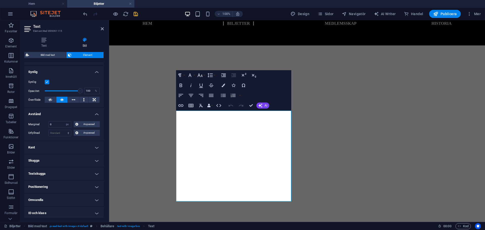
click at [42, 160] on h4 "Skugga" at bounding box center [64, 161] width 80 height 12
click at [42, 160] on h4 "Skugga" at bounding box center [64, 159] width 80 height 9
click at [46, 173] on h4 "Textskugga" at bounding box center [64, 174] width 80 height 12
click at [46, 173] on h4 "Textskugga" at bounding box center [64, 172] width 80 height 9
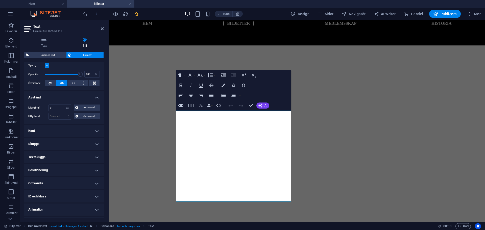
scroll to position [76, 0]
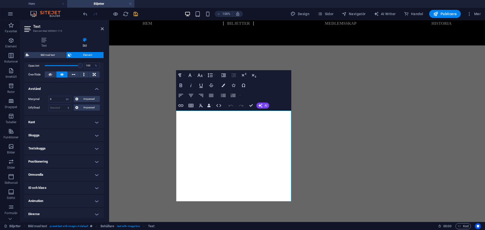
click at [57, 157] on h4 "Positionering" at bounding box center [64, 162] width 80 height 12
click at [57, 157] on h4 "Positionering" at bounding box center [64, 160] width 80 height 9
click at [52, 175] on h4 "Omvandla" at bounding box center [64, 175] width 80 height 12
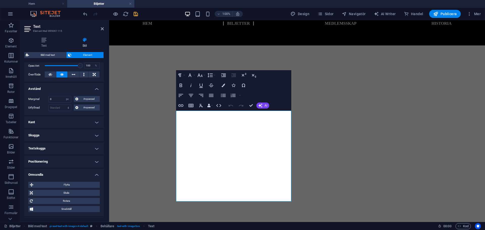
click at [52, 175] on h4 "Omvandla" at bounding box center [64, 173] width 80 height 9
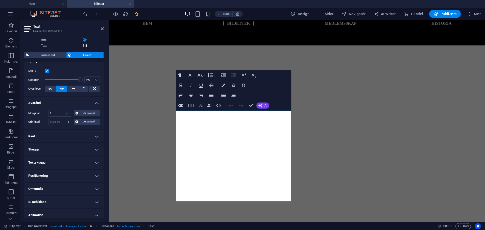
scroll to position [53, 0]
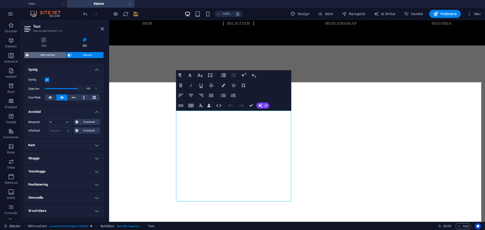
click at [47, 55] on span "Bild med text" at bounding box center [48, 55] width 34 height 6
select select "rem"
select select "px"
select select "%"
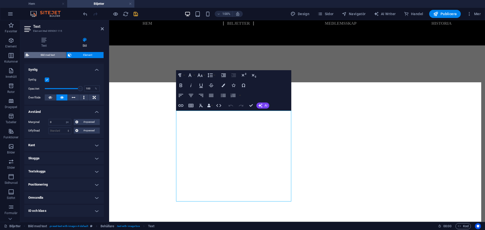
select select "px"
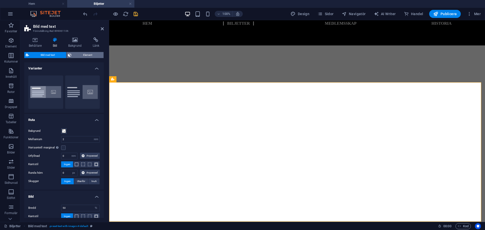
click at [72, 55] on button "Element" at bounding box center [84, 55] width 37 height 6
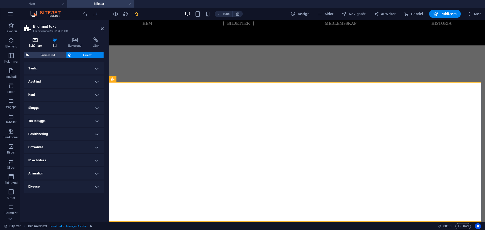
click at [32, 42] on icon at bounding box center [35, 39] width 22 height 5
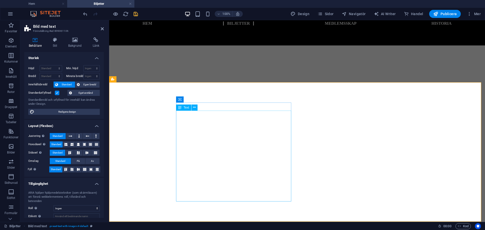
select select "px"
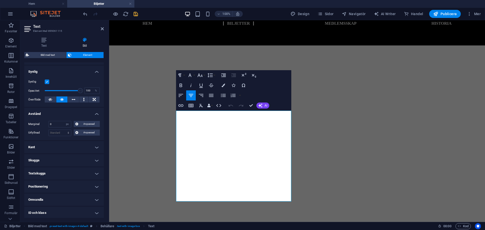
scroll to position [78, 0]
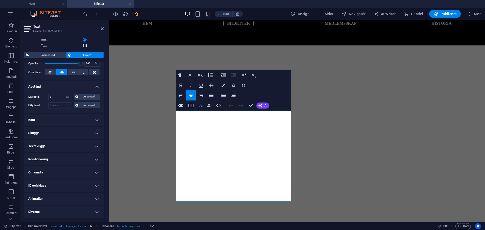
click at [72, 206] on h4 "Diverse" at bounding box center [64, 212] width 80 height 12
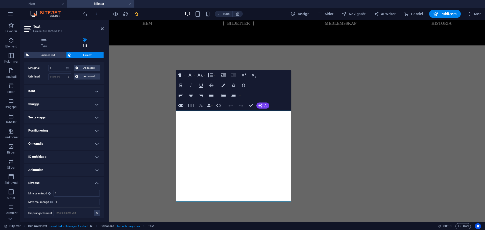
scroll to position [109, 0]
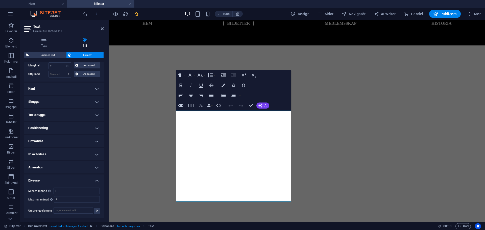
click at [73, 179] on h4 "Diverse" at bounding box center [64, 178] width 80 height 9
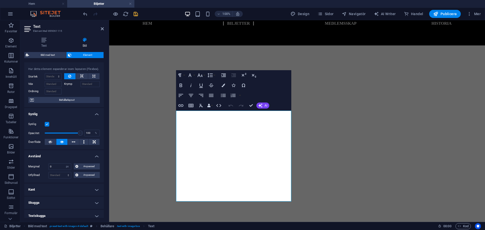
scroll to position [0, 0]
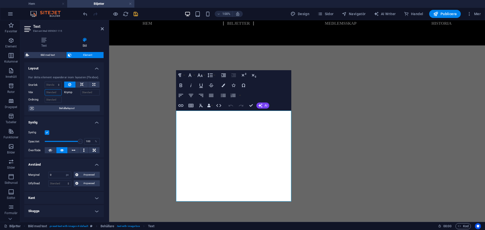
click at [52, 94] on input "Väx" at bounding box center [53, 92] width 17 height 6
type input "20"
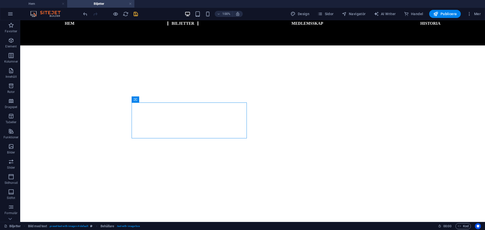
click at [88, 17] on div at bounding box center [110, 14] width 57 height 8
click at [86, 14] on icon "undo" at bounding box center [85, 14] width 6 height 6
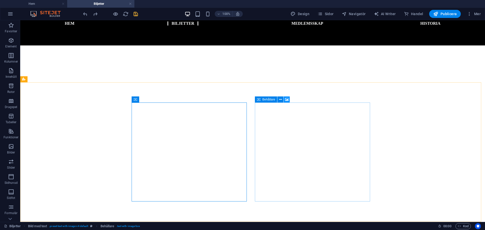
click at [287, 98] on icon at bounding box center [287, 99] width 4 height 5
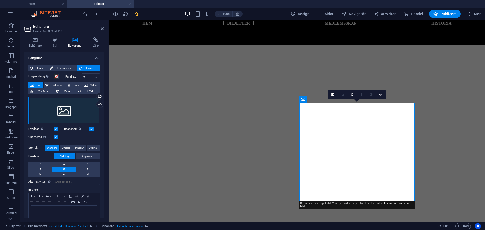
click at [50, 104] on div "Dra filer hit, klicka för att välja filer eller välj filer från Filer eller vår…" at bounding box center [63, 110] width 71 height 27
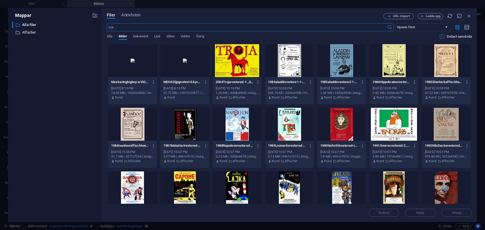
click at [179, 65] on div at bounding box center [184, 60] width 49 height 33
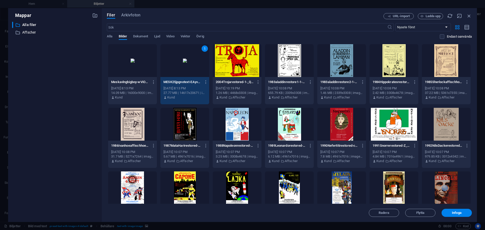
click at [179, 65] on div "1" at bounding box center [184, 60] width 49 height 33
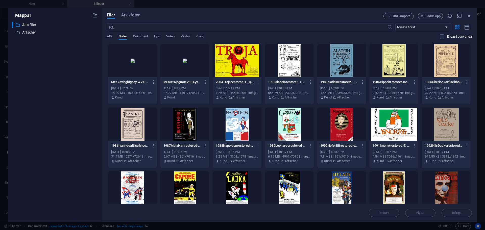
click at [179, 65] on div at bounding box center [184, 60] width 49 height 33
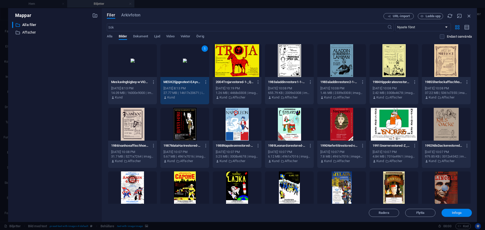
click at [452, 213] on span "Infoga" at bounding box center [457, 212] width 10 height 3
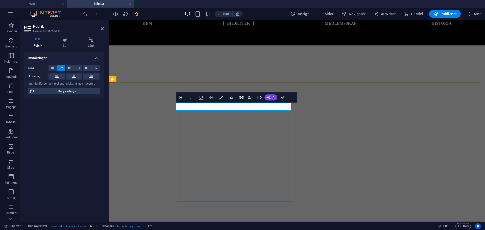
click at [217, 95] on button "Colors" at bounding box center [221, 97] width 10 height 10
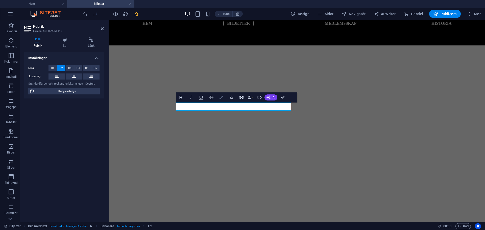
click at [223, 97] on button "Colors" at bounding box center [221, 97] width 10 height 10
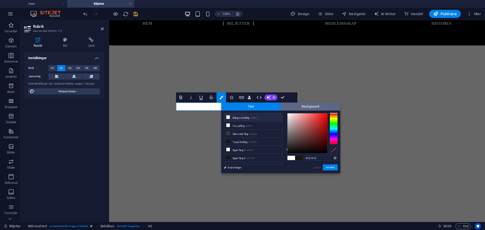
click at [298, 110] on span "Background" at bounding box center [311, 107] width 60 height 8
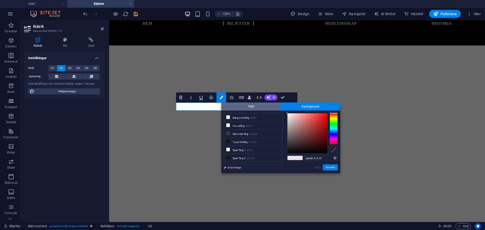
click at [242, 107] on span "Text" at bounding box center [251, 107] width 60 height 8
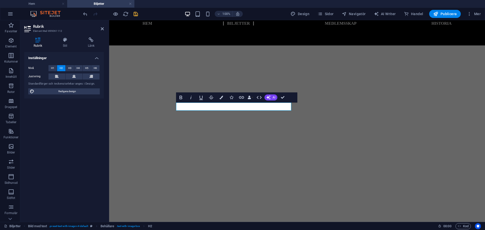
click at [69, 37] on div "Rubrik Stil Länk Inställningar Nivå H1 H2 H3 H4 H5 H6 Justering Standardfärger …" at bounding box center [64, 127] width 88 height 189
click at [61, 42] on icon at bounding box center [65, 39] width 23 height 5
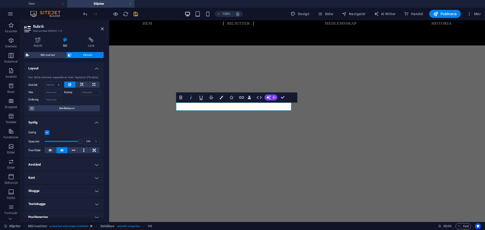
click at [52, 166] on h4 "Avstånd" at bounding box center [64, 165] width 80 height 12
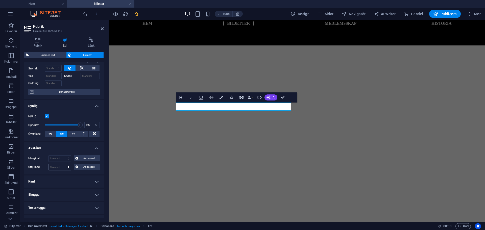
scroll to position [25, 0]
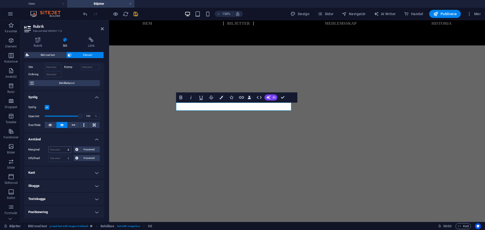
drag, startPoint x: 65, startPoint y: 146, endPoint x: 63, endPoint y: 149, distance: 3.1
click at [65, 146] on div "Marginal Standard auto px % rem vw vh Anpassad Anpassad auto px % rem vw vh aut…" at bounding box center [64, 153] width 80 height 23
click at [63, 149] on select "Standard auto px % rem vw vh Anpassad" at bounding box center [60, 150] width 22 height 6
select select "px"
click at [63, 147] on select "Standard auto px % rem vw vh Anpassad" at bounding box center [60, 150] width 22 height 6
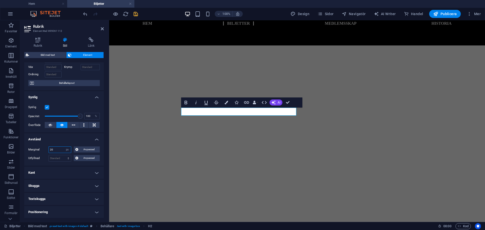
click at [56, 148] on input "20" at bounding box center [60, 150] width 22 height 6
type input "2"
type input "0"
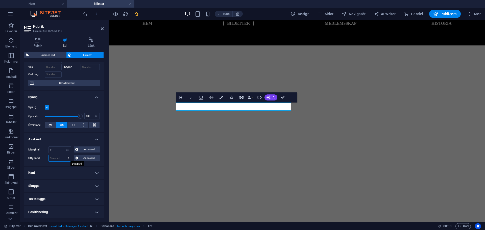
click at [59, 156] on select "Standard px rem % vh vw Anpassad" at bounding box center [60, 158] width 22 height 6
select select "px"
click at [63, 155] on select "Standard px rem % vh vw Anpassad" at bounding box center [60, 158] width 22 height 6
type input "0"
click at [54, 159] on input "0" at bounding box center [60, 158] width 22 height 6
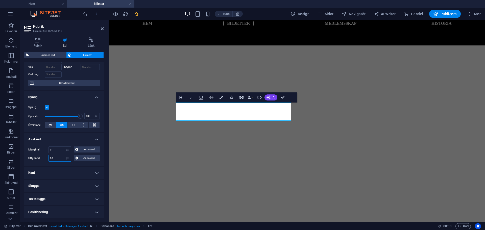
click at [54, 159] on input "20" at bounding box center [60, 158] width 22 height 6
type input "2"
type input "5"
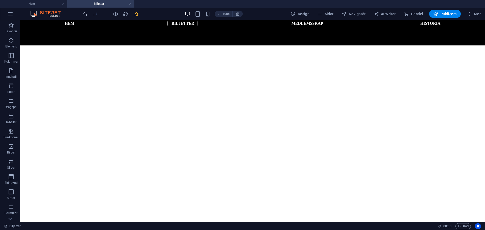
click at [84, 13] on icon "undo" at bounding box center [85, 14] width 6 height 6
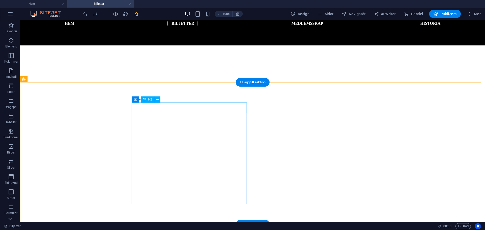
select select "px"
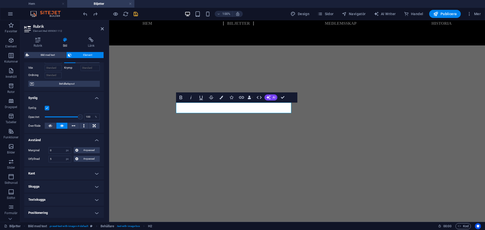
scroll to position [50, 0]
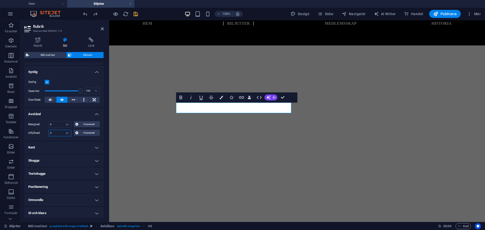
click at [57, 132] on input "5" at bounding box center [60, 133] width 22 height 6
drag, startPoint x: 57, startPoint y: 132, endPoint x: 43, endPoint y: 132, distance: 14.1
click at [52, 132] on input "5" at bounding box center [60, 133] width 22 height 6
type input "10"
drag, startPoint x: 282, startPoint y: 98, endPoint x: 239, endPoint y: 130, distance: 53.7
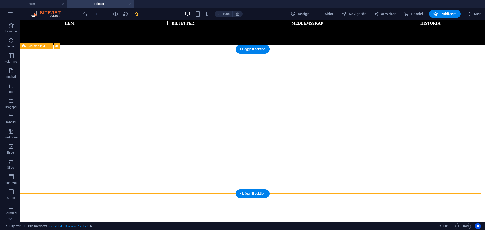
scroll to position [73, 0]
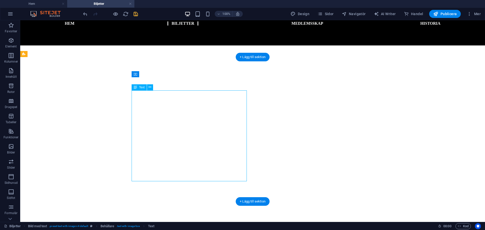
select select "px"
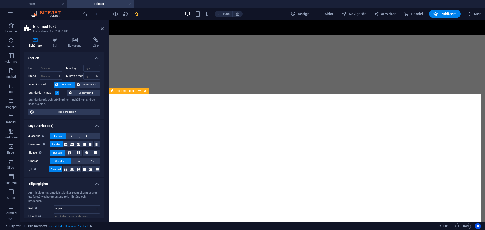
scroll to position [0, 0]
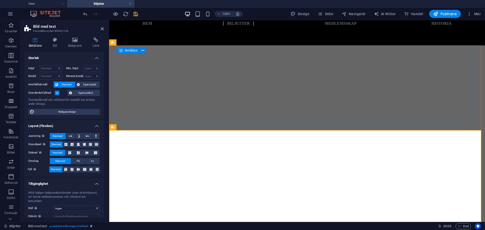
click at [145, 26] on nav "Hem Biljetter Medlemsskap Historia" at bounding box center [297, 23] width 376 height 6
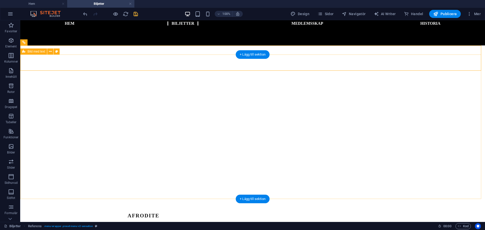
scroll to position [76, 0]
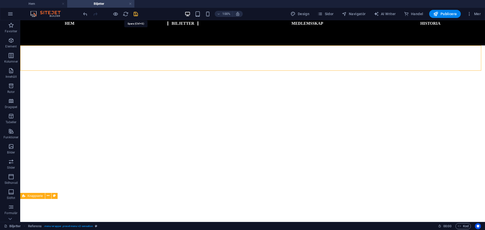
drag, startPoint x: 136, startPoint y: 15, endPoint x: 124, endPoint y: 16, distance: 12.4
click at [136, 15] on icon "save" at bounding box center [136, 14] width 6 height 6
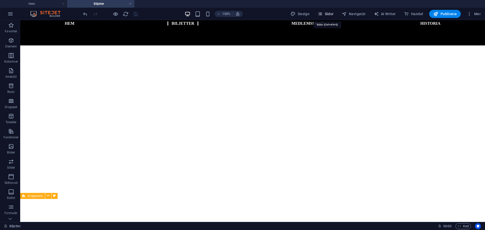
click at [326, 12] on span "Sidor" at bounding box center [325, 13] width 16 height 5
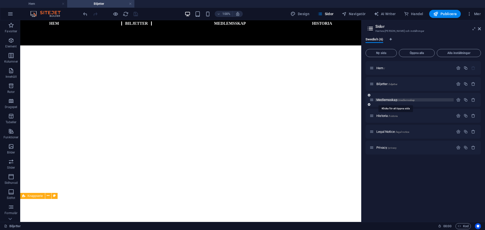
click at [381, 101] on span "Medlemsskap /medlemsskap" at bounding box center [395, 100] width 38 height 4
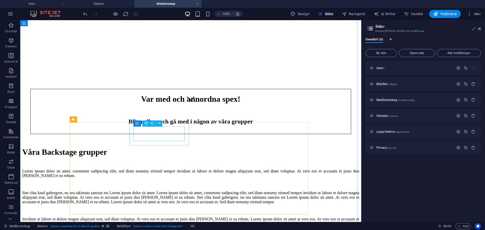
scroll to position [126, 0]
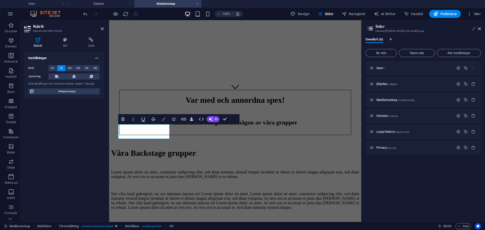
click at [165, 119] on button "Colors" at bounding box center [164, 119] width 10 height 10
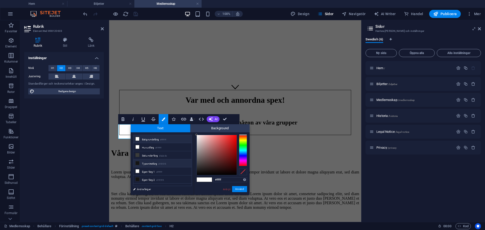
click at [158, 162] on li "Typsnittsfärg #151515" at bounding box center [162, 163] width 58 height 8
type input "#151515"
click at [239, 189] on button "Använd" at bounding box center [239, 189] width 15 height 6
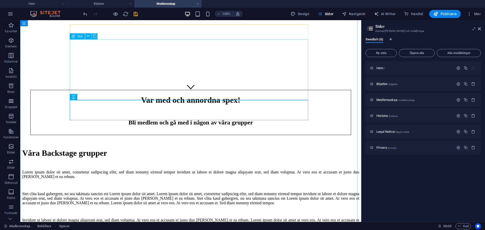
click at [237, 170] on div "Lorem ipsum dolor sit amet, consetetur sadipscing elitr, sed diam nonumy eirmod…" at bounding box center [190, 198] width 337 height 57
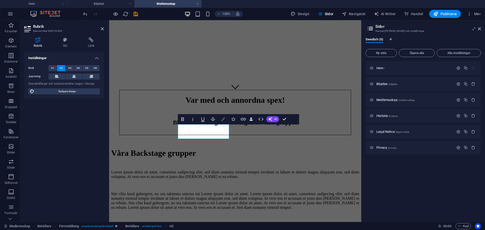
click at [221, 119] on icon "button" at bounding box center [223, 119] width 4 height 4
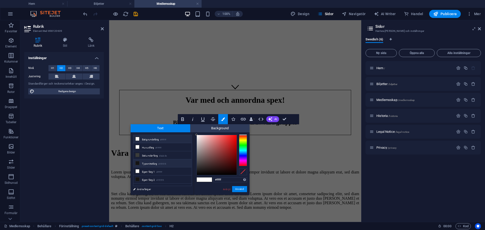
click at [163, 162] on small "#151515" at bounding box center [162, 164] width 8 height 4
type input "#151515"
click at [238, 190] on button "Använd" at bounding box center [239, 189] width 15 height 6
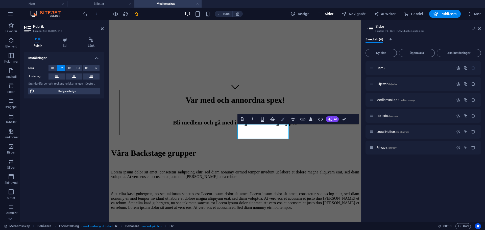
click at [279, 120] on button "Colors" at bounding box center [283, 119] width 10 height 10
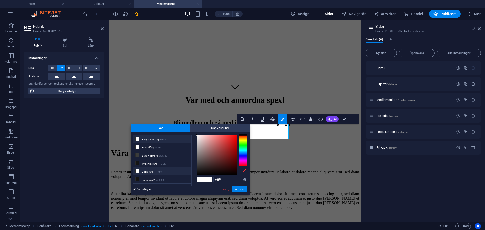
drag, startPoint x: 156, startPoint y: 162, endPoint x: 181, endPoint y: 170, distance: 26.9
click at [157, 162] on li "Typsnittsfärg #151515" at bounding box center [162, 163] width 58 height 8
type input "#151515"
click at [235, 190] on button "Använd" at bounding box center [239, 189] width 15 height 6
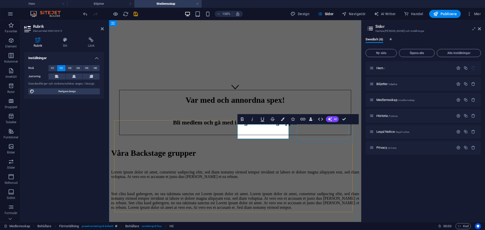
drag, startPoint x: 317, startPoint y: 133, endPoint x: 285, endPoint y: 142, distance: 33.6
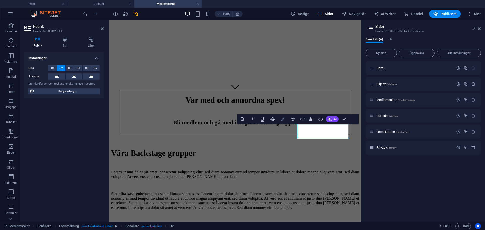
click at [278, 119] on button "Colors" at bounding box center [283, 119] width 10 height 10
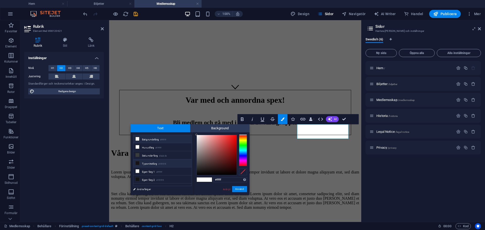
click at [160, 160] on li "Typsnittsfärg #151515" at bounding box center [162, 163] width 58 height 8
type input "#151515"
click at [239, 189] on button "Använd" at bounding box center [239, 189] width 15 height 6
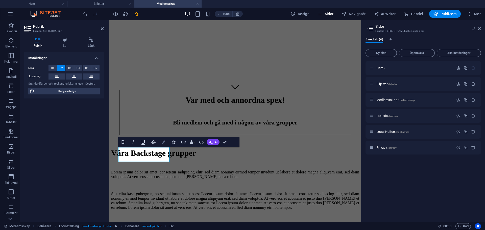
click at [168, 142] on button "Colors" at bounding box center [164, 142] width 10 height 10
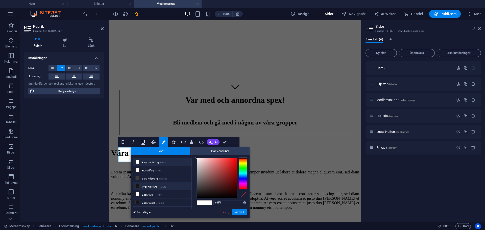
click at [182, 185] on li "Typsnittsfärg #151515" at bounding box center [162, 186] width 58 height 8
type input "#151515"
drag, startPoint x: 243, startPoint y: 214, endPoint x: 132, endPoint y: 186, distance: 115.2
click at [243, 214] on button "Använd" at bounding box center [239, 212] width 15 height 6
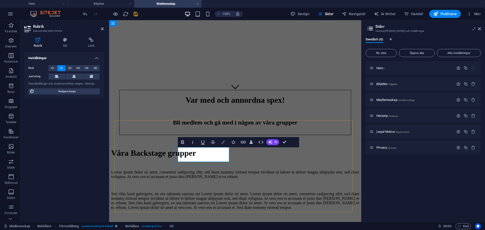
click at [220, 147] on button "Colors" at bounding box center [223, 142] width 10 height 10
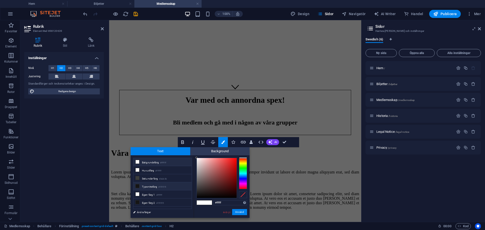
click at [179, 186] on li "Typsnittsfärg #151515" at bounding box center [162, 186] width 58 height 8
type input "#151515"
click at [240, 211] on button "Använd" at bounding box center [239, 212] width 15 height 6
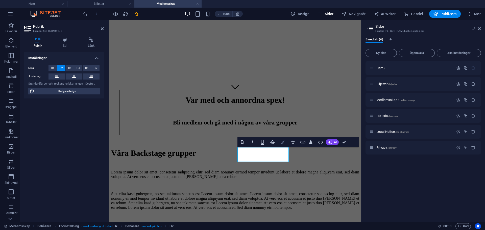
click at [285, 143] on button "Colors" at bounding box center [283, 142] width 10 height 10
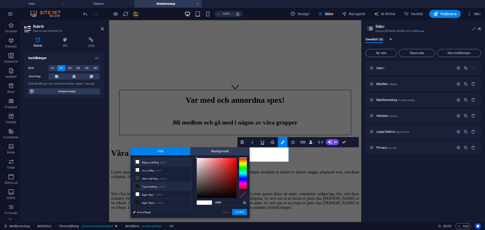
click at [160, 186] on small "#151515" at bounding box center [162, 187] width 8 height 4
type input "#151515"
click at [246, 210] on button "Använd" at bounding box center [239, 212] width 15 height 6
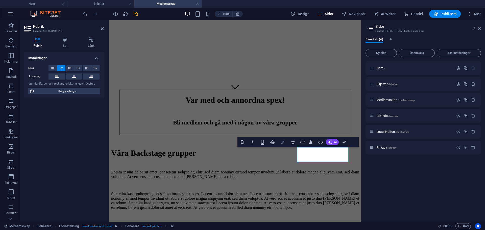
click at [282, 140] on icon "button" at bounding box center [283, 142] width 4 height 4
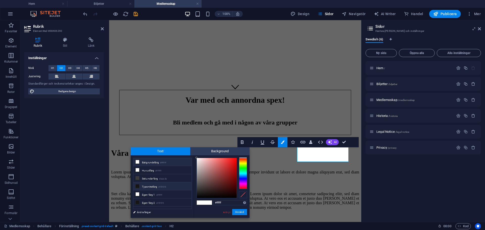
click at [155, 187] on li "Typsnittsfärg #151515" at bounding box center [162, 186] width 58 height 8
type input "#151515"
click at [241, 211] on button "Använd" at bounding box center [239, 212] width 15 height 6
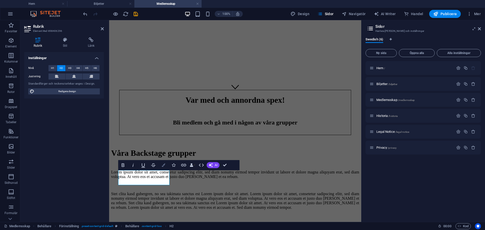
click at [166, 166] on button "Colors" at bounding box center [164, 165] width 10 height 10
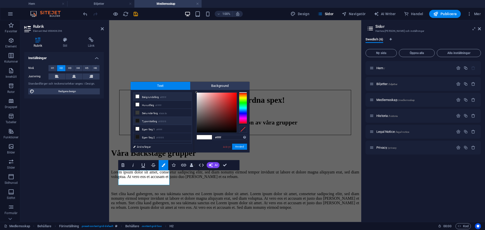
click at [160, 120] on small "#151515" at bounding box center [162, 122] width 8 height 4
type input "#151515"
click at [236, 146] on button "Använd" at bounding box center [239, 147] width 15 height 6
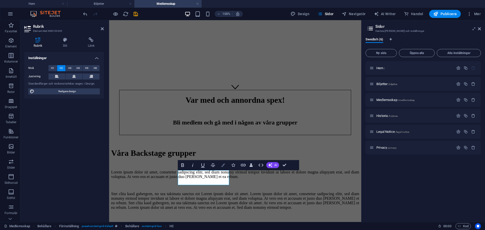
click at [222, 166] on icon "button" at bounding box center [223, 165] width 4 height 4
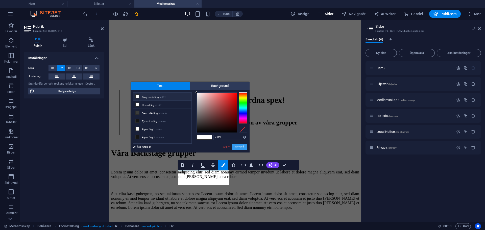
click at [239, 146] on button "Använd" at bounding box center [239, 147] width 15 height 6
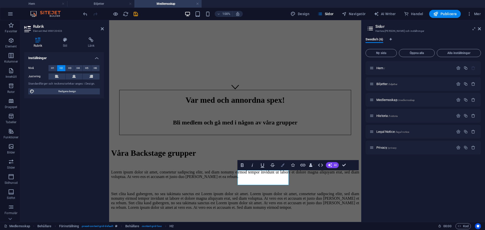
click at [280, 166] on button "Colors" at bounding box center [283, 165] width 10 height 10
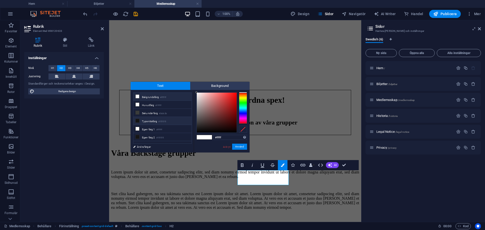
click at [162, 122] on small "#151515" at bounding box center [162, 122] width 8 height 4
type input "#151515"
click at [237, 145] on button "Använd" at bounding box center [239, 147] width 15 height 6
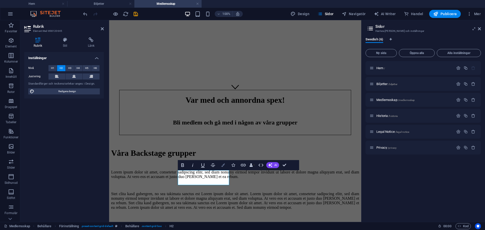
click at [222, 165] on icon "button" at bounding box center [223, 165] width 4 height 4
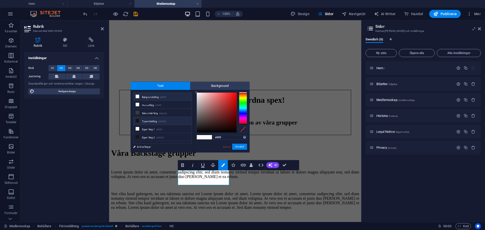
click at [158, 121] on li "Typsnittsfärg #151515" at bounding box center [162, 121] width 58 height 8
type input "#151515"
click at [242, 147] on button "Använd" at bounding box center [239, 147] width 15 height 6
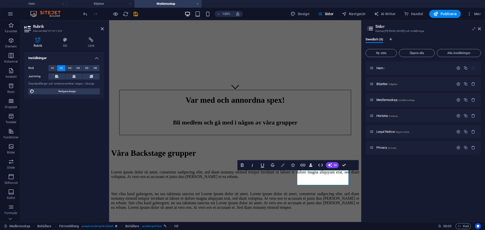
click at [282, 163] on button "Colors" at bounding box center [283, 165] width 10 height 10
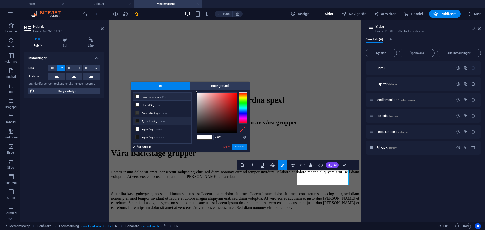
click at [159, 118] on li "Typsnittsfärg #151515" at bounding box center [162, 121] width 58 height 8
type input "#151515"
click at [241, 144] on button "Använd" at bounding box center [239, 147] width 15 height 6
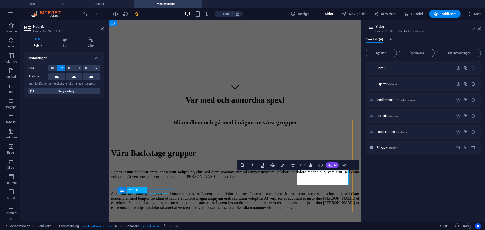
drag, startPoint x: 154, startPoint y: 199, endPoint x: 244, endPoint y: 199, distance: 90.1
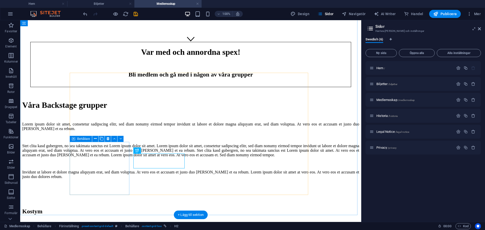
scroll to position [177, 0]
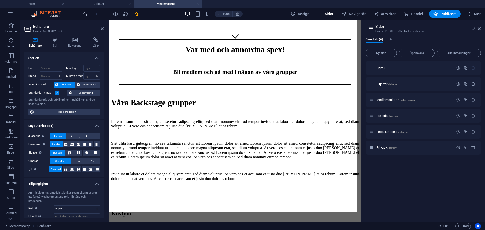
click at [85, 15] on icon "undo" at bounding box center [85, 14] width 6 height 6
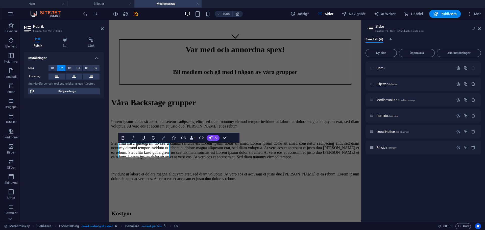
click at [164, 139] on icon "button" at bounding box center [164, 138] width 4 height 4
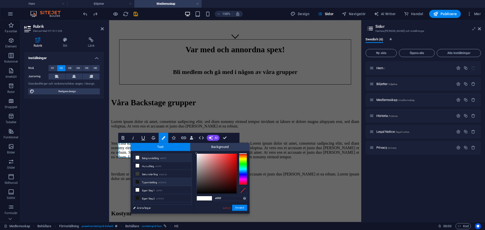
click at [157, 182] on li "Typsnittsfärg #151515" at bounding box center [162, 182] width 58 height 8
type input "#151515"
click at [242, 210] on button "Använd" at bounding box center [239, 208] width 15 height 6
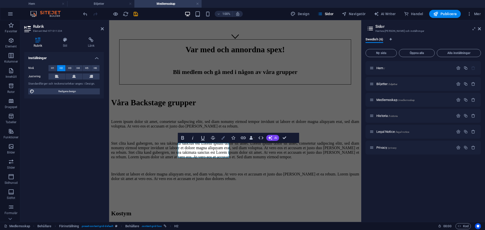
click at [224, 138] on icon "button" at bounding box center [223, 138] width 4 height 4
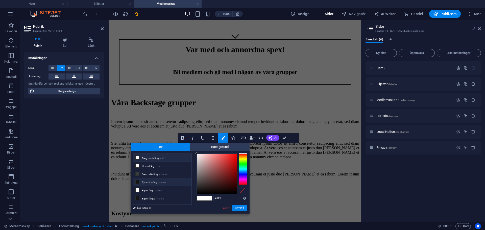
click at [166, 183] on small "#151515" at bounding box center [162, 183] width 8 height 4
type input "#151515"
click at [239, 205] on button "Använd" at bounding box center [239, 208] width 15 height 6
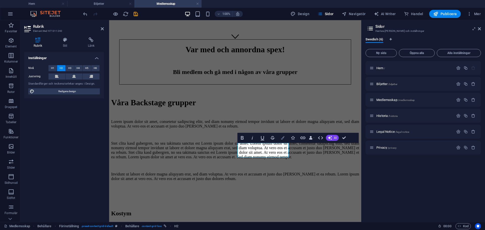
click at [282, 138] on icon "button" at bounding box center [283, 138] width 4 height 4
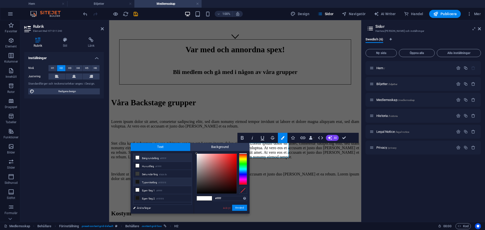
click at [162, 179] on li "Typsnittsfärg #151515" at bounding box center [162, 182] width 58 height 8
type input "#151515"
click at [242, 207] on button "Använd" at bounding box center [239, 208] width 15 height 6
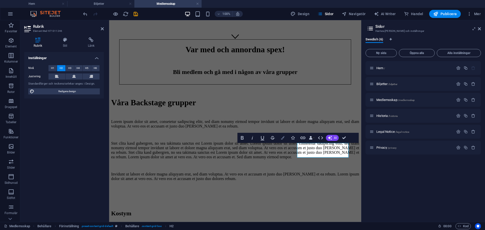
click at [279, 137] on button "Colors" at bounding box center [283, 138] width 10 height 10
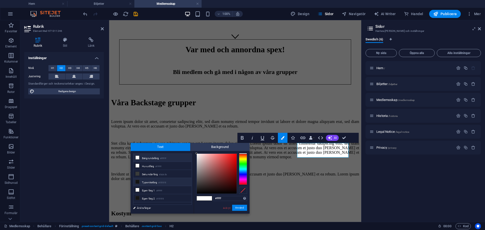
click at [160, 182] on small "#151515" at bounding box center [162, 183] width 8 height 4
type input "#151515"
click at [239, 209] on button "Använd" at bounding box center [239, 208] width 15 height 6
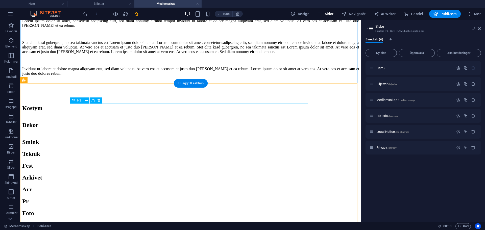
scroll to position [278, 0]
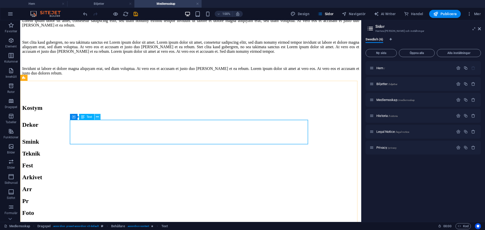
click at [96, 118] on icon at bounding box center [97, 116] width 3 height 5
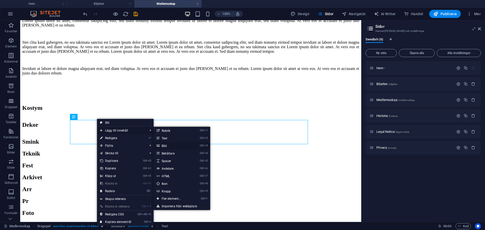
click at [190, 145] on link "Ctrl 3 Bild" at bounding box center [173, 146] width 38 height 8
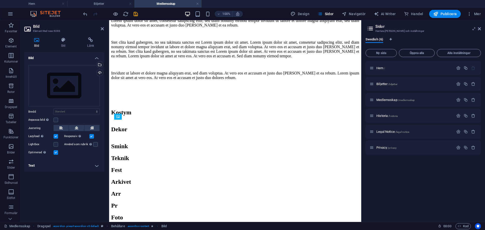
drag, startPoint x: 234, startPoint y: 172, endPoint x: 346, endPoint y: 147, distance: 115.2
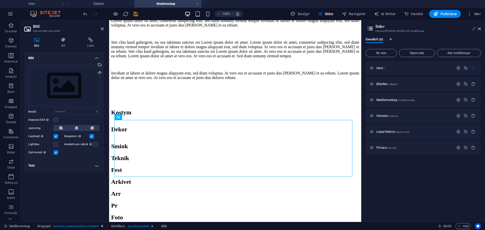
drag, startPoint x: 222, startPoint y: 153, endPoint x: 339, endPoint y: 158, distance: 117.8
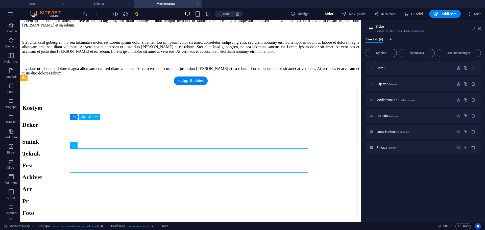
click at [87, 143] on button at bounding box center [88, 145] width 6 height 6
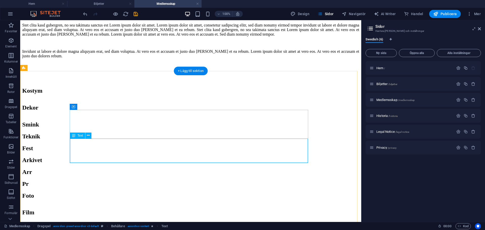
scroll to position [303, 0]
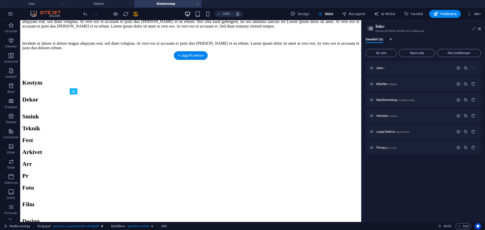
drag, startPoint x: 110, startPoint y: 122, endPoint x: 299, endPoint y: 110, distance: 189.8
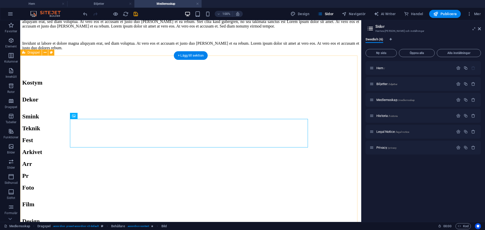
click at [88, 117] on icon at bounding box center [87, 115] width 3 height 5
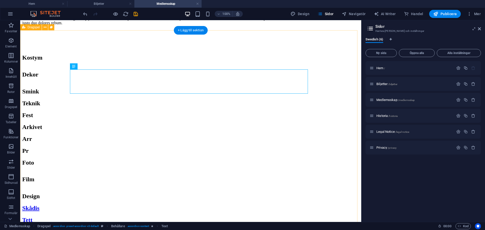
scroll to position [328, 0]
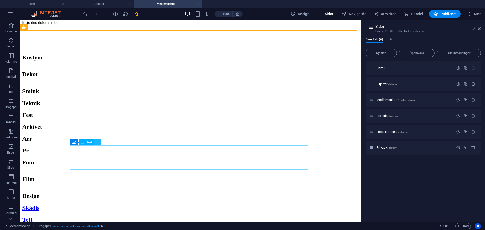
click at [98, 145] on button at bounding box center [97, 142] width 6 height 6
click at [95, 143] on button at bounding box center [97, 142] width 6 height 6
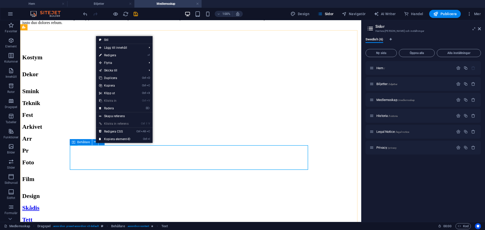
click at [73, 142] on icon at bounding box center [74, 142] width 4 height 6
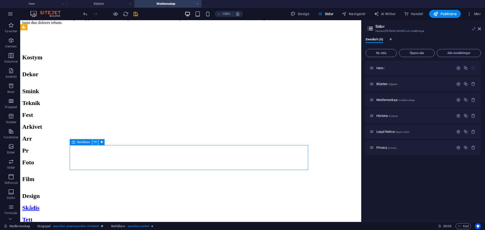
click at [95, 143] on icon at bounding box center [95, 141] width 3 height 5
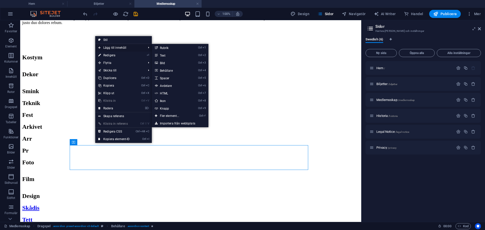
click at [138, 47] on span "Lägg till innehåll" at bounding box center [119, 48] width 49 height 8
click at [168, 63] on link "Ctrl 3 Bild" at bounding box center [171, 63] width 38 height 8
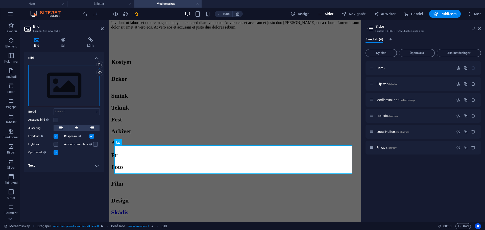
click at [72, 90] on div "Dra filer hit, klicka för att välja filer eller välj filer från Filer eller vår…" at bounding box center [63, 85] width 71 height 41
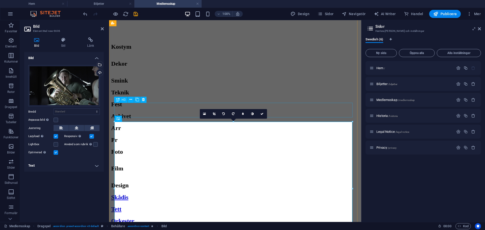
scroll to position [353, 0]
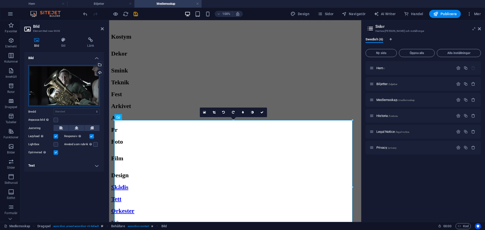
click at [85, 83] on div "Dra filer hit, klicka för att välja filer eller välj filer från Filer eller vår…" at bounding box center [63, 85] width 71 height 41
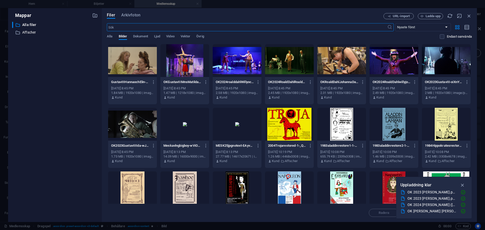
click at [351, 66] on div at bounding box center [341, 60] width 49 height 33
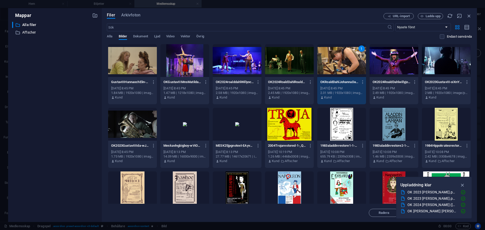
click at [351, 66] on div "1" at bounding box center [341, 60] width 49 height 33
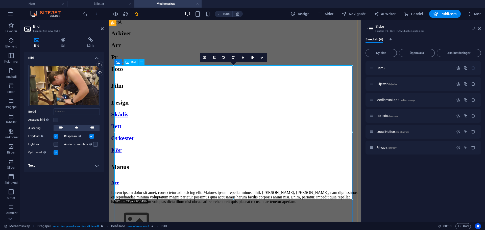
scroll to position [429, 0]
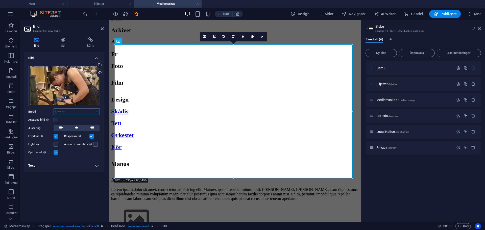
click at [59, 114] on select "Standard auto px rem % em vh vw" at bounding box center [77, 112] width 46 height 6
click at [55, 137] on label at bounding box center [56, 136] width 5 height 5
click at [0, 0] on input "Lazyload [PERSON_NAME] av bilder efter att sidan laddats förbättrar sidhastighe…" at bounding box center [0, 0] width 0 height 0
click at [55, 137] on label at bounding box center [56, 136] width 5 height 5
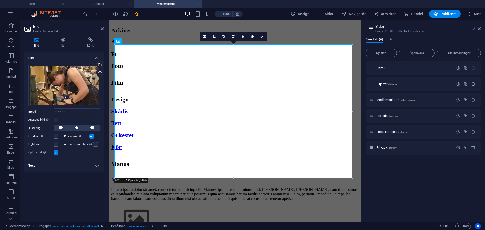
click at [0, 0] on input "Lazyload [PERSON_NAME] av bilder efter att sidan laddats förbättrar sidhastighe…" at bounding box center [0, 0] width 0 height 0
click at [64, 129] on button at bounding box center [61, 128] width 15 height 6
click at [78, 127] on icon at bounding box center [77, 128] width 4 height 6
click at [73, 127] on button at bounding box center [76, 128] width 15 height 6
click at [56, 169] on h4 "Text" at bounding box center [64, 166] width 80 height 12
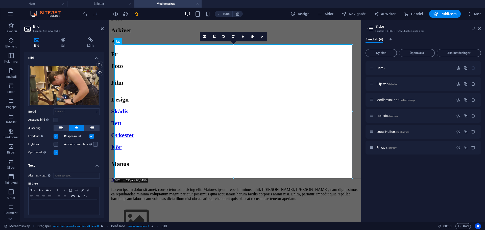
click at [57, 164] on h4 "Text" at bounding box center [64, 164] width 80 height 9
click at [56, 119] on label at bounding box center [56, 120] width 5 height 5
click at [0, 0] on input "Anpassa bild Anpassa bilden automatiskt att passa en bestämd bredd och höjd" at bounding box center [0, 0] width 0 height 0
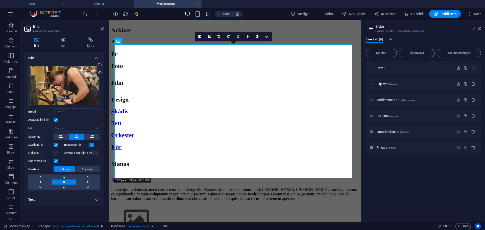
click at [55, 121] on label at bounding box center [56, 120] width 5 height 5
click at [0, 0] on input "Anpassa bild Anpassa bilden automatiskt att passa en bestämd bredd och höjd" at bounding box center [0, 0] width 0 height 0
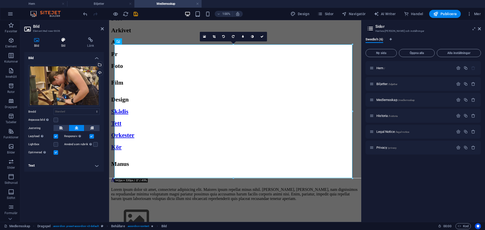
click at [64, 43] on h4 "Stil" at bounding box center [64, 42] width 26 height 11
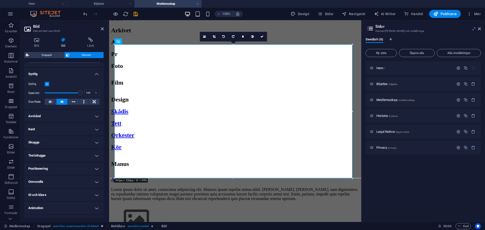
scroll to position [50, 0]
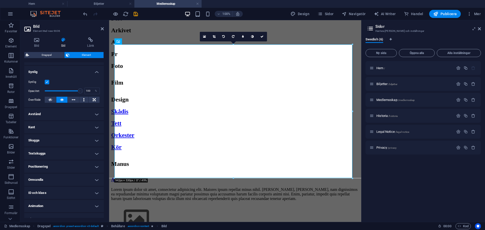
click at [56, 129] on h4 "Kant" at bounding box center [64, 127] width 80 height 12
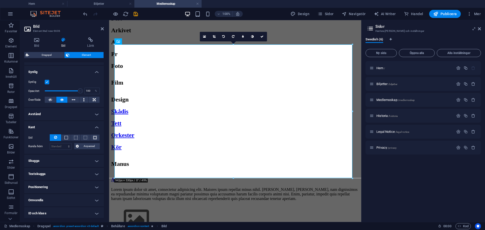
click at [60, 125] on h4 "Kant" at bounding box center [64, 125] width 80 height 9
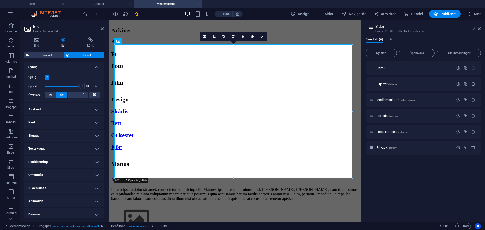
scroll to position [58, 0]
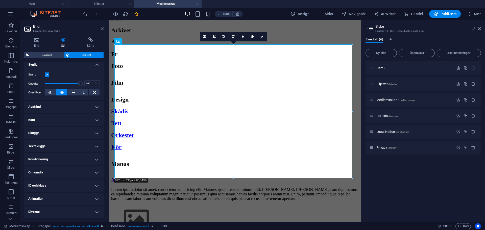
click at [102, 28] on icon at bounding box center [102, 29] width 3 height 4
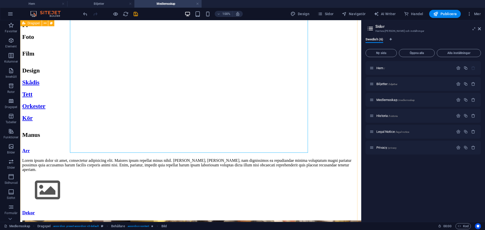
scroll to position [454, 0]
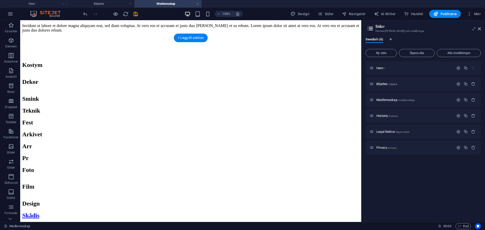
drag, startPoint x: 165, startPoint y: 111, endPoint x: 304, endPoint y: 162, distance: 149.0
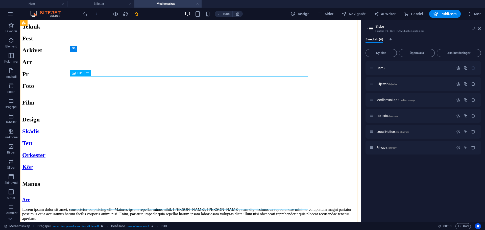
scroll to position [396, 0]
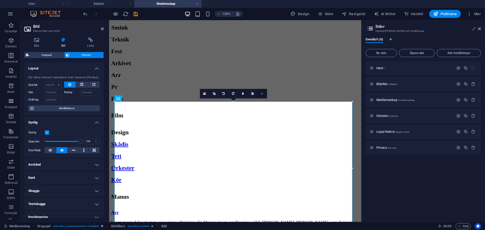
click at [262, 94] on icon at bounding box center [261, 93] width 3 height 3
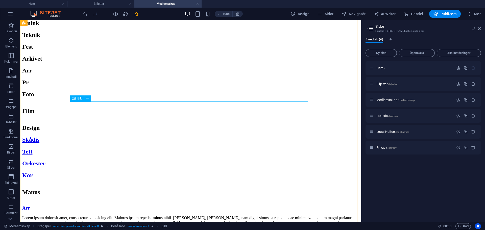
scroll to position [422, 0]
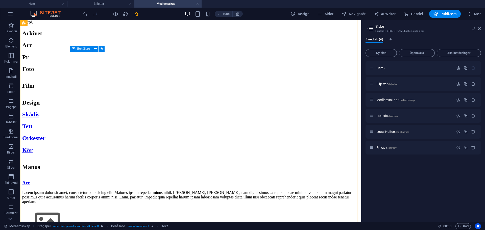
click at [75, 49] on icon at bounding box center [74, 49] width 4 height 6
click at [97, 47] on button at bounding box center [95, 49] width 6 height 6
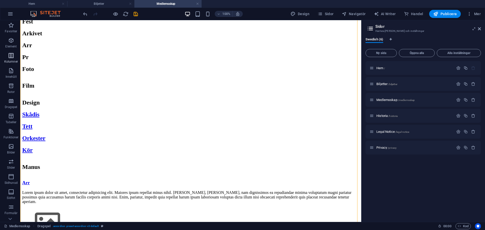
click at [11, 57] on icon "button" at bounding box center [11, 56] width 6 height 6
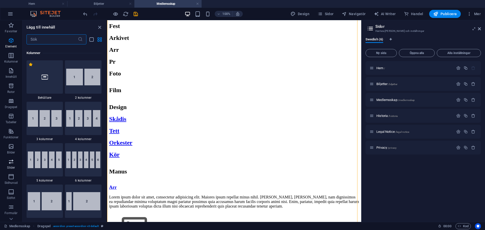
scroll to position [250, 0]
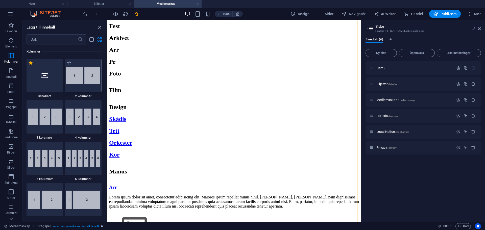
click at [87, 81] on img at bounding box center [83, 75] width 34 height 17
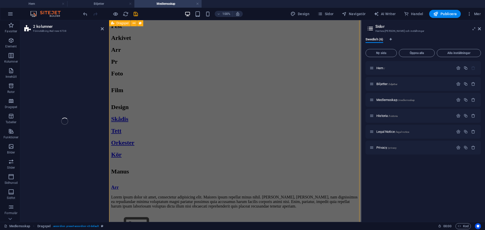
select select "rem"
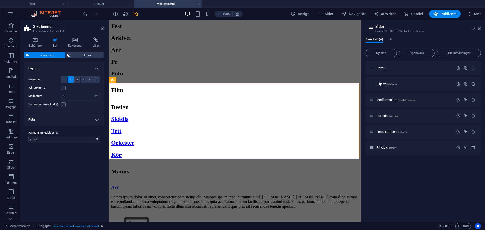
scroll to position [1091, 0]
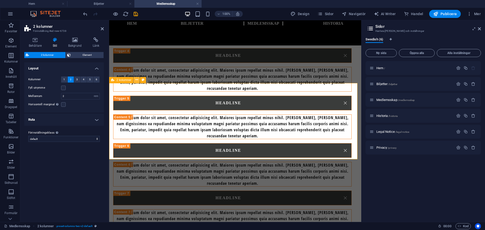
click at [139, 81] on button at bounding box center [137, 80] width 6 height 6
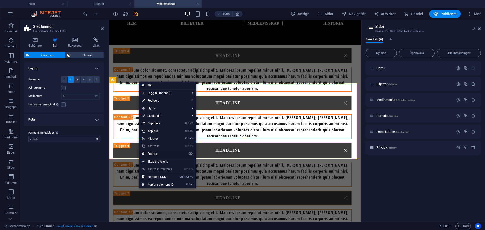
click at [153, 155] on link "⌦ Radera" at bounding box center [158, 154] width 38 height 8
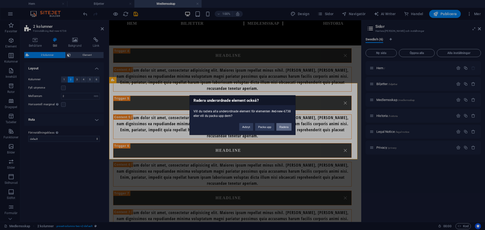
click at [279, 129] on button "Radera" at bounding box center [283, 127] width 15 height 8
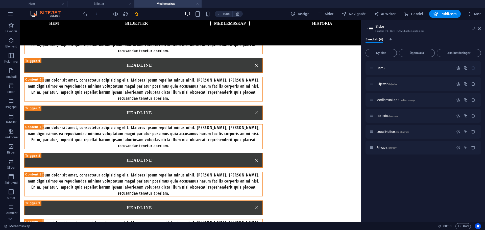
scroll to position [1227, 0]
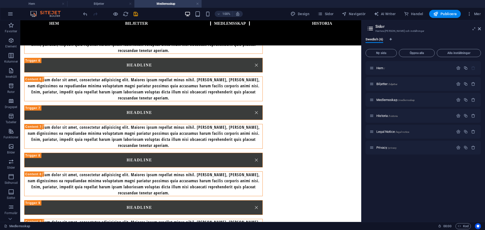
drag, startPoint x: 359, startPoint y: 180, endPoint x: 384, endPoint y: 214, distance: 43.1
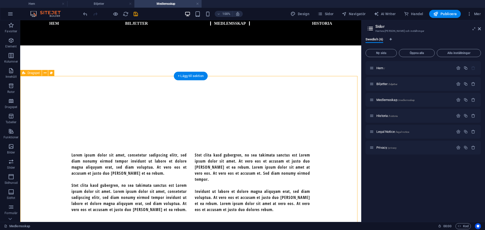
scroll to position [283, 0]
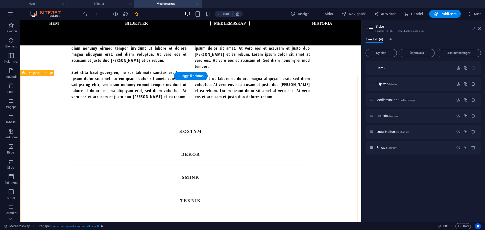
drag, startPoint x: 329, startPoint y: 99, endPoint x: 324, endPoint y: 131, distance: 31.9
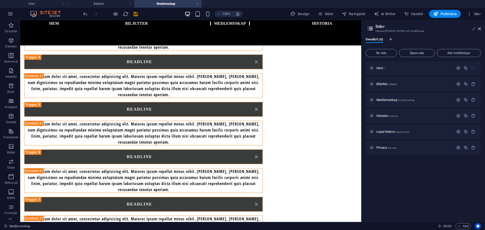
scroll to position [1088, 0]
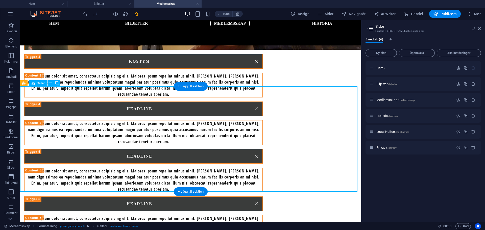
select select "2"
select select "px"
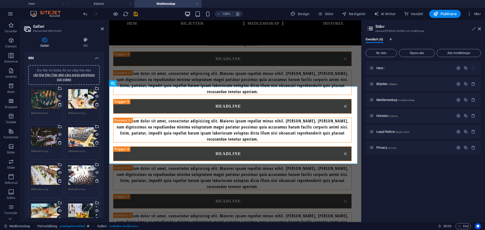
click at [60, 105] on icon at bounding box center [60, 105] width 4 height 4
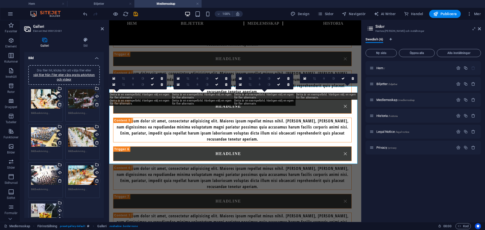
click at [62, 104] on link at bounding box center [60, 104] width 7 height 7
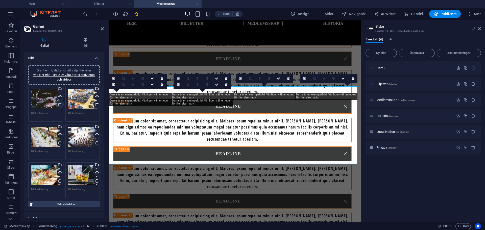
click at [62, 104] on link at bounding box center [60, 104] width 7 height 7
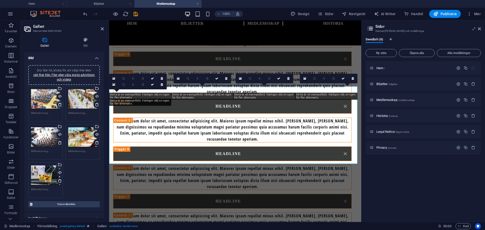
click at [62, 104] on link at bounding box center [60, 104] width 7 height 7
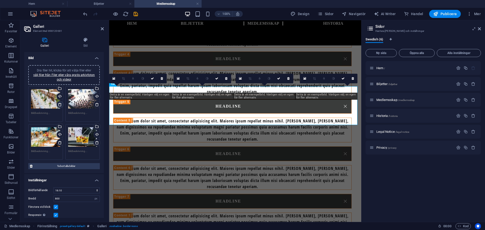
click at [62, 104] on link at bounding box center [60, 104] width 7 height 7
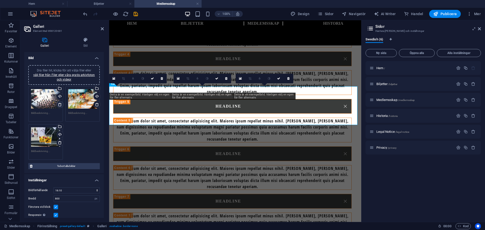
click at [62, 104] on link at bounding box center [60, 104] width 7 height 7
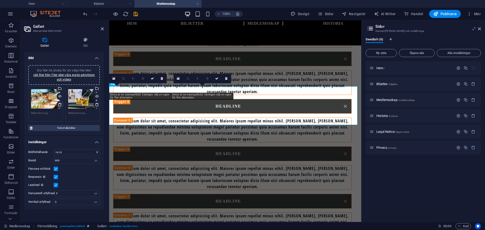
click at [62, 104] on link at bounding box center [60, 104] width 7 height 7
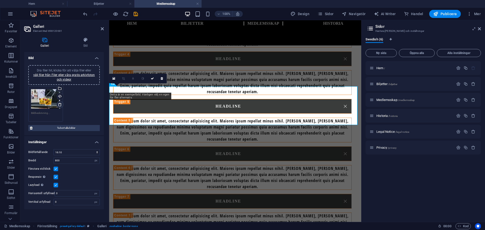
click at [62, 104] on link at bounding box center [60, 104] width 7 height 7
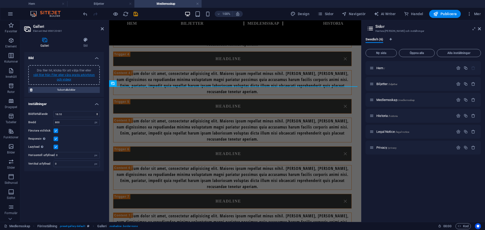
click at [66, 73] on link "välj filer från Filer eller våra gratis arkivfoton och videor" at bounding box center [64, 77] width 62 height 8
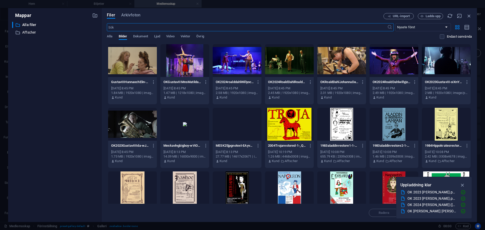
scroll to position [980, 0]
click at [141, 70] on div at bounding box center [132, 60] width 49 height 33
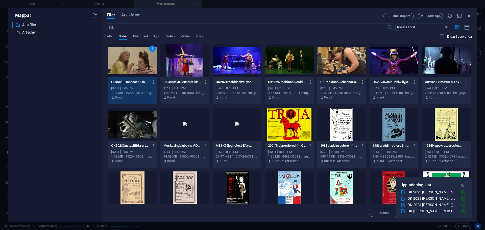
click at [197, 64] on div at bounding box center [184, 60] width 49 height 33
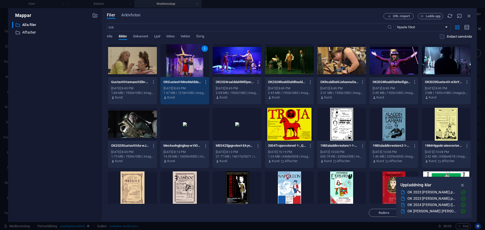
click at [134, 63] on div at bounding box center [132, 60] width 49 height 33
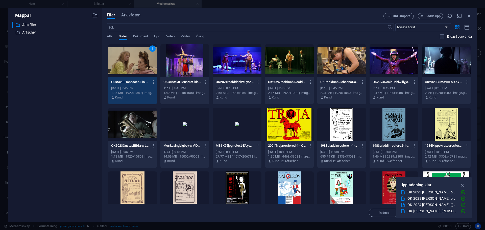
click at [173, 75] on div at bounding box center [184, 60] width 49 height 33
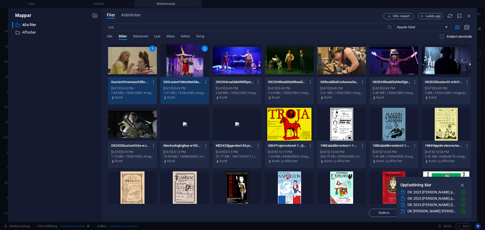
click at [237, 79] on div "OK2024roalddahlWillyocuejosefineochhannes-iJInYRFGuH2EPUhnSzR0yA.png OK2024roal…" at bounding box center [237, 82] width 43 height 8
click at [291, 77] on div "OK2024RoaldDahlRoaldCueMHampusHannesPetter-t9ZJJS3KsVwYWURE_PDrKw.png OK2024Roa…" at bounding box center [289, 90] width 49 height 26
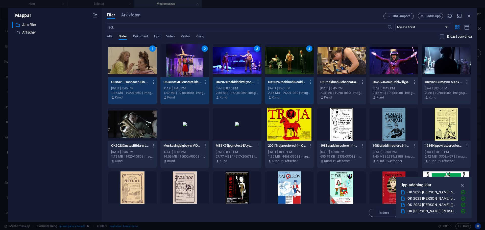
drag, startPoint x: 331, startPoint y: 78, endPoint x: 371, endPoint y: 78, distance: 40.1
click at [331, 78] on div "OKRoaldDahlJohannaDahl-6oqkzIg17Mx2p3lxcr5XMw.png OKRoaldDahlJohannaDahl-6oqkzI…" at bounding box center [341, 82] width 43 height 8
click at [379, 77] on div at bounding box center [393, 60] width 49 height 33
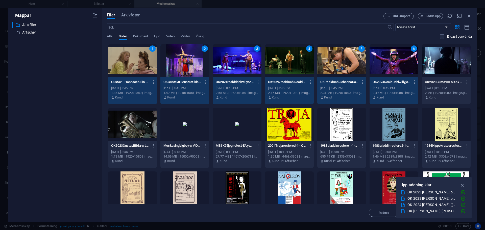
drag, startPoint x: 432, startPoint y: 76, endPoint x: 400, endPoint y: 78, distance: 32.4
click at [432, 76] on div at bounding box center [446, 60] width 49 height 33
click at [147, 122] on div at bounding box center [132, 124] width 49 height 33
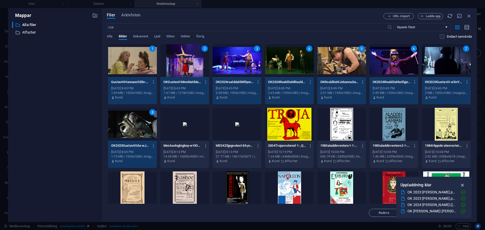
click at [462, 183] on icon "button" at bounding box center [463, 185] width 6 height 6
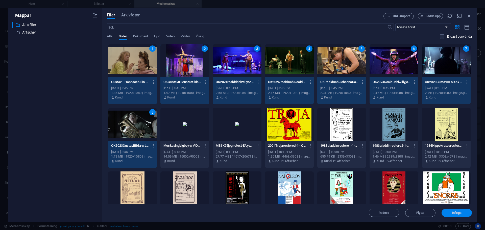
click at [451, 215] on button "Infoga" at bounding box center [456, 213] width 30 height 8
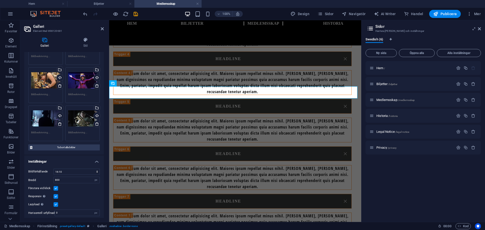
scroll to position [76, 0]
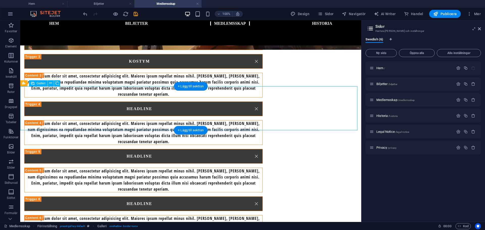
select select "2"
select select "px"
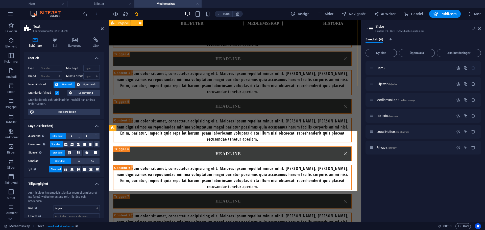
click at [261, 77] on div "Arr Lorem ipsum dolor sit amet, consectetur adipisicing elit. Maiores ipsum rep…" at bounding box center [235, 130] width 252 height 822
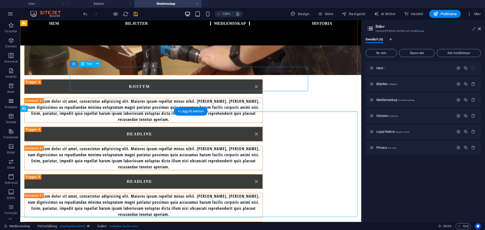
scroll to position [1088, 0]
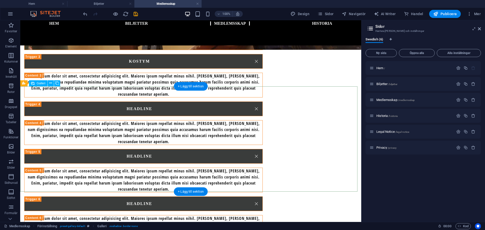
select select "2"
select select "px"
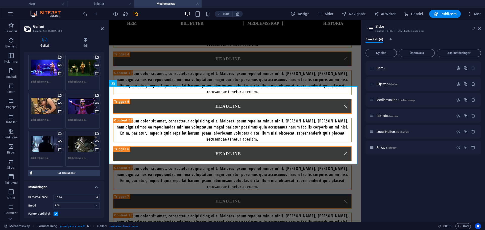
scroll to position [111, 0]
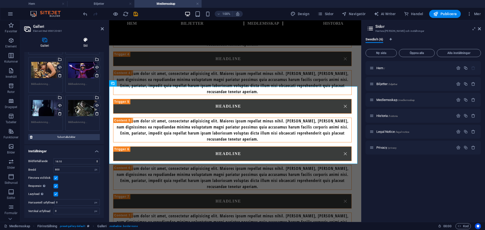
click at [91, 39] on icon at bounding box center [85, 39] width 37 height 5
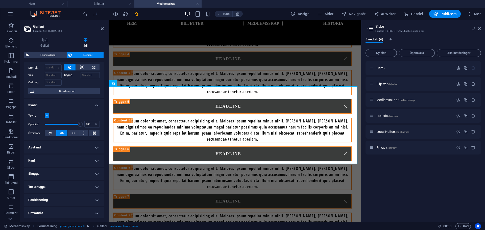
scroll to position [25, 0]
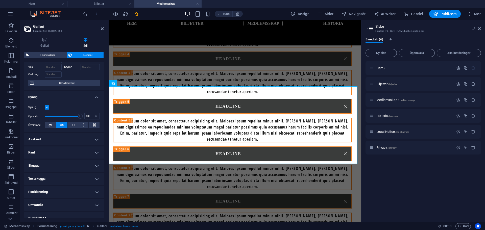
click at [60, 139] on h4 "Avstånd" at bounding box center [64, 139] width 80 height 12
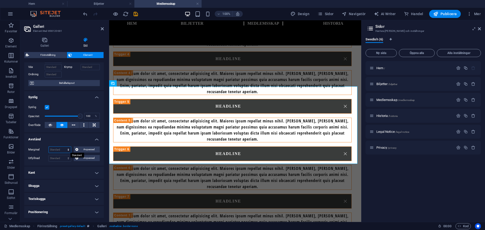
click at [59, 148] on select "Standard auto px % rem vw vh Anpassad" at bounding box center [60, 150] width 22 height 6
select select "px"
click at [63, 147] on select "Standard auto px % rem vw vh Anpassad" at bounding box center [60, 150] width 22 height 6
type input "20"
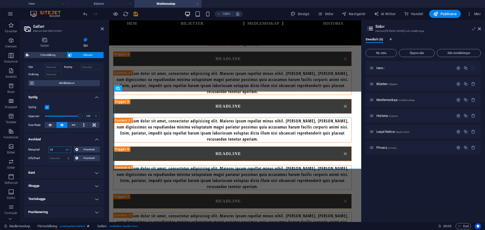
drag, startPoint x: 57, startPoint y: 150, endPoint x: 36, endPoint y: 151, distance: 21.0
click at [36, 151] on div "Marginal 20 Standard auto px % rem vw vh Anpassad Anpassad" at bounding box center [63, 149] width 71 height 7
click at [51, 160] on select "Standard px rem % vh vw Anpassad" at bounding box center [60, 158] width 22 height 6
select select "px"
click at [63, 155] on select "Standard px rem % vh vw Anpassad" at bounding box center [60, 158] width 22 height 6
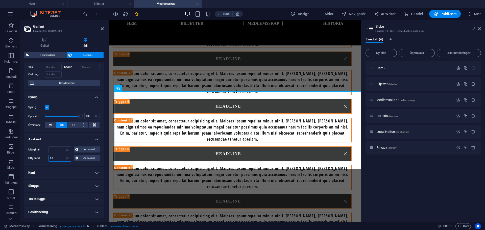
type input "20"
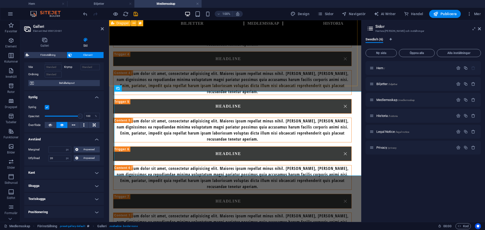
click at [176, 82] on div "Arr Lorem ipsum dolor sit amet, consectetur adipisicing elit. Maiores ipsum rep…" at bounding box center [235, 130] width 252 height 822
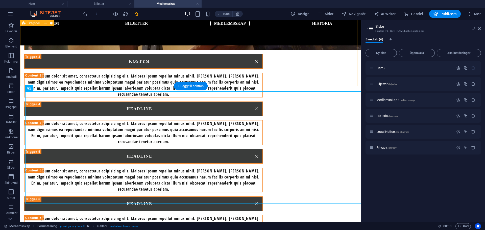
click at [70, 73] on div "Arr Lorem ipsum dolor sit amet, consectetur adipisicing elit. Maiores ipsum rep…" at bounding box center [190, 155] width 341 height 872
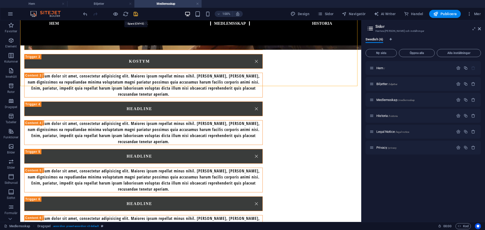
click at [135, 14] on icon "save" at bounding box center [136, 14] width 6 height 6
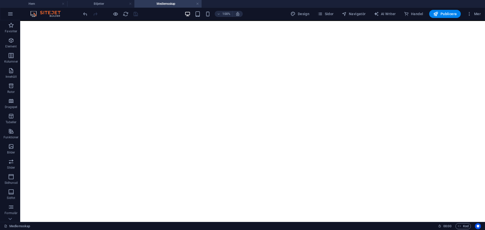
scroll to position [0, 0]
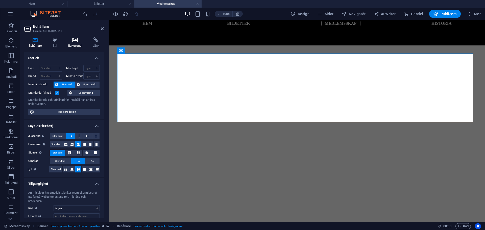
click at [66, 40] on icon at bounding box center [75, 39] width 22 height 5
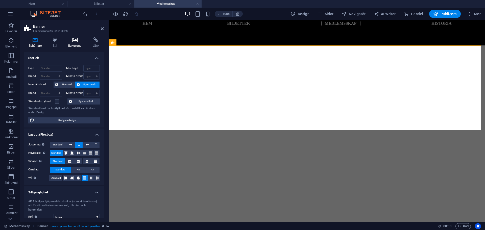
click at [71, 47] on h4 "Bakgrund" at bounding box center [76, 42] width 24 height 11
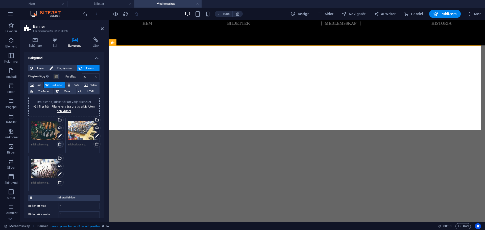
click at [58, 144] on icon at bounding box center [60, 144] width 4 height 4
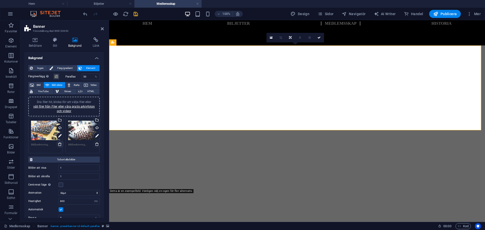
click at [58, 144] on icon at bounding box center [60, 144] width 4 height 4
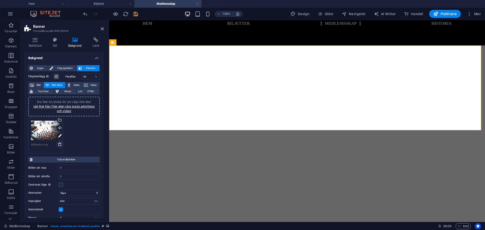
click at [58, 144] on icon at bounding box center [60, 144] width 4 height 4
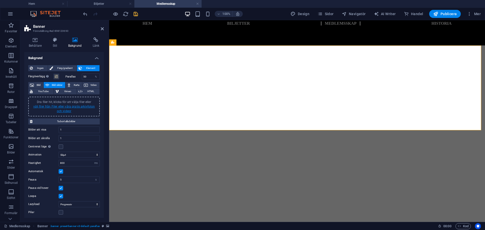
click at [59, 107] on link "välj filer från Filer eller våra gratis arkivfoton och videor" at bounding box center [64, 109] width 62 height 8
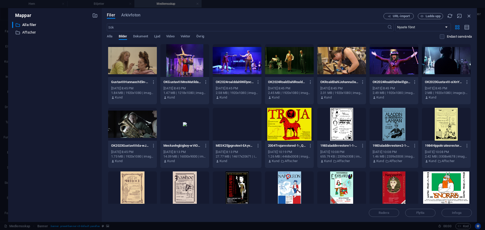
click at [223, 64] on div at bounding box center [237, 60] width 49 height 33
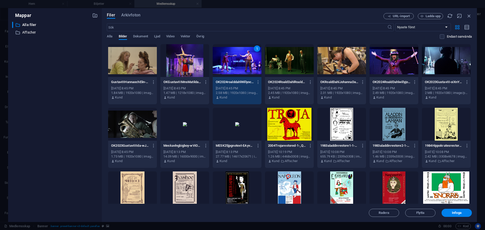
click at [302, 63] on div at bounding box center [289, 60] width 49 height 33
click at [419, 60] on div "GustavIIIHannaochElin-CXOOR2dDEmUTpxJ4zyPgHg.png GustavIIIHannaochElin-CXOOR2dD…" at bounding box center [289, 201] width 365 height 315
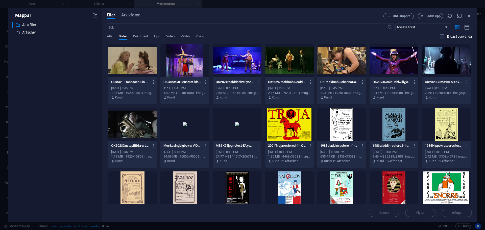
click at [438, 61] on div at bounding box center [446, 60] width 49 height 33
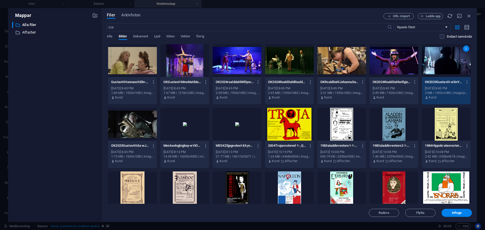
click at [275, 60] on div at bounding box center [289, 60] width 49 height 33
click at [389, 67] on div at bounding box center [393, 60] width 49 height 33
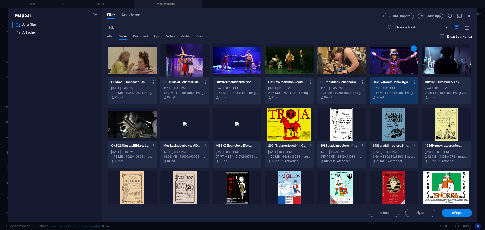
click at [444, 70] on div at bounding box center [446, 60] width 49 height 33
click at [253, 63] on div at bounding box center [237, 60] width 49 height 33
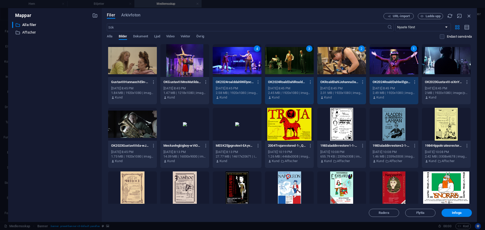
click at [398, 69] on div "1" at bounding box center [393, 60] width 49 height 33
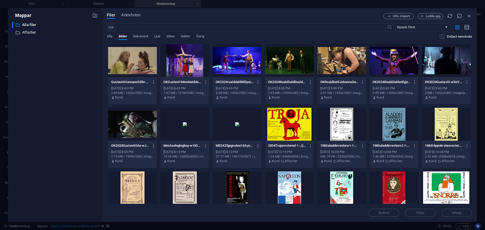
click at [436, 69] on div at bounding box center [446, 60] width 49 height 33
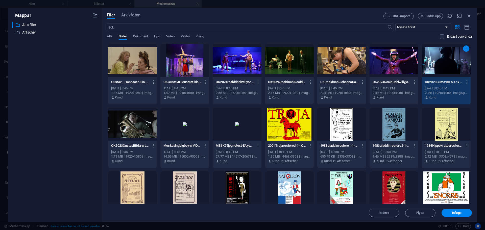
click at [393, 59] on div at bounding box center [393, 60] width 49 height 33
click at [347, 57] on div at bounding box center [341, 60] width 49 height 33
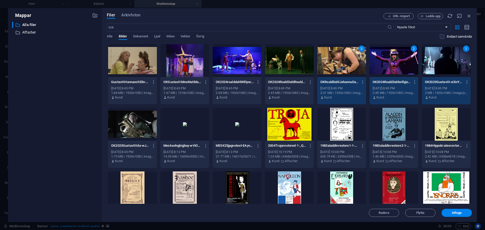
click at [336, 58] on div "3" at bounding box center [341, 60] width 49 height 33
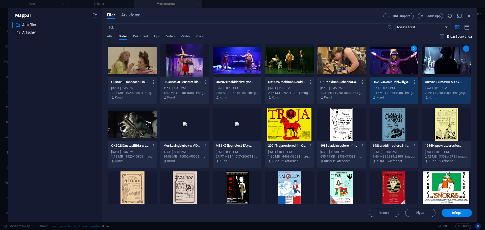
click at [228, 55] on div at bounding box center [237, 60] width 49 height 33
click at [459, 213] on span "Infoga" at bounding box center [457, 212] width 10 height 3
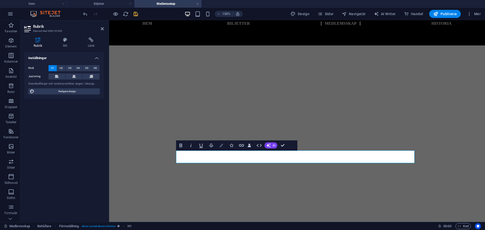
click at [221, 146] on icon "button" at bounding box center [221, 146] width 4 height 4
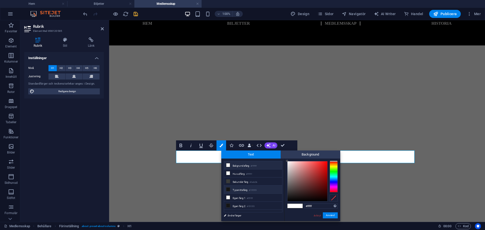
click at [251, 190] on small "#151515" at bounding box center [253, 191] width 8 height 4
type input "#151515"
drag, startPoint x: 217, startPoint y: 193, endPoint x: 326, endPoint y: 213, distance: 110.9
click at [326, 213] on button "Använd" at bounding box center [330, 215] width 15 height 6
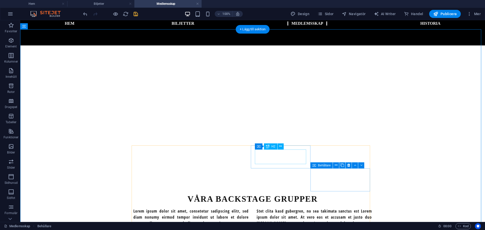
scroll to position [126, 0]
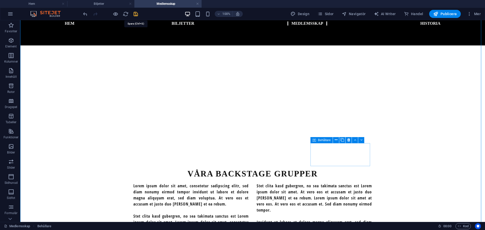
click at [133, 11] on icon "save" at bounding box center [136, 14] width 6 height 6
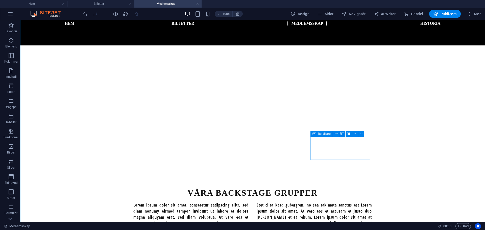
scroll to position [106, 0]
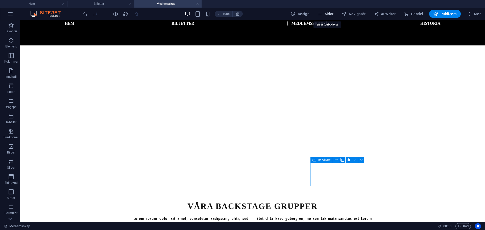
click at [325, 13] on span "Sidor" at bounding box center [325, 13] width 16 height 5
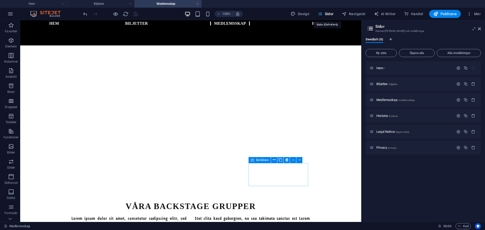
click at [325, 13] on span "Sidor" at bounding box center [325, 13] width 16 height 5
click at [379, 67] on span "Hem /" at bounding box center [380, 68] width 9 height 4
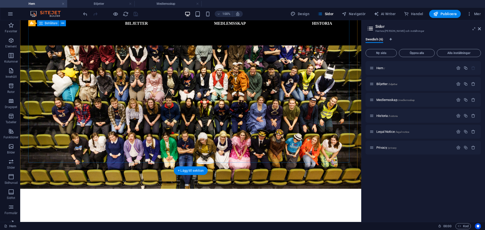
scroll to position [75, 0]
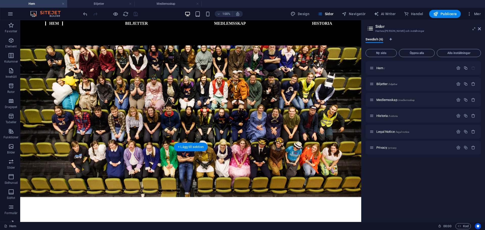
click at [26, 95] on figure at bounding box center [190, 96] width 341 height 202
select select "vh"
select select "banner"
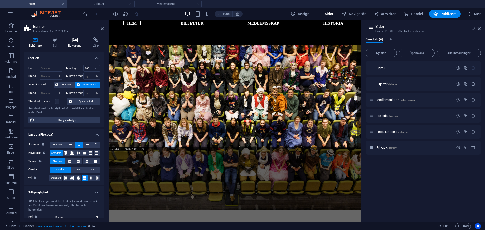
click at [70, 39] on icon at bounding box center [75, 39] width 22 height 5
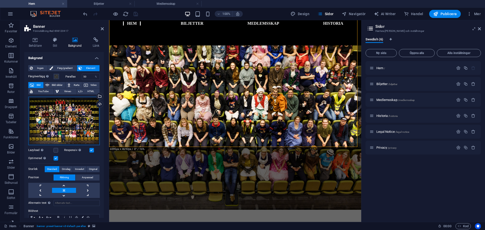
click at [40, 105] on div "Dra filer hit, klicka för att välja filer eller välj filer från Filer eller vår…" at bounding box center [63, 121] width 71 height 48
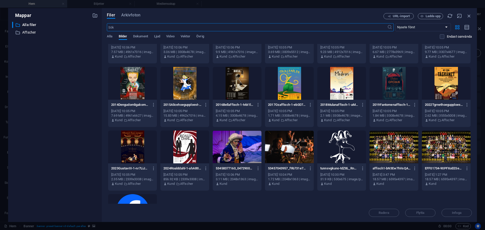
scroll to position [410, 0]
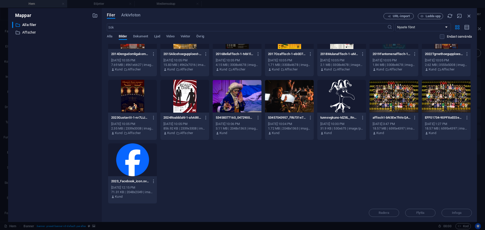
click at [392, 96] on div at bounding box center [393, 96] width 49 height 33
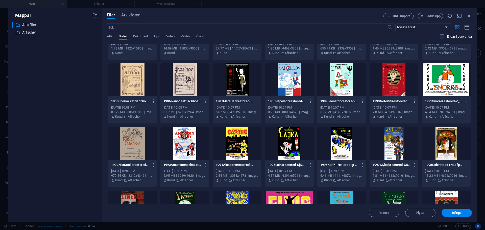
scroll to position [0, 0]
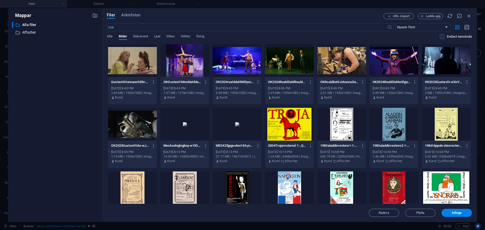
click at [240, 60] on div at bounding box center [237, 60] width 49 height 33
click at [296, 60] on div at bounding box center [289, 60] width 49 height 33
click at [247, 64] on div at bounding box center [237, 60] width 49 height 33
click at [469, 15] on icon "button" at bounding box center [469, 16] width 6 height 6
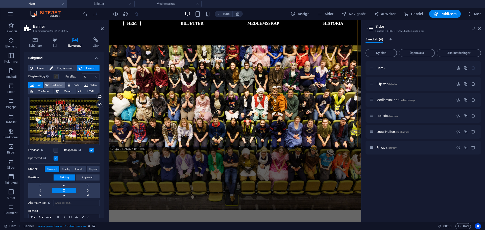
click at [61, 86] on span "Bild-slider" at bounding box center [57, 85] width 13 height 6
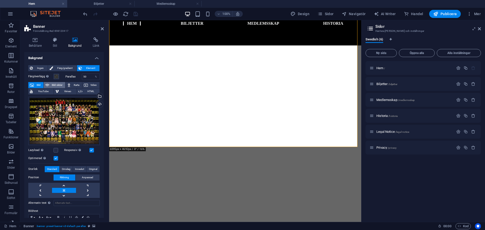
select select "ms"
select select "s"
select select "progressive"
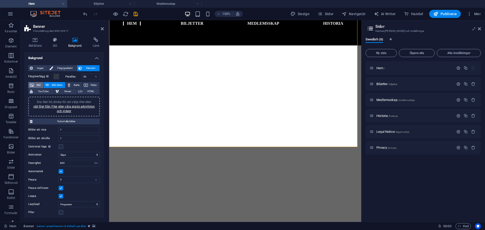
click at [41, 85] on span "Bild" at bounding box center [38, 85] width 7 height 6
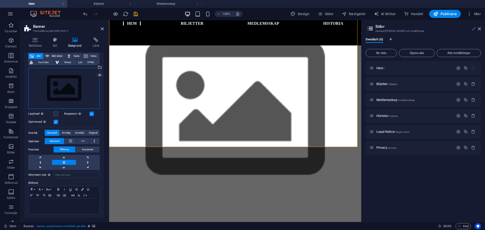
click at [63, 94] on div "Dra filer hit, klicka för att välja filer eller välj filer från Filer eller vår…" at bounding box center [63, 88] width 71 height 41
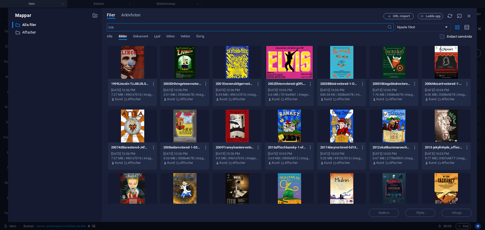
scroll to position [252, 0]
click at [472, 153] on div "Filer Arkivfoton URL-import Ladda upp ​ Nyaste först Äldst först Namn (A–Ö) Nam…" at bounding box center [289, 115] width 375 height 214
drag, startPoint x: 472, startPoint y: 153, endPoint x: 471, endPoint y: 148, distance: 4.8
click at [471, 148] on div "Filer Arkivfoton URL-import Ladda upp ​ Nyaste först Äldst först Namn (A–Ö) Nam…" at bounding box center [289, 115] width 375 height 214
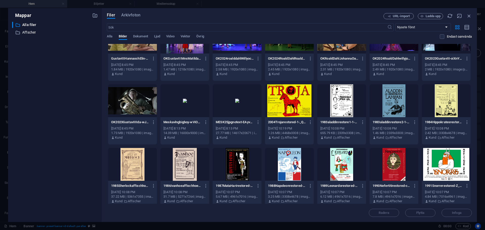
scroll to position [0, 0]
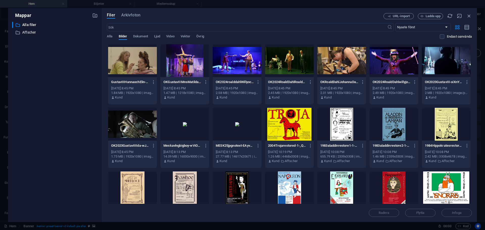
click at [240, 58] on div at bounding box center [237, 60] width 49 height 33
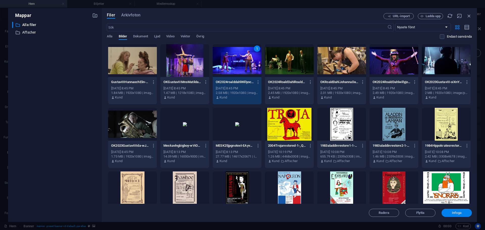
click at [457, 209] on button "Infoga" at bounding box center [456, 213] width 30 height 8
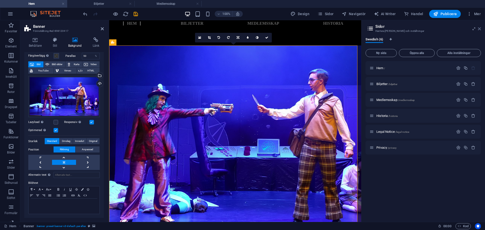
click at [478, 30] on icon at bounding box center [479, 29] width 3 height 4
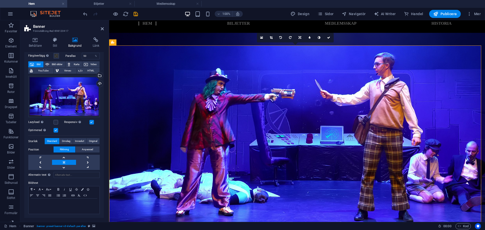
click at [101, 27] on h2 "Banner" at bounding box center [68, 26] width 71 height 5
click at [101, 28] on icon at bounding box center [102, 29] width 3 height 4
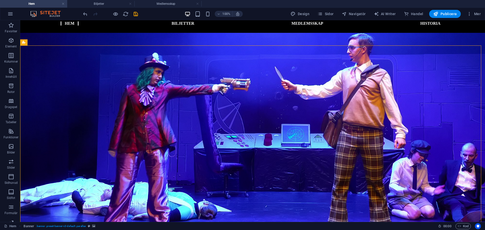
click at [135, 13] on icon "save" at bounding box center [136, 14] width 6 height 6
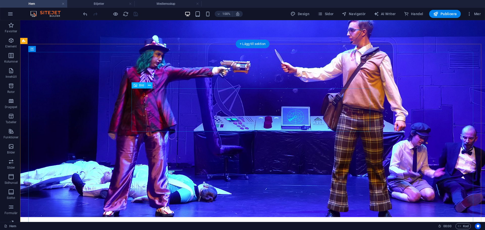
scroll to position [25, 0]
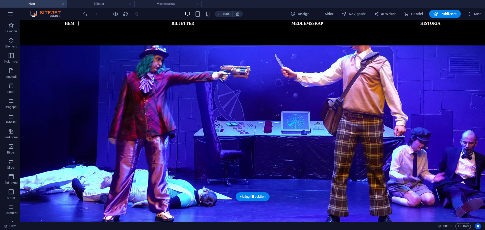
click at [26, 88] on figure at bounding box center [252, 121] width 465 height 202
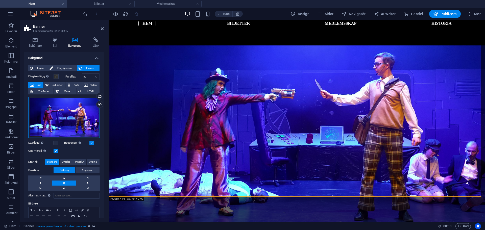
click at [54, 112] on div "Dra filer hit, klicka för att välja filer eller välj filer från Filer eller vår…" at bounding box center [63, 117] width 71 height 41
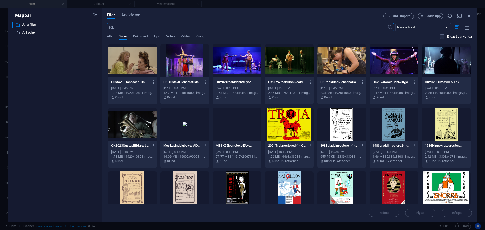
click at [392, 68] on div at bounding box center [393, 60] width 49 height 33
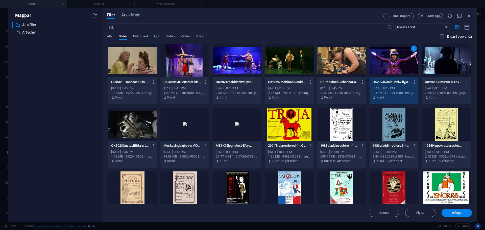
click at [467, 211] on span "Infoga" at bounding box center [456, 212] width 26 height 3
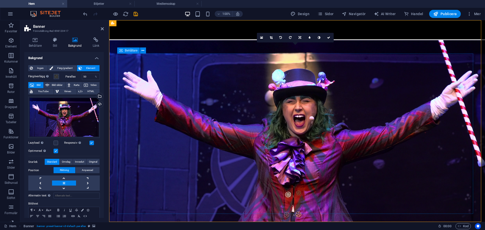
scroll to position [0, 0]
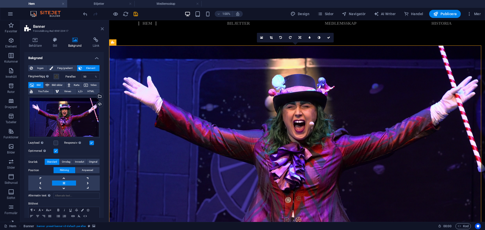
click at [103, 30] on icon at bounding box center [102, 29] width 3 height 4
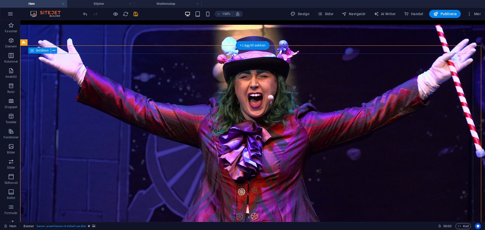
scroll to position [25, 0]
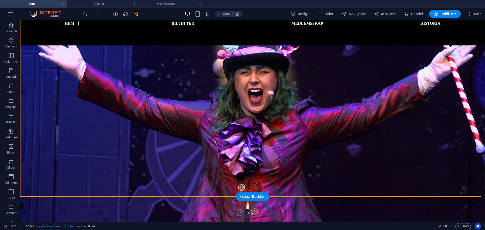
click at [24, 127] on figure at bounding box center [252, 121] width 465 height 202
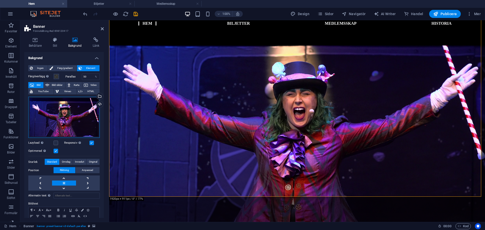
click at [41, 118] on div "Dra filer hit, klicka för att välja filer eller välj filer från Filer eller vår…" at bounding box center [63, 117] width 71 height 41
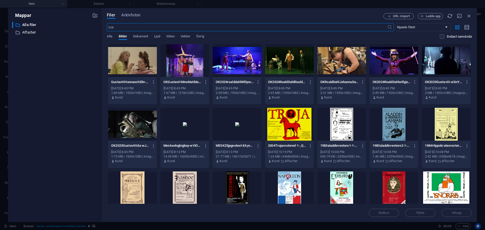
click at [230, 60] on div at bounding box center [237, 60] width 49 height 33
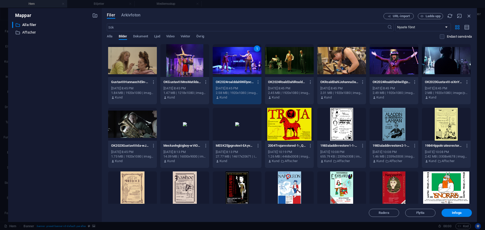
click at [230, 60] on div "1" at bounding box center [237, 60] width 49 height 33
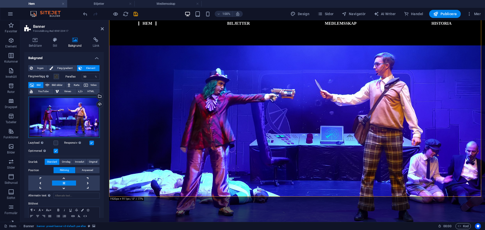
click at [62, 120] on div "Dra filer hit, klicka för att välja filer eller välj filer från Filer eller vår…" at bounding box center [63, 117] width 71 height 41
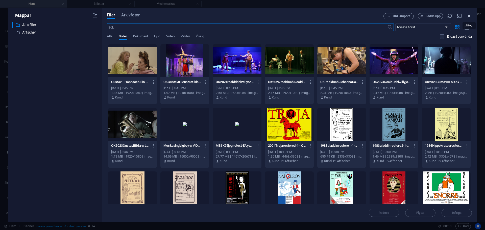
click at [468, 15] on icon "button" at bounding box center [469, 16] width 6 height 6
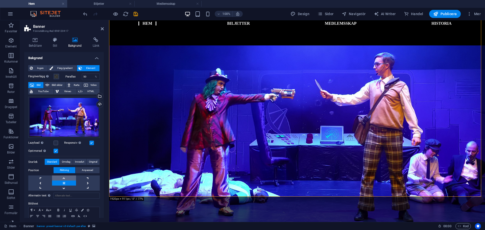
click at [66, 178] on link at bounding box center [64, 177] width 24 height 5
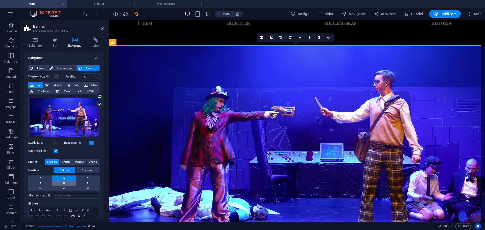
click at [65, 182] on link at bounding box center [64, 183] width 24 height 5
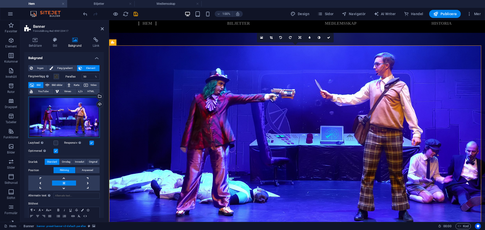
click at [62, 127] on div "Dra filer hit, klicka för att välja filer eller välj filer från Filer eller vår…" at bounding box center [63, 117] width 71 height 41
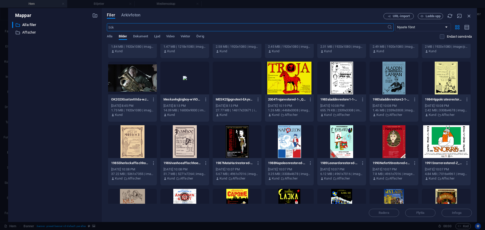
scroll to position [50, 0]
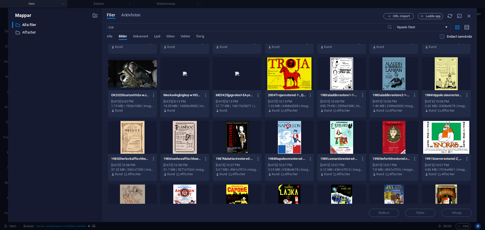
drag, startPoint x: 472, startPoint y: 102, endPoint x: 470, endPoint y: 110, distance: 8.9
click at [470, 115] on div "Filer Arkivfoton URL-import Ladda upp ​ Nyaste först Äldst först Namn (A–Ö) Nam…" at bounding box center [289, 115] width 375 height 214
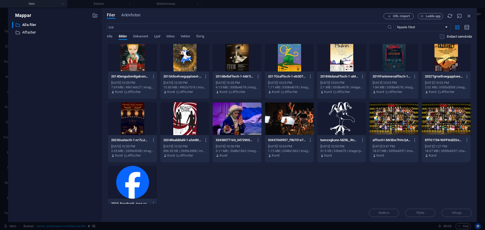
scroll to position [410, 0]
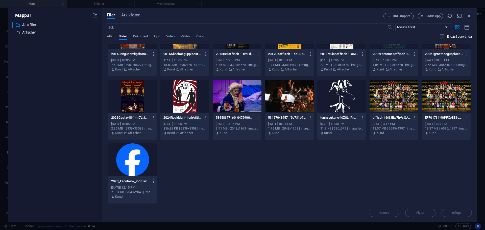
click at [457, 102] on div at bounding box center [446, 96] width 49 height 33
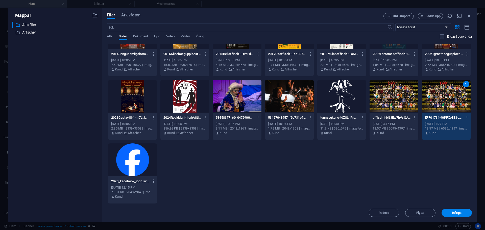
drag, startPoint x: 448, startPoint y: 216, endPoint x: 411, endPoint y: 155, distance: 71.6
click at [440, 170] on div "Filer Arkivfoton URL-import Ladda upp ​ Nyaste först Äldst först Namn (A–Ö) Nam…" at bounding box center [289, 115] width 365 height 204
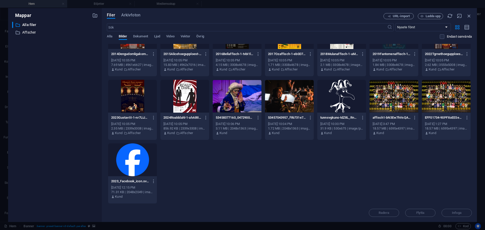
click at [386, 107] on div at bounding box center [393, 96] width 49 height 33
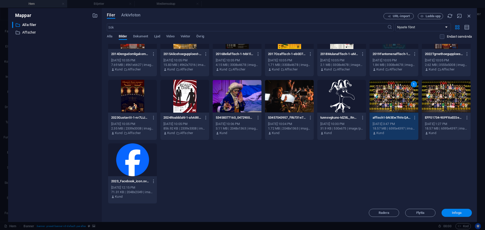
click at [460, 210] on button "Infoga" at bounding box center [456, 213] width 30 height 8
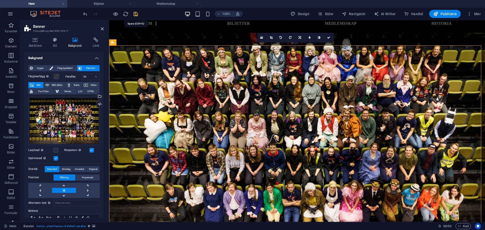
click at [133, 15] on icon "save" at bounding box center [136, 14] width 6 height 6
